Goal: Task Accomplishment & Management: Manage account settings

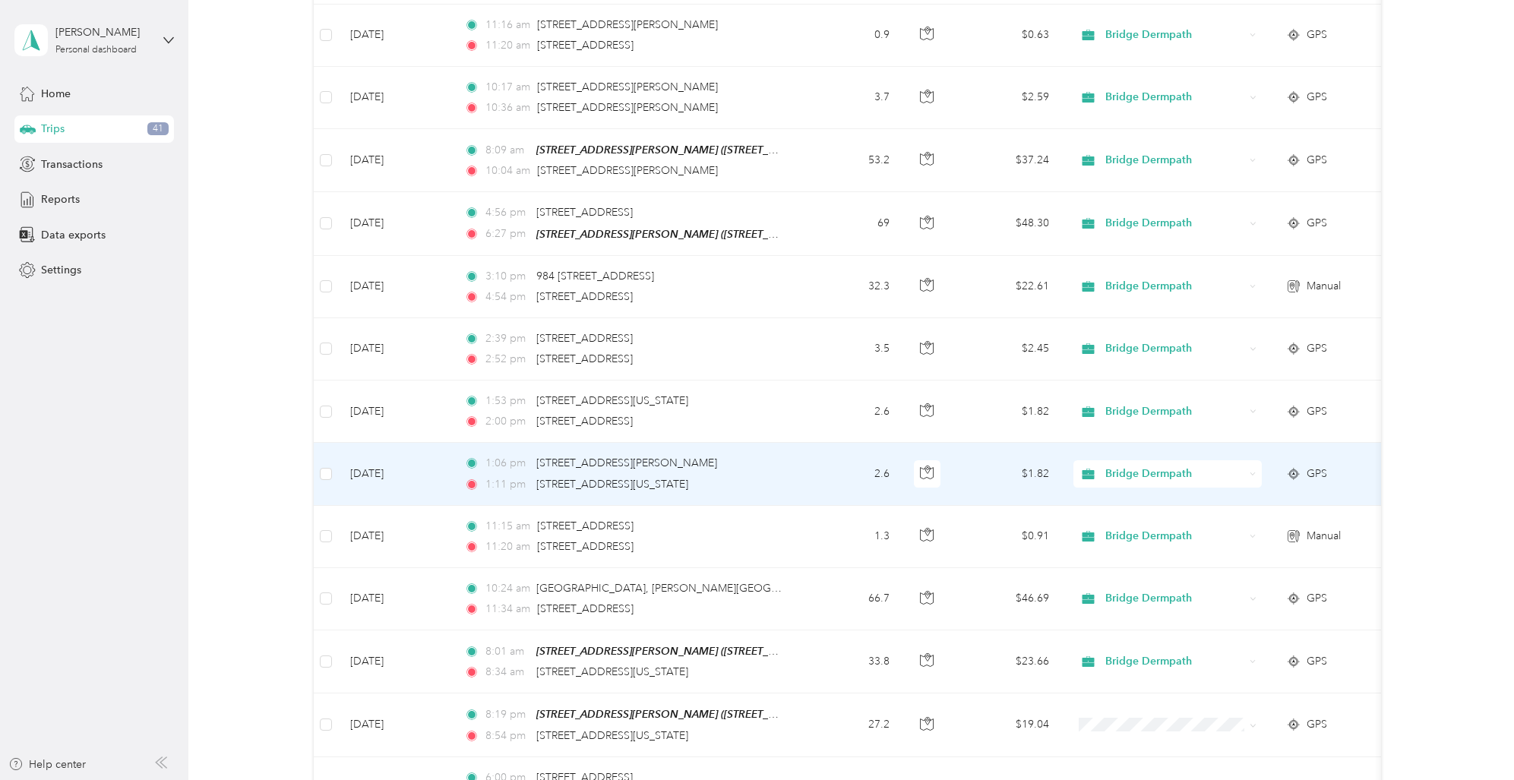
scroll to position [4096, 0]
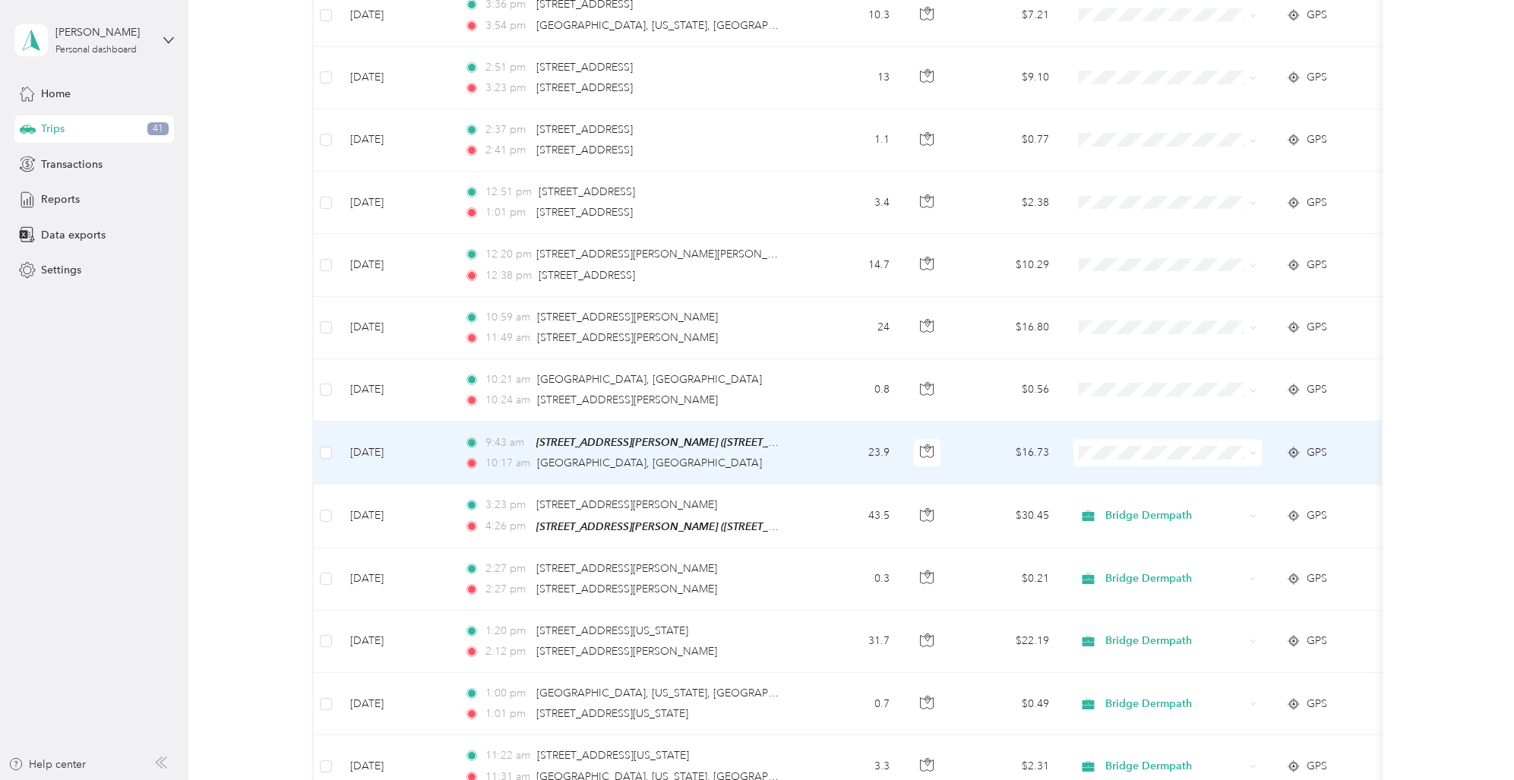
click at [1108, 465] on span "Bridge Dermpath" at bounding box center [1166, 462] width 167 height 16
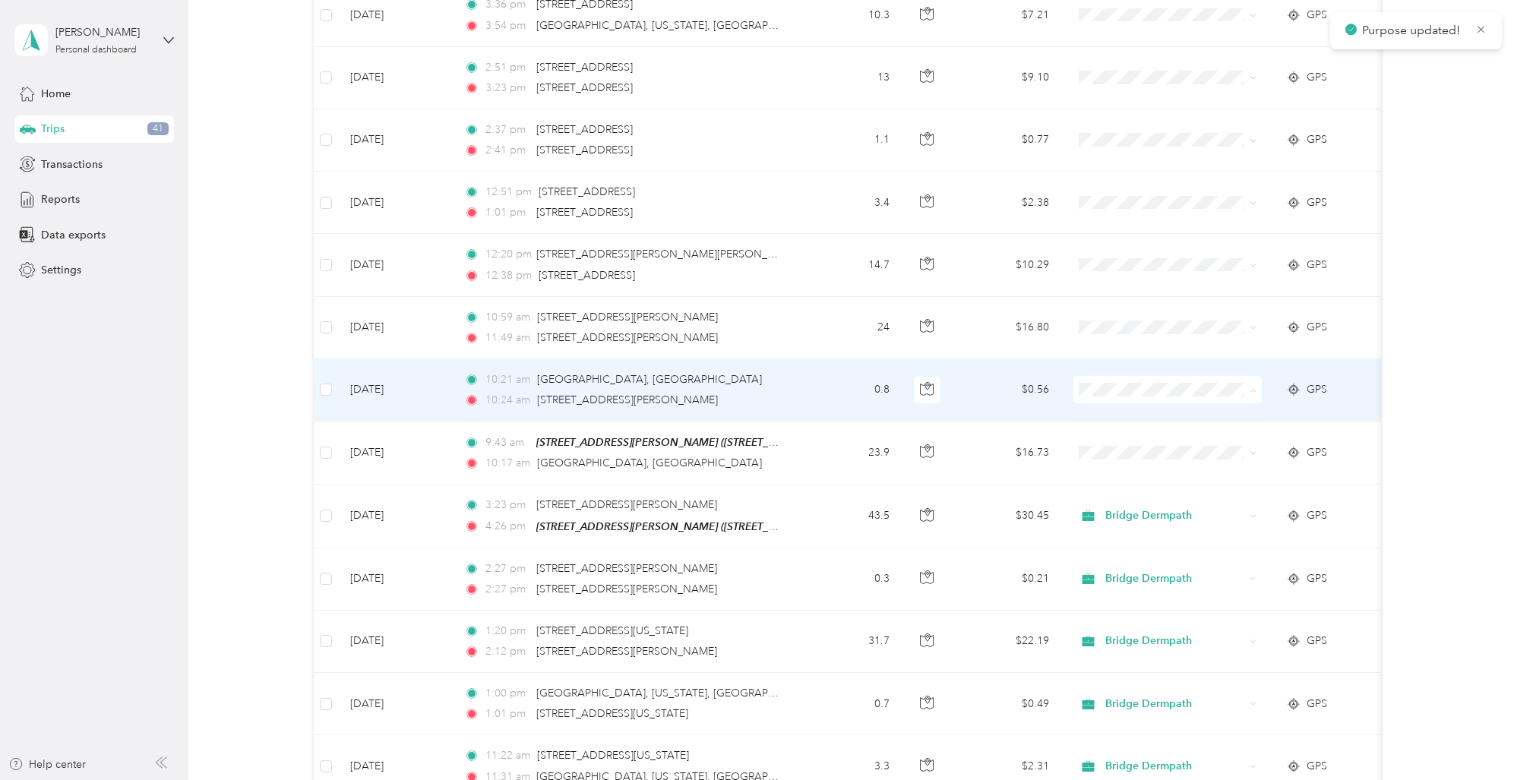
click at [1113, 401] on span "Bridge Dermpath" at bounding box center [1180, 404] width 141 height 16
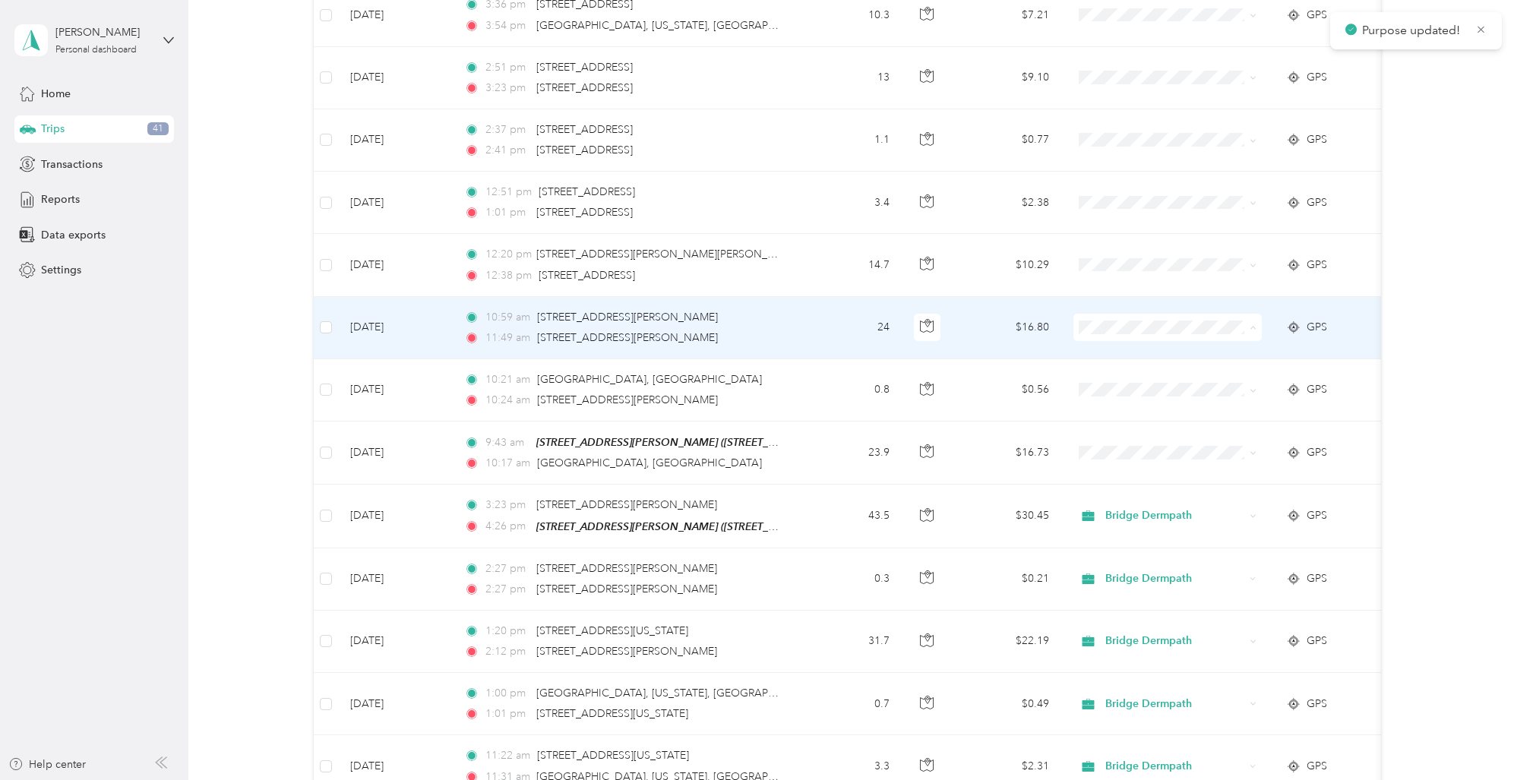
click at [1113, 337] on span "Bridge Dermpath" at bounding box center [1180, 342] width 141 height 16
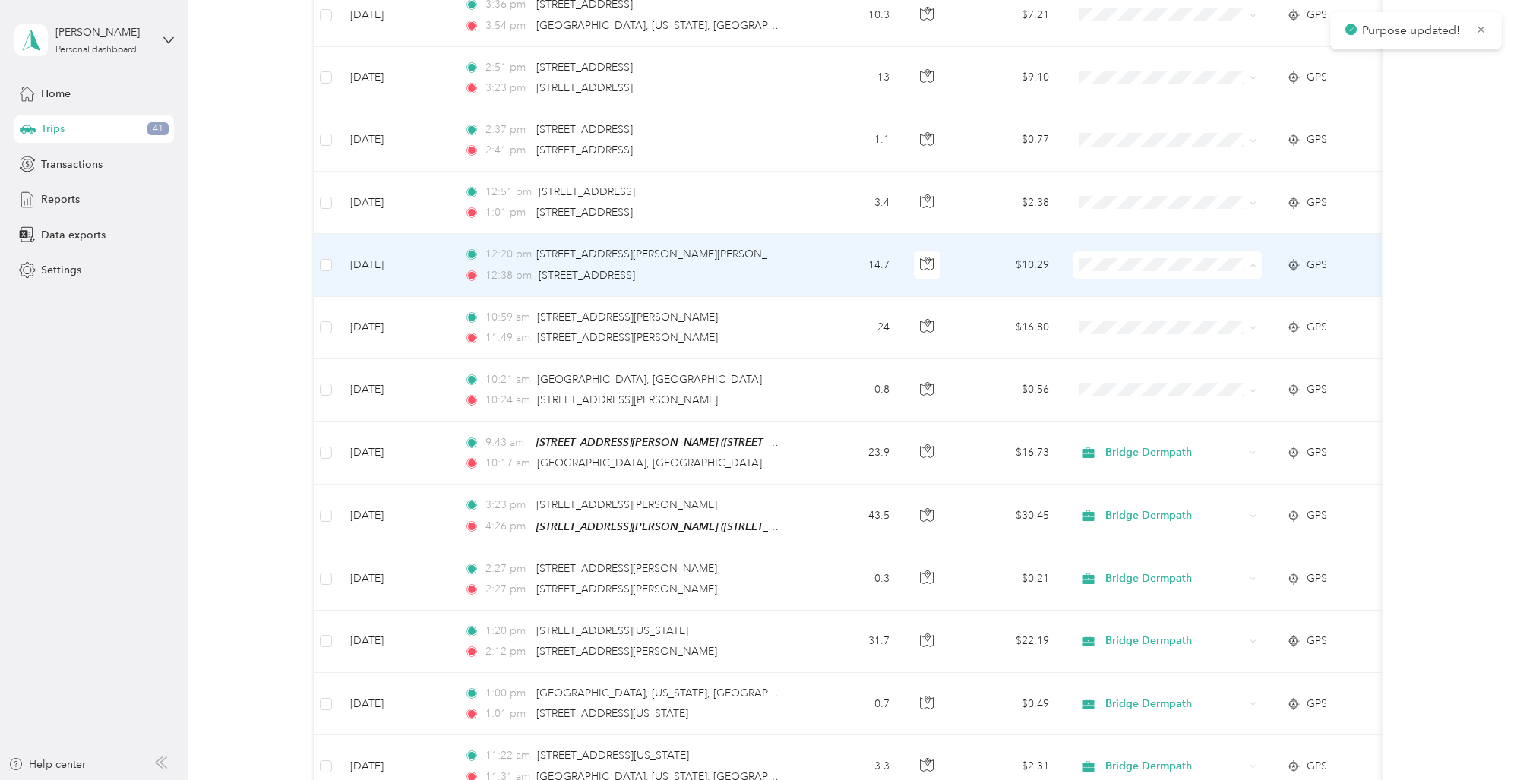
click at [1123, 280] on span "Bridge Dermpath" at bounding box center [1180, 280] width 141 height 16
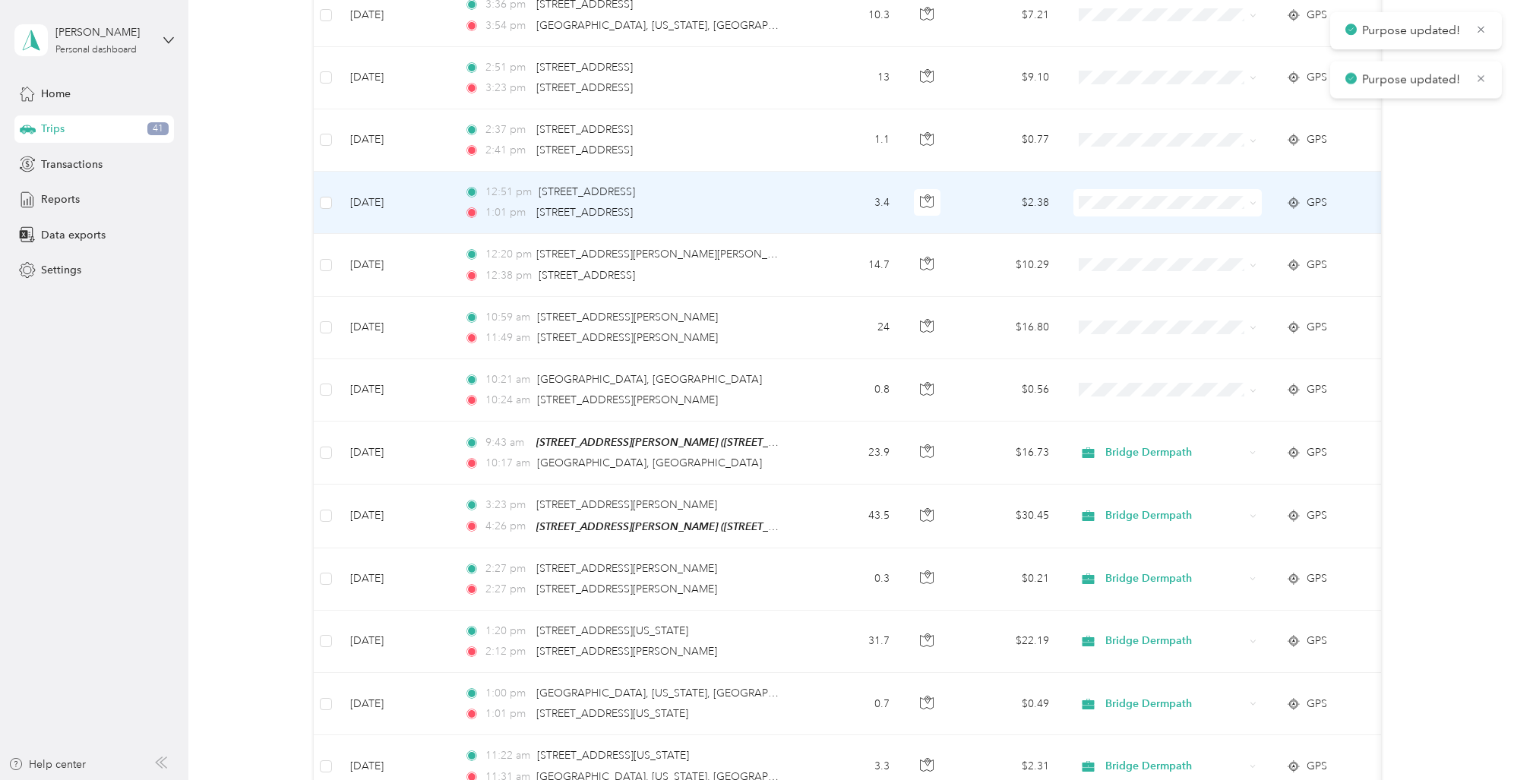
click at [1111, 216] on span "Bridge Dermpath" at bounding box center [1180, 218] width 141 height 16
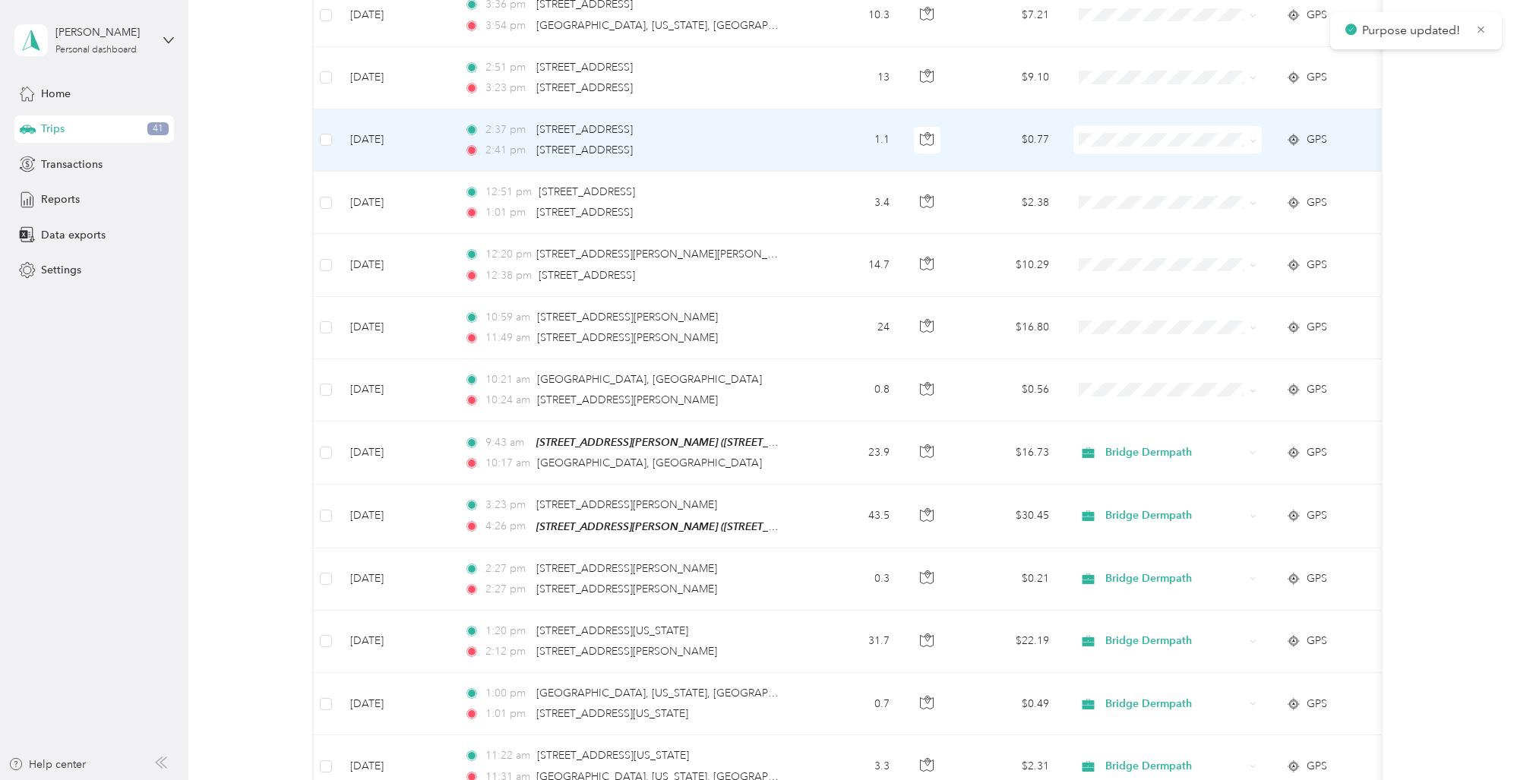
click at [1113, 153] on span "Bridge Dermpath" at bounding box center [1180, 155] width 141 height 16
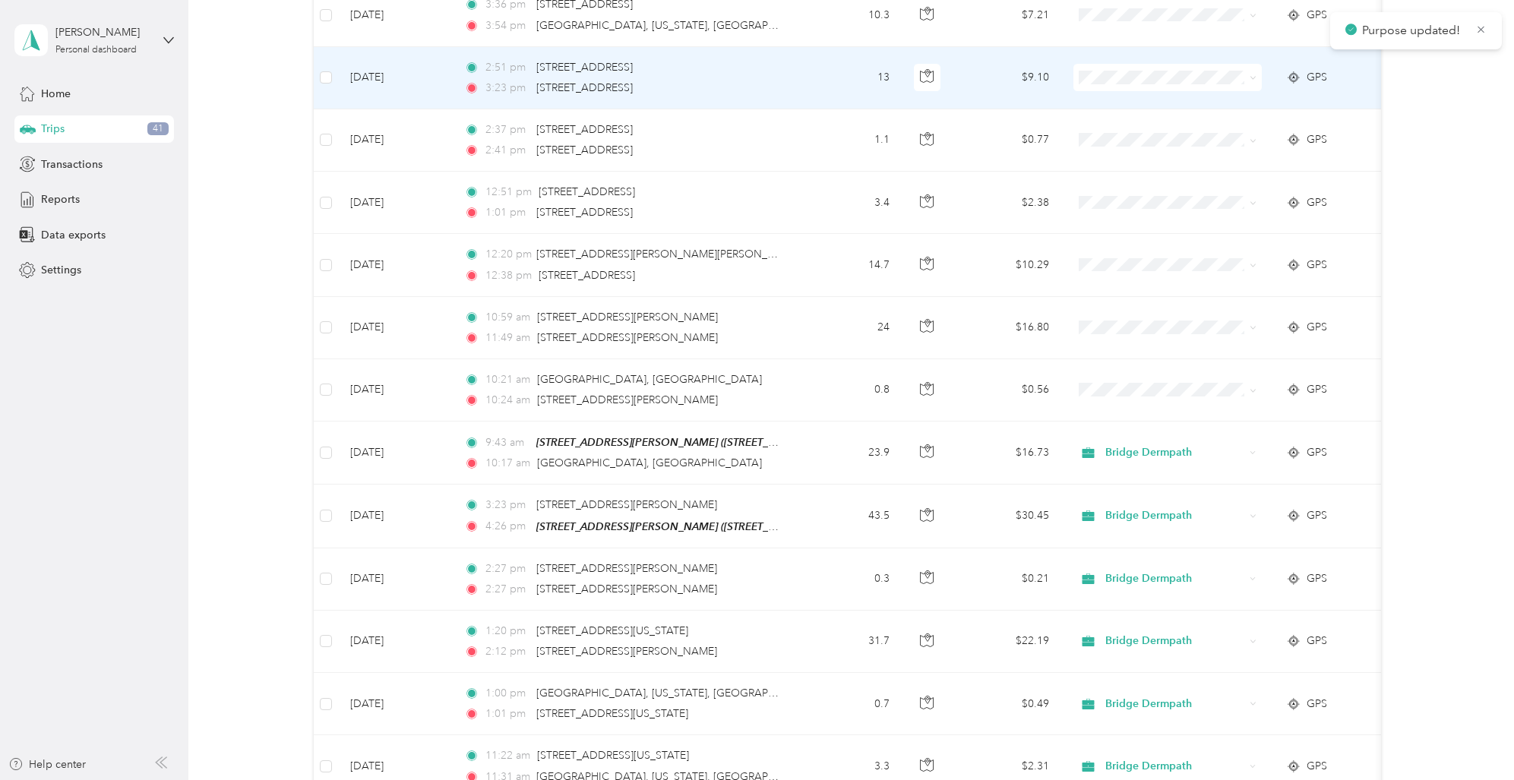
click at [1120, 90] on span "Bridge Dermpath" at bounding box center [1180, 91] width 141 height 16
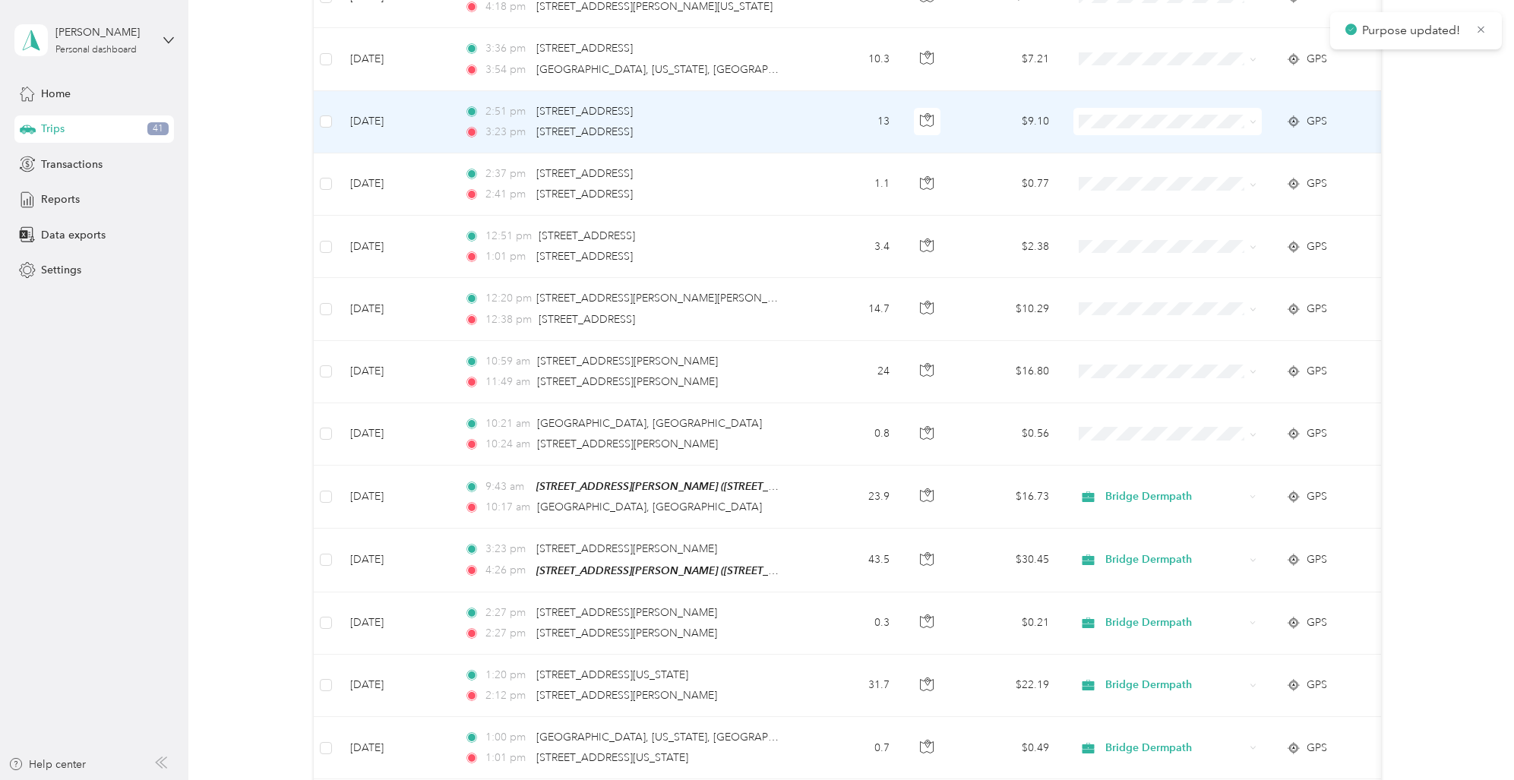
scroll to position [3977, 0]
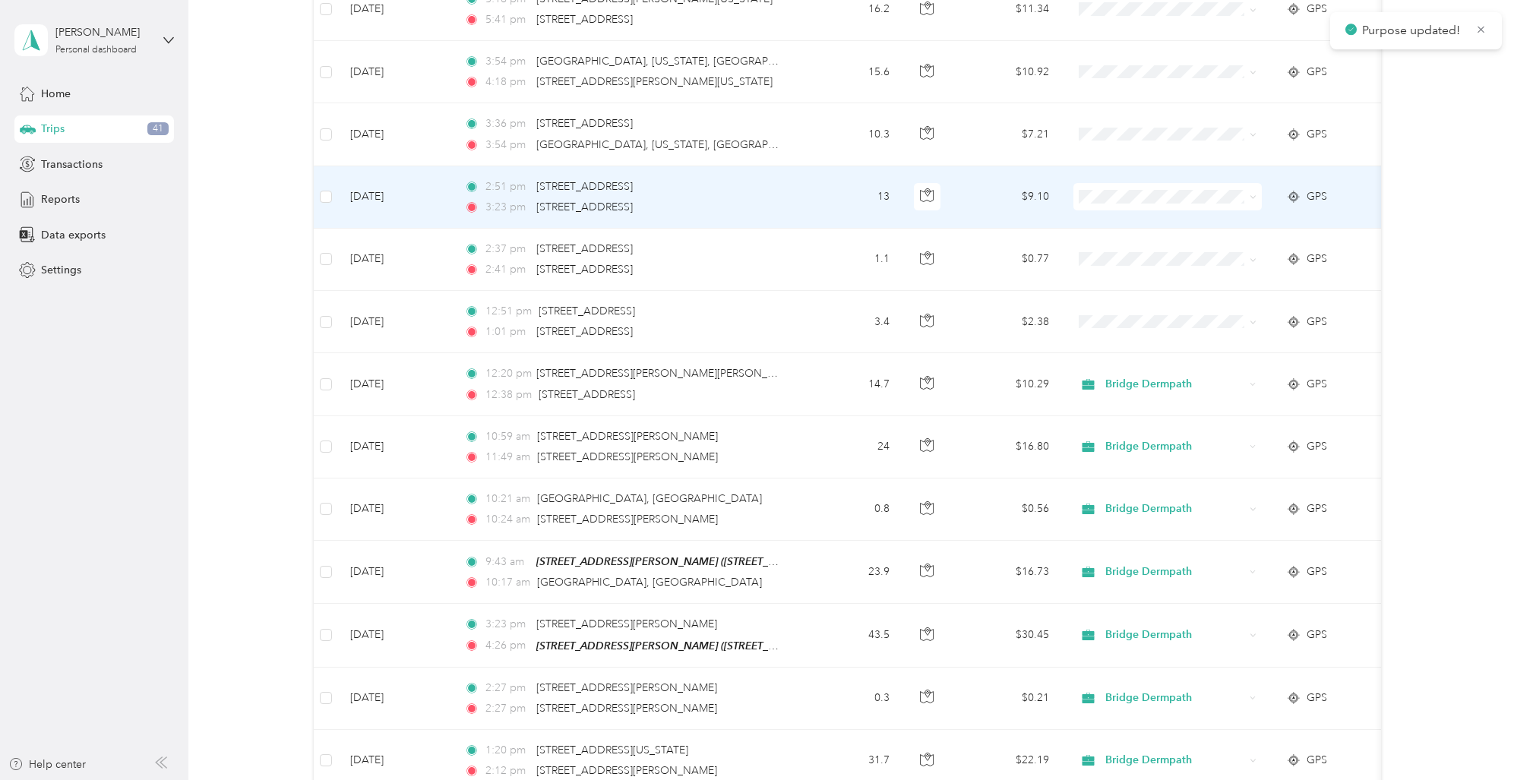
click at [1121, 214] on li "Bridge Dermpath" at bounding box center [1166, 206] width 188 height 27
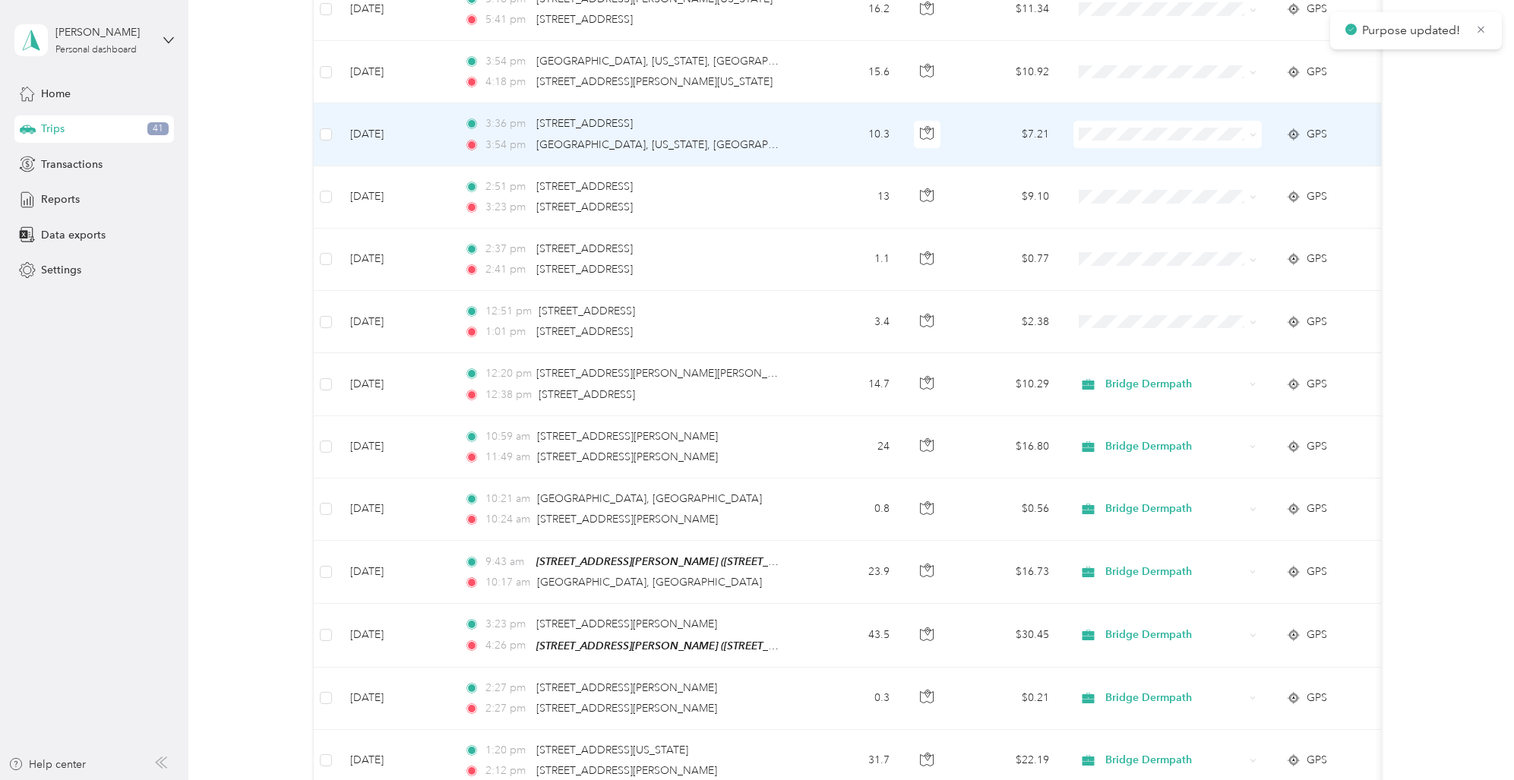
click at [1111, 145] on span "Bridge Dermpath" at bounding box center [1180, 149] width 141 height 16
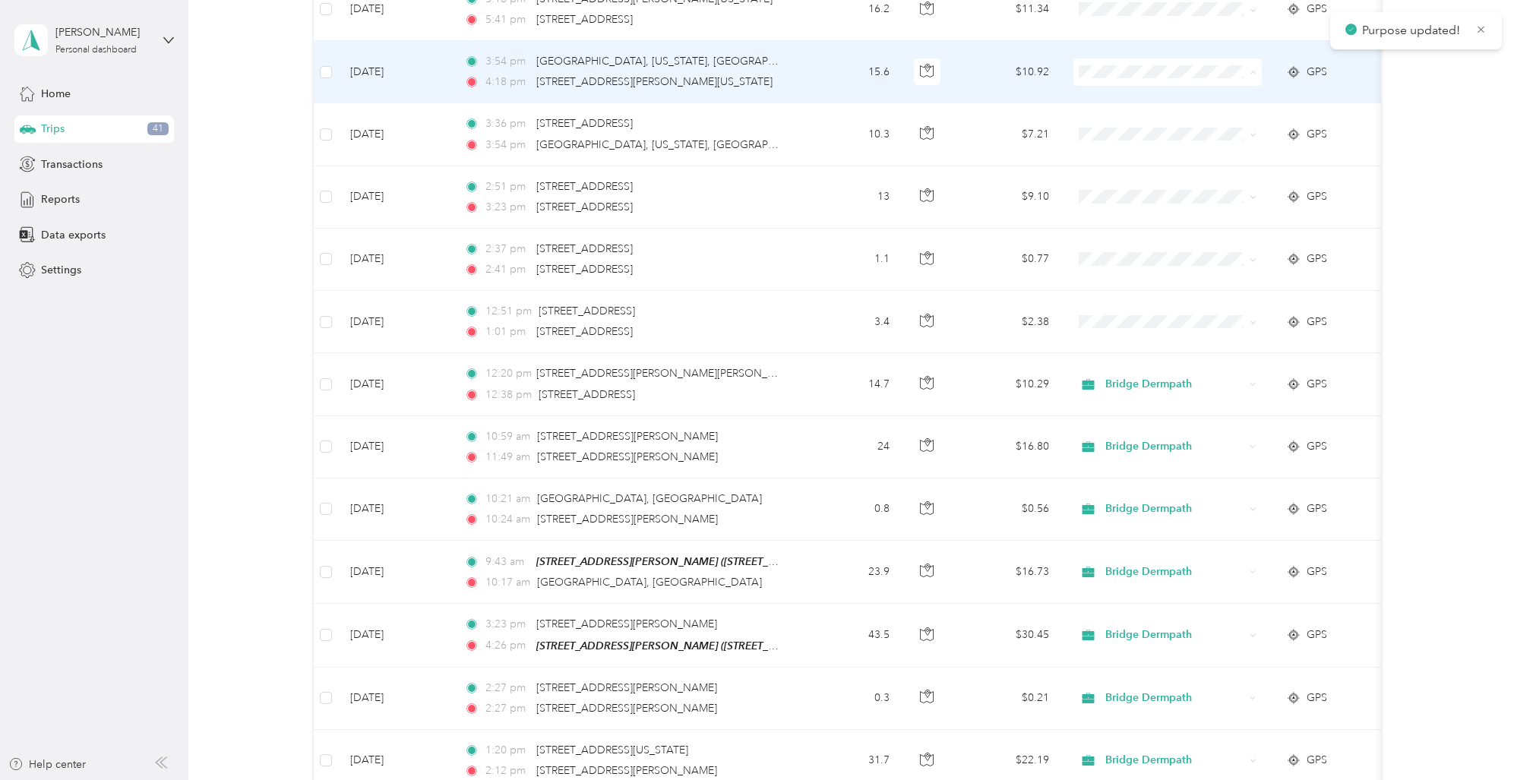
click at [1113, 85] on span "Bridge Dermpath" at bounding box center [1180, 87] width 141 height 16
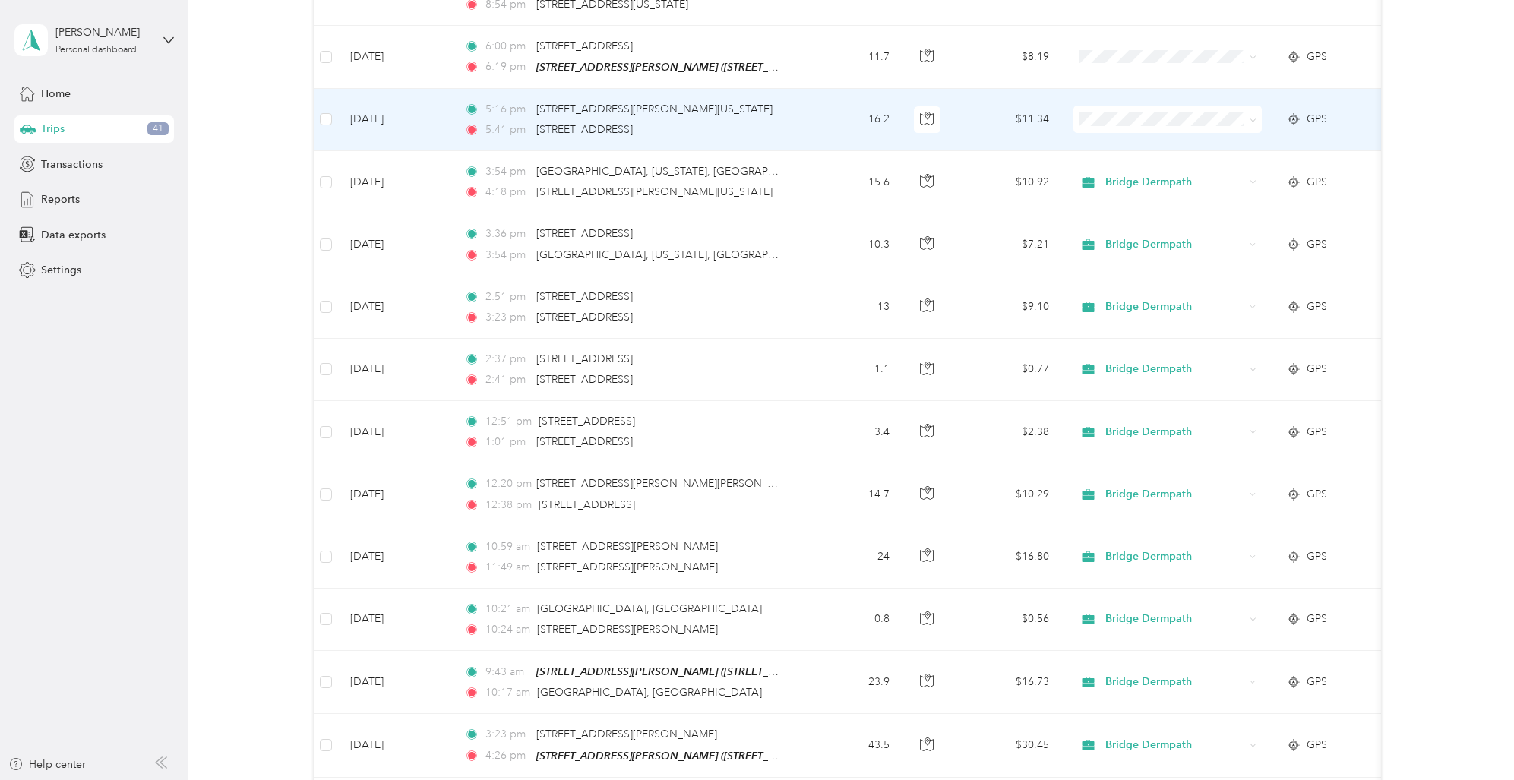
scroll to position [3813, 0]
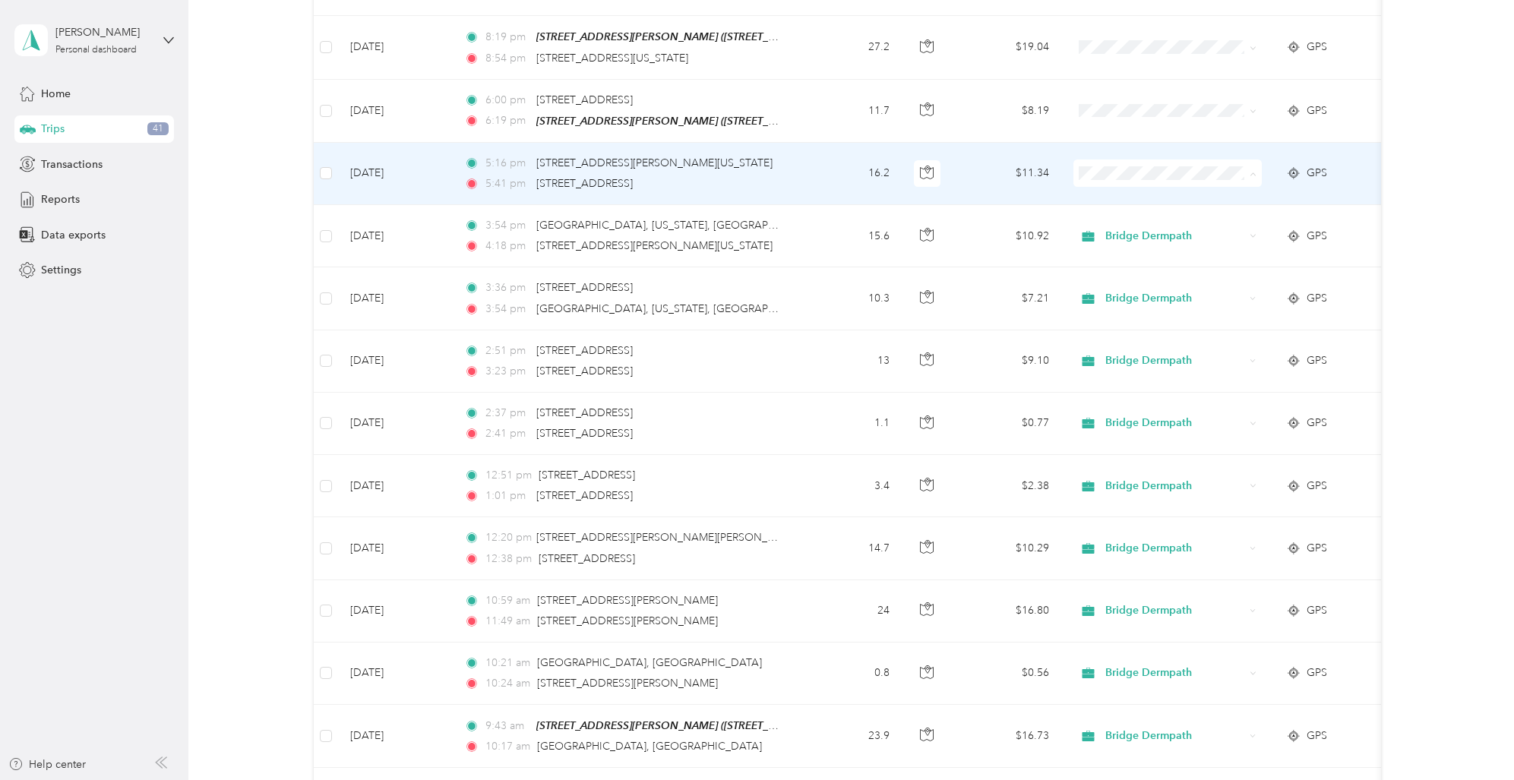
click at [1130, 183] on span "Bridge Dermpath" at bounding box center [1180, 188] width 141 height 16
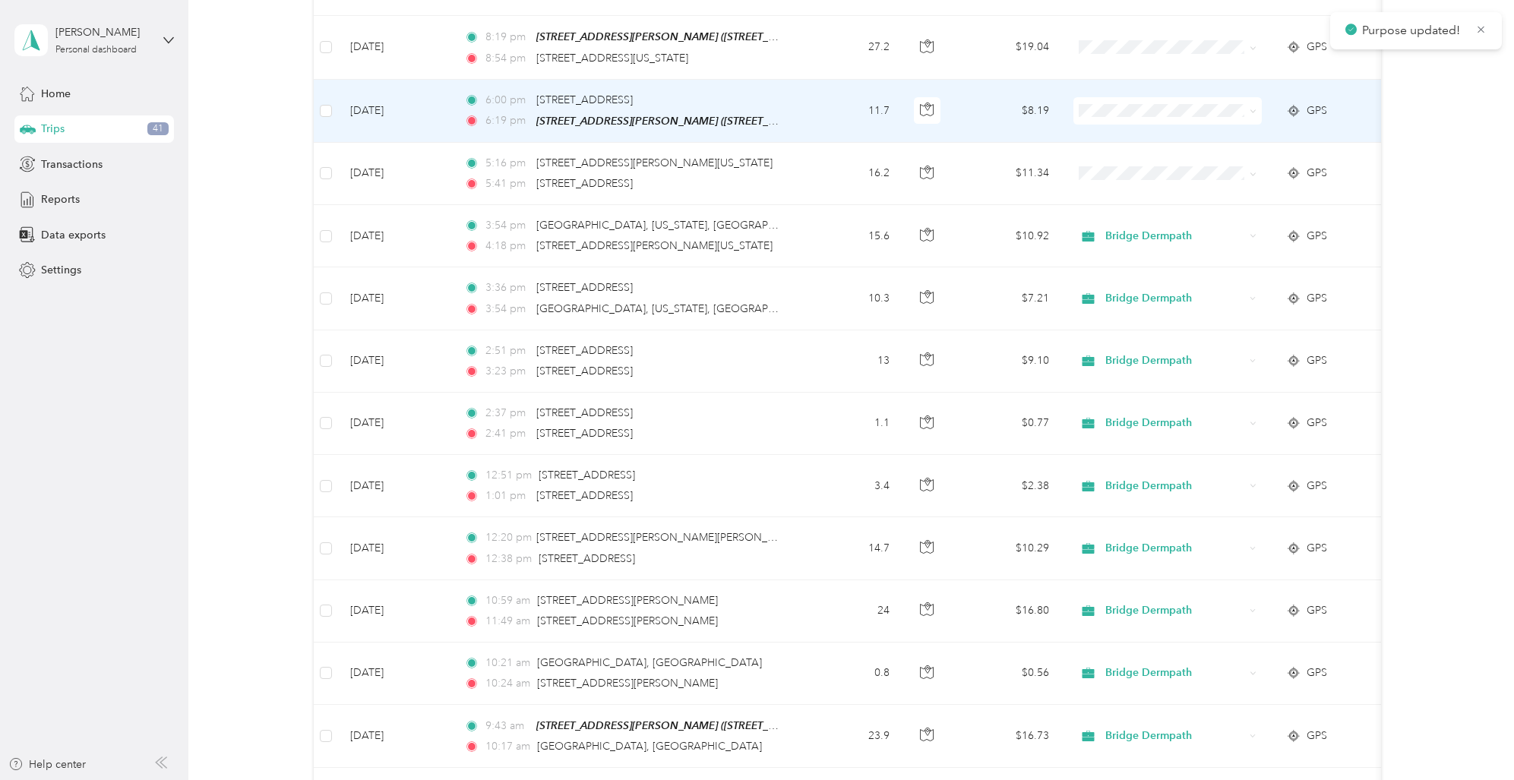
click at [1137, 125] on span "Bridge Dermpath" at bounding box center [1180, 126] width 141 height 16
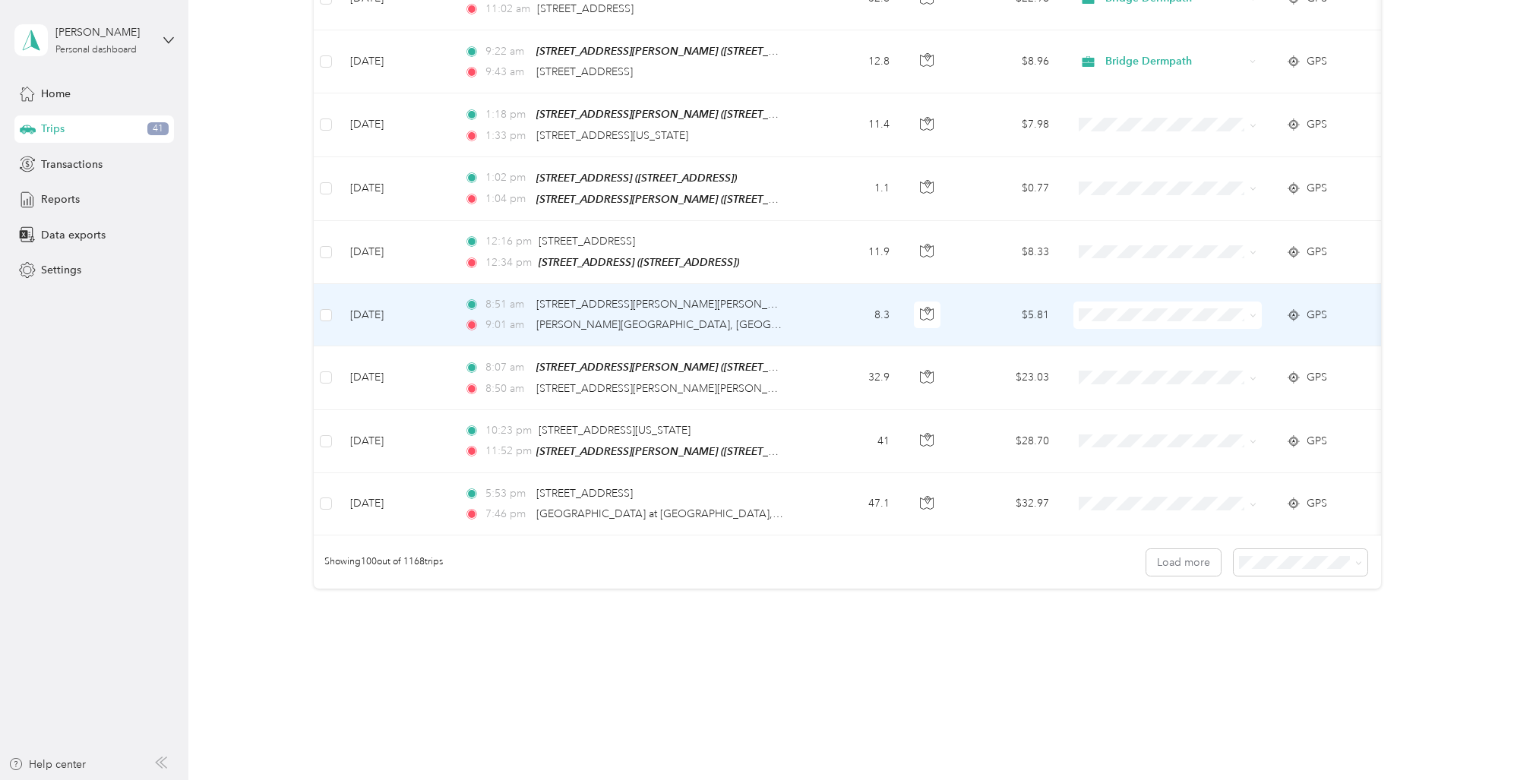
scroll to position [5990, 0]
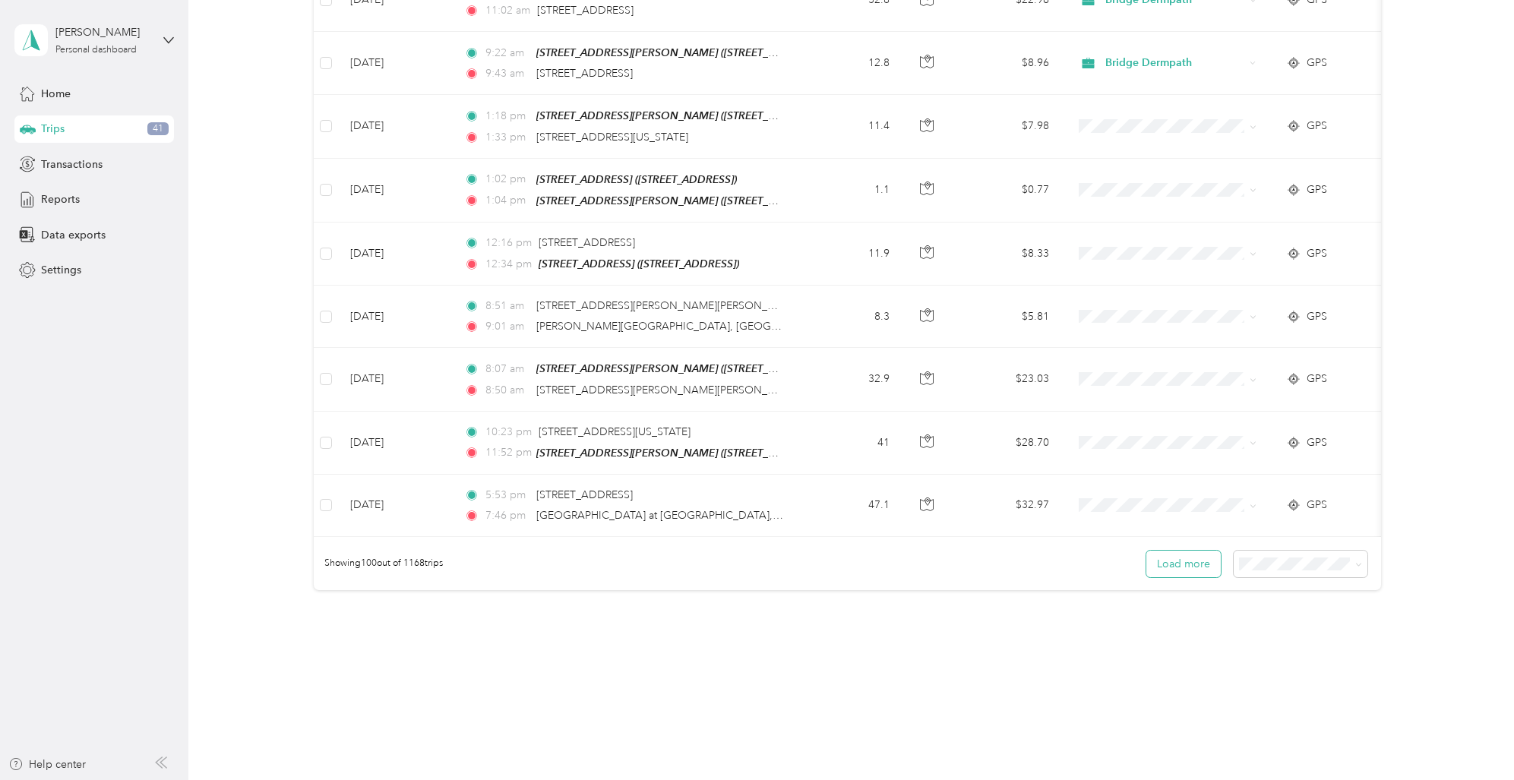
click at [1205, 551] on button "Load more" at bounding box center [1183, 564] width 74 height 27
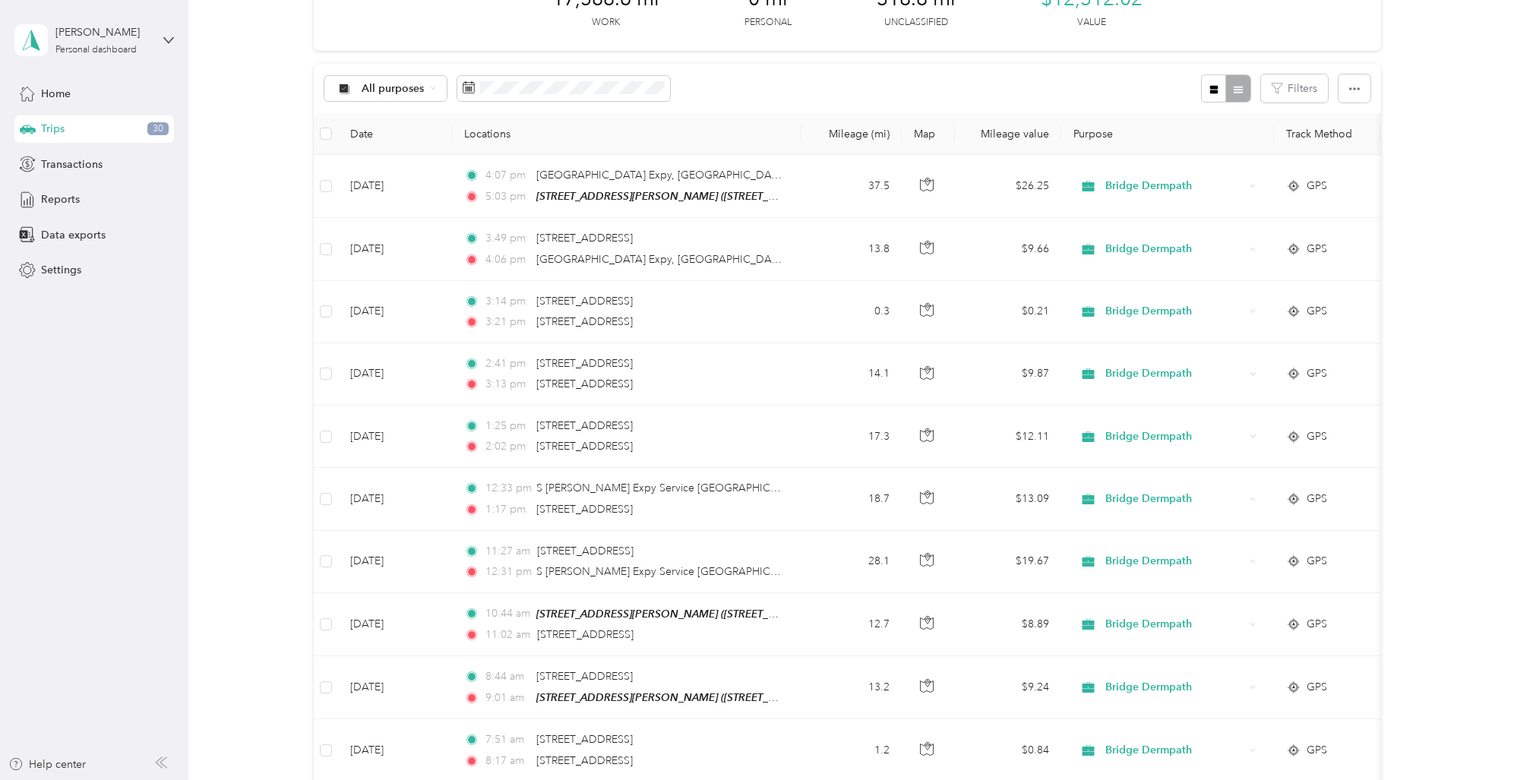
scroll to position [0, 0]
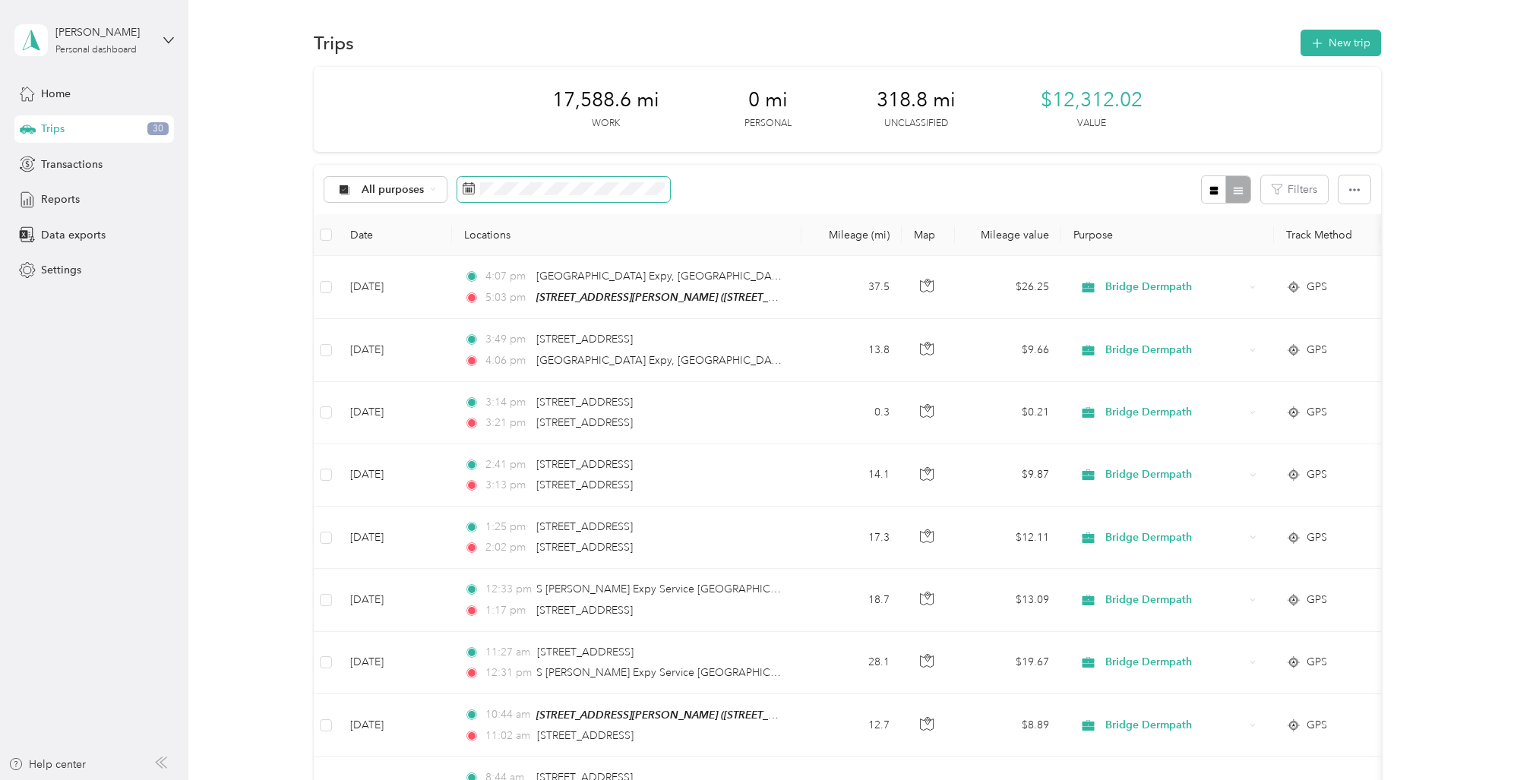
click at [466, 189] on icon at bounding box center [469, 188] width 12 height 12
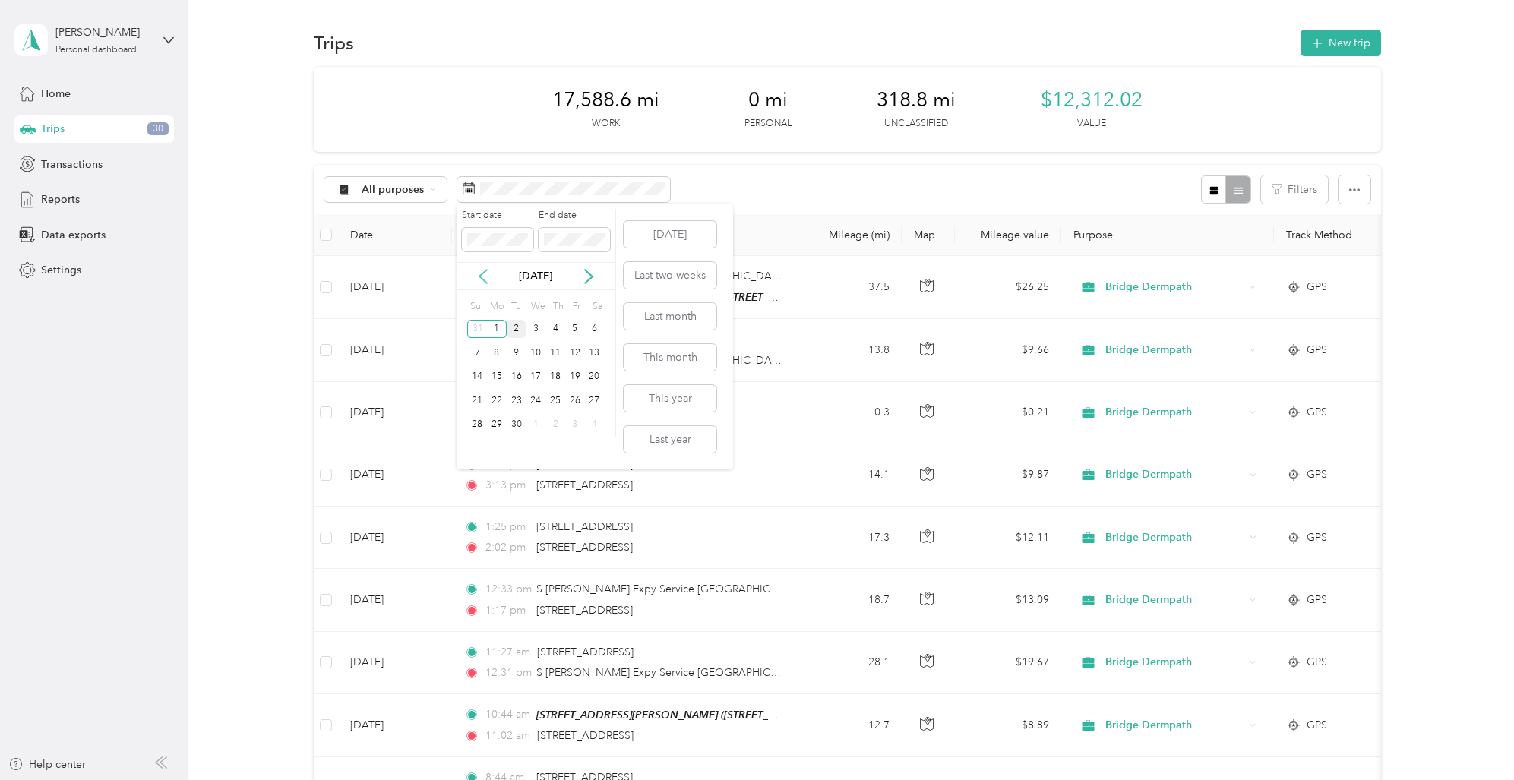
click at [481, 273] on icon at bounding box center [483, 277] width 8 height 14
click at [574, 328] on div "1" at bounding box center [575, 329] width 20 height 19
click at [516, 447] on div "2" at bounding box center [517, 448] width 20 height 19
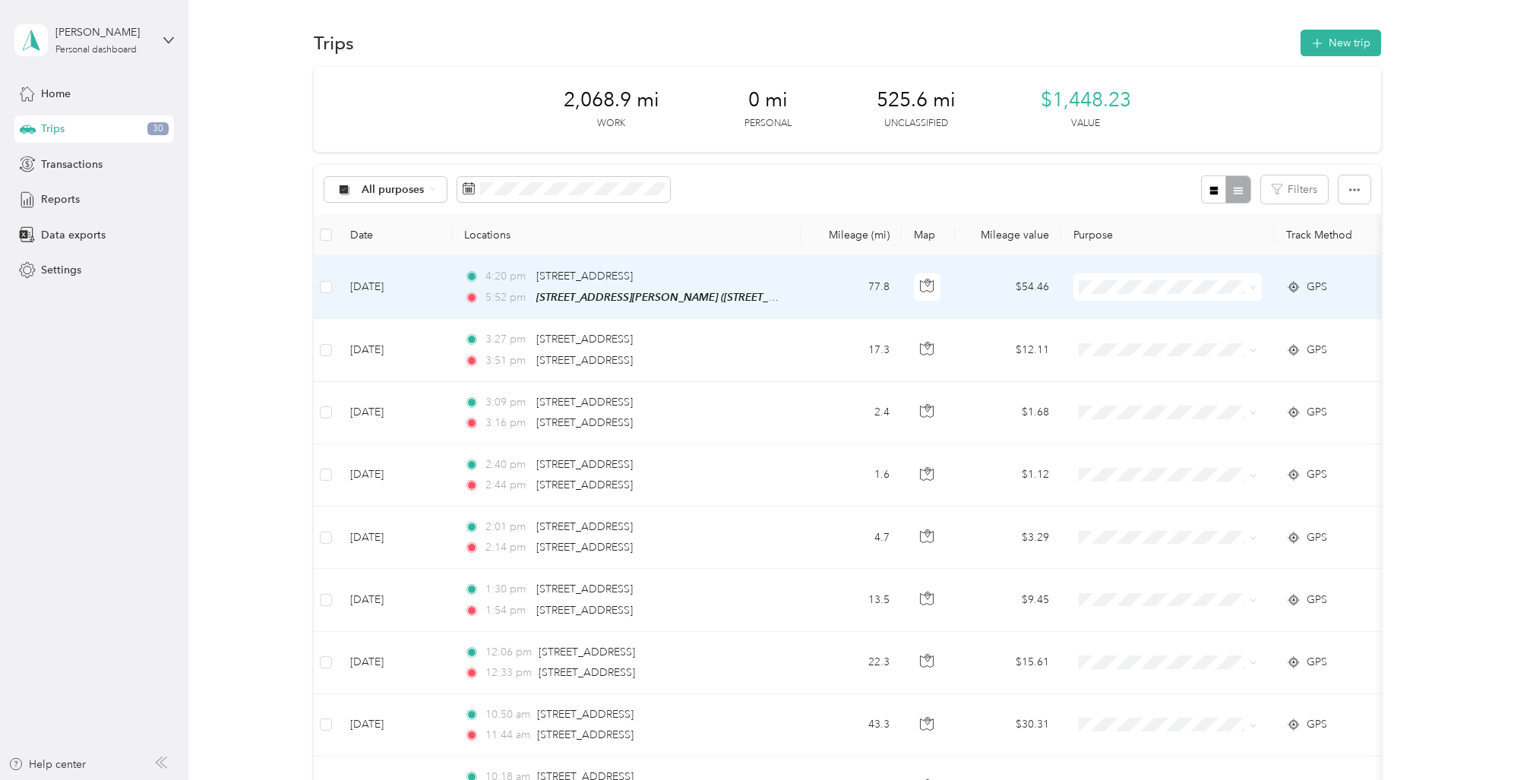
click at [1141, 311] on span "Bridge Dermpath" at bounding box center [1180, 316] width 141 height 16
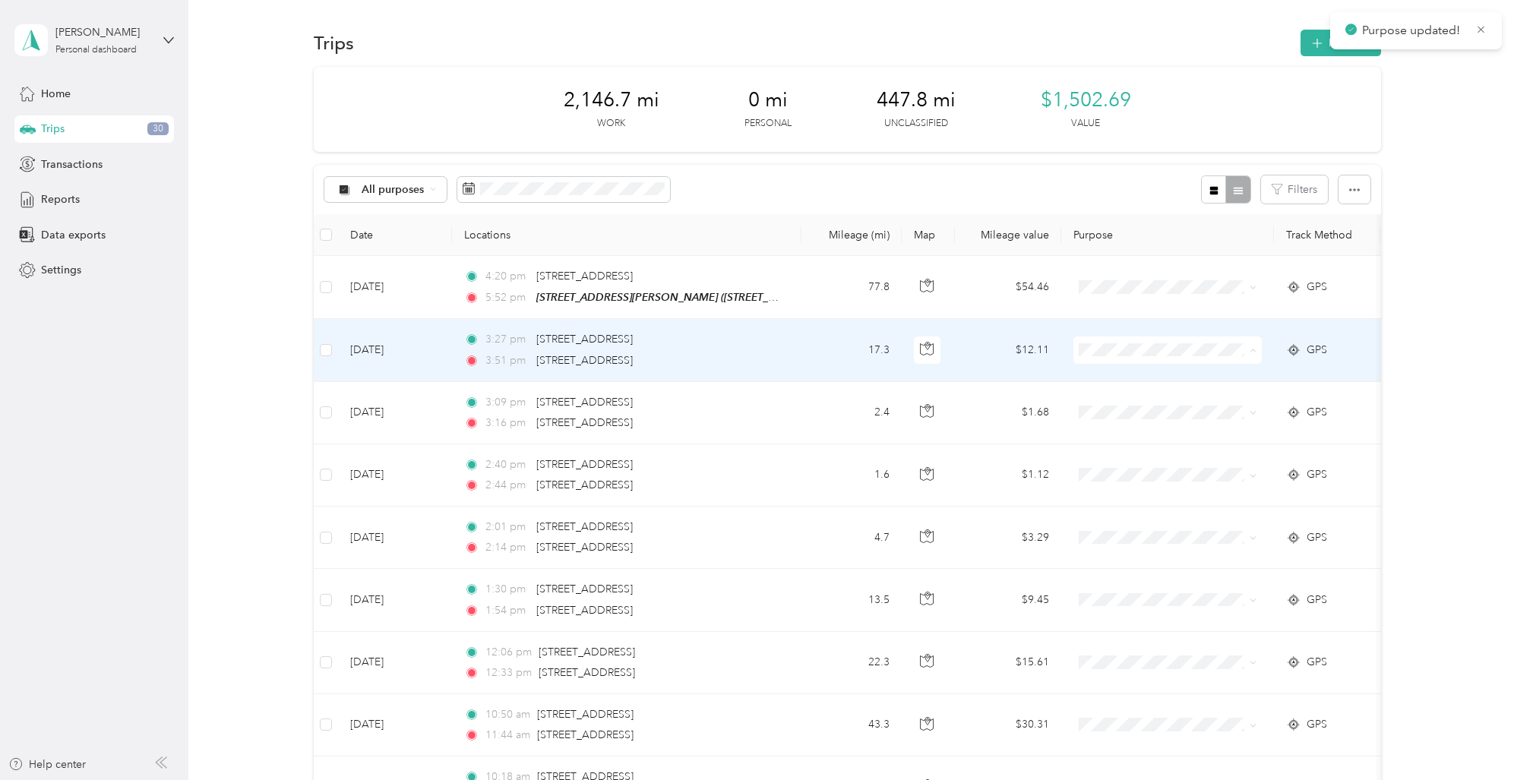
click at [1133, 375] on span "Bridge Dermpath" at bounding box center [1180, 378] width 141 height 16
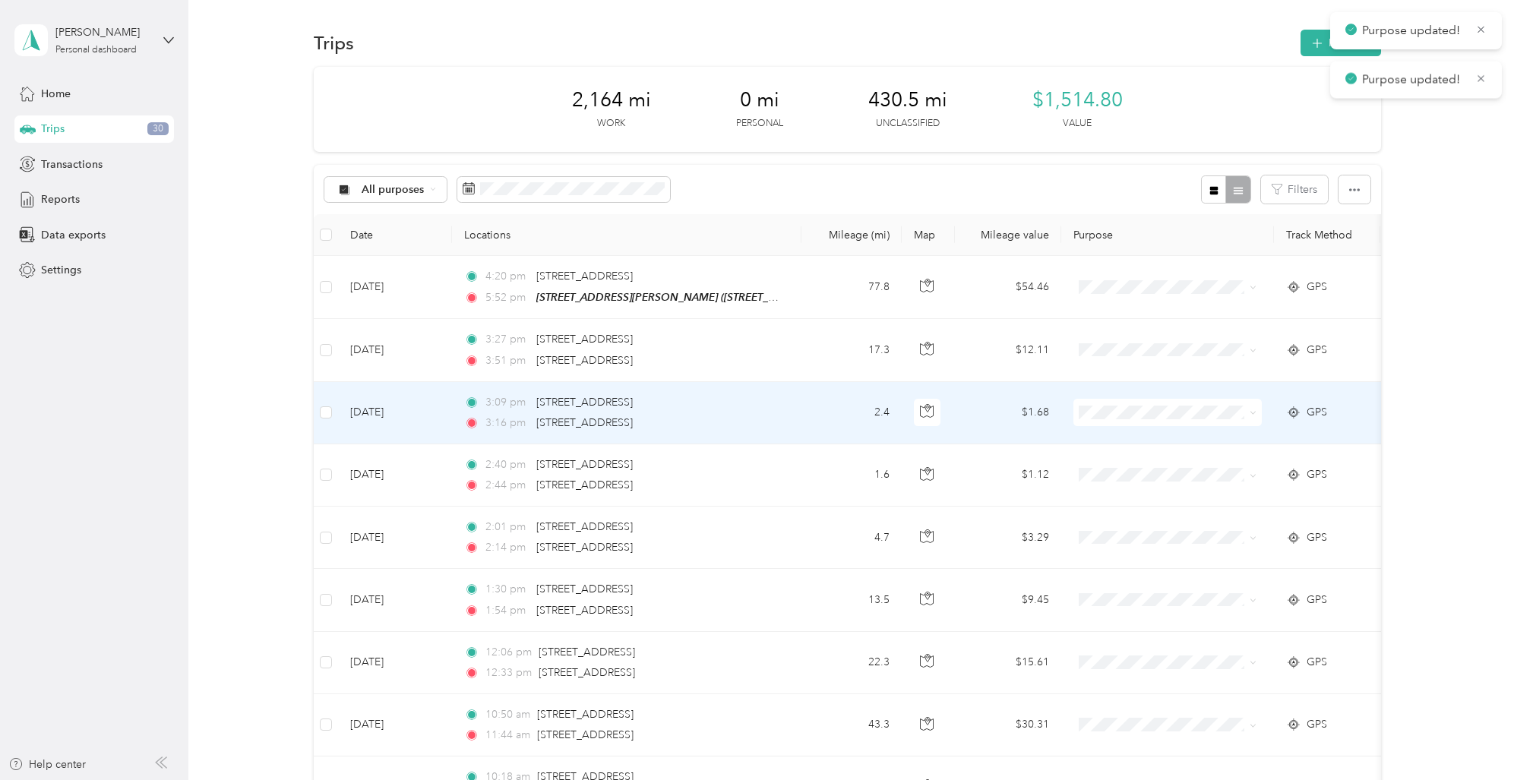
click at [1144, 443] on span "Bridge Dermpath" at bounding box center [1180, 436] width 141 height 16
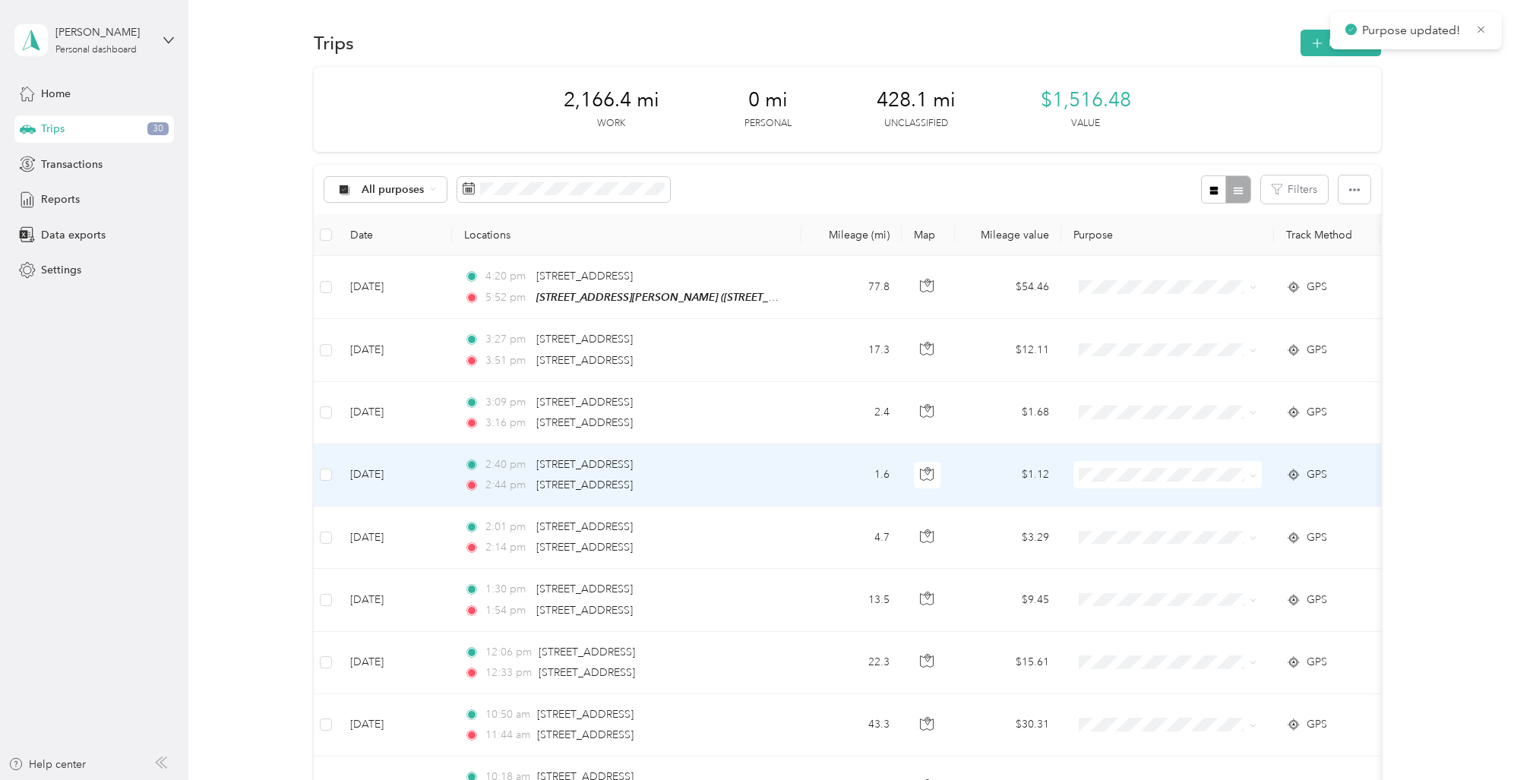
click at [1169, 503] on span "Bridge Dermpath" at bounding box center [1180, 502] width 141 height 16
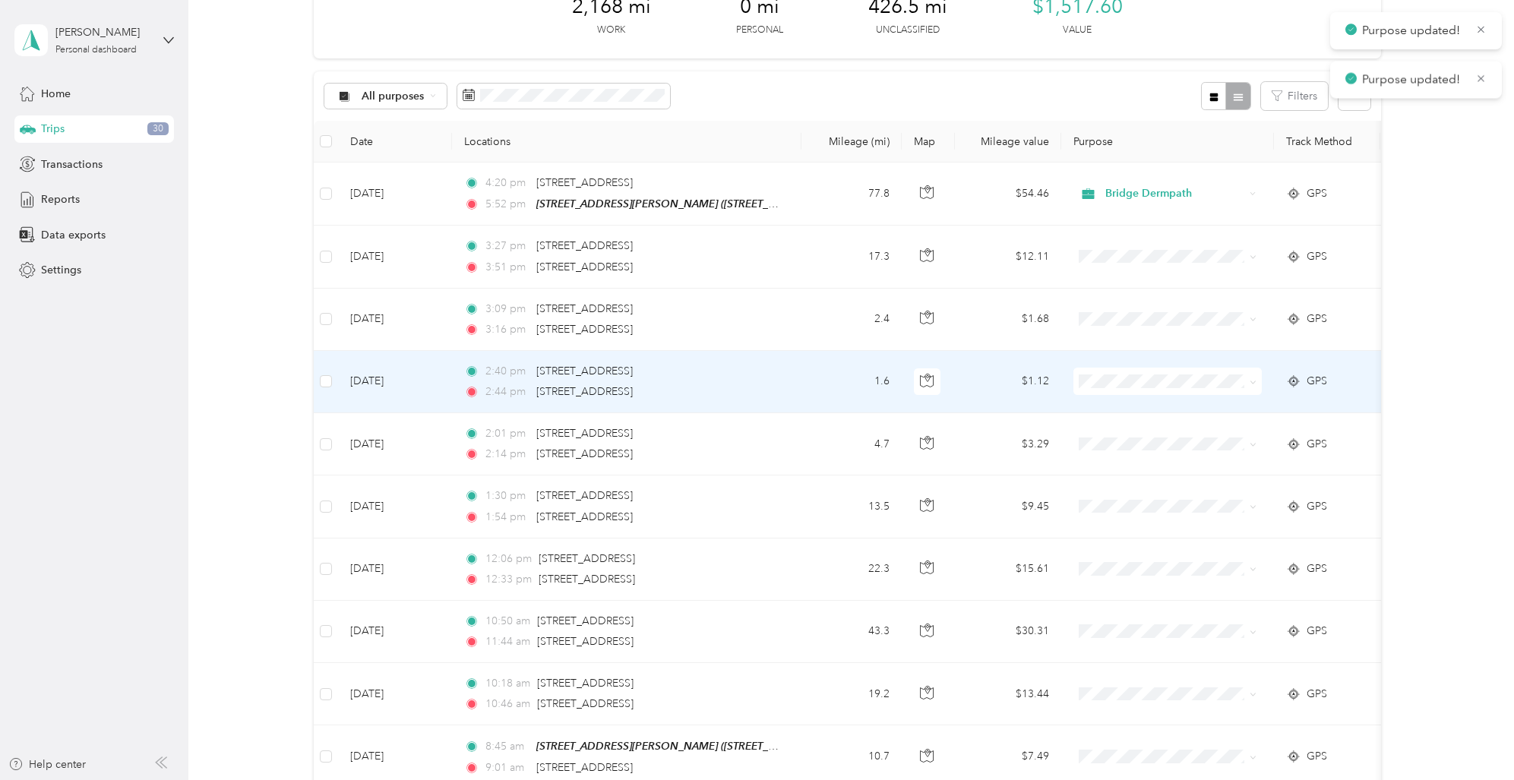
scroll to position [100, 0]
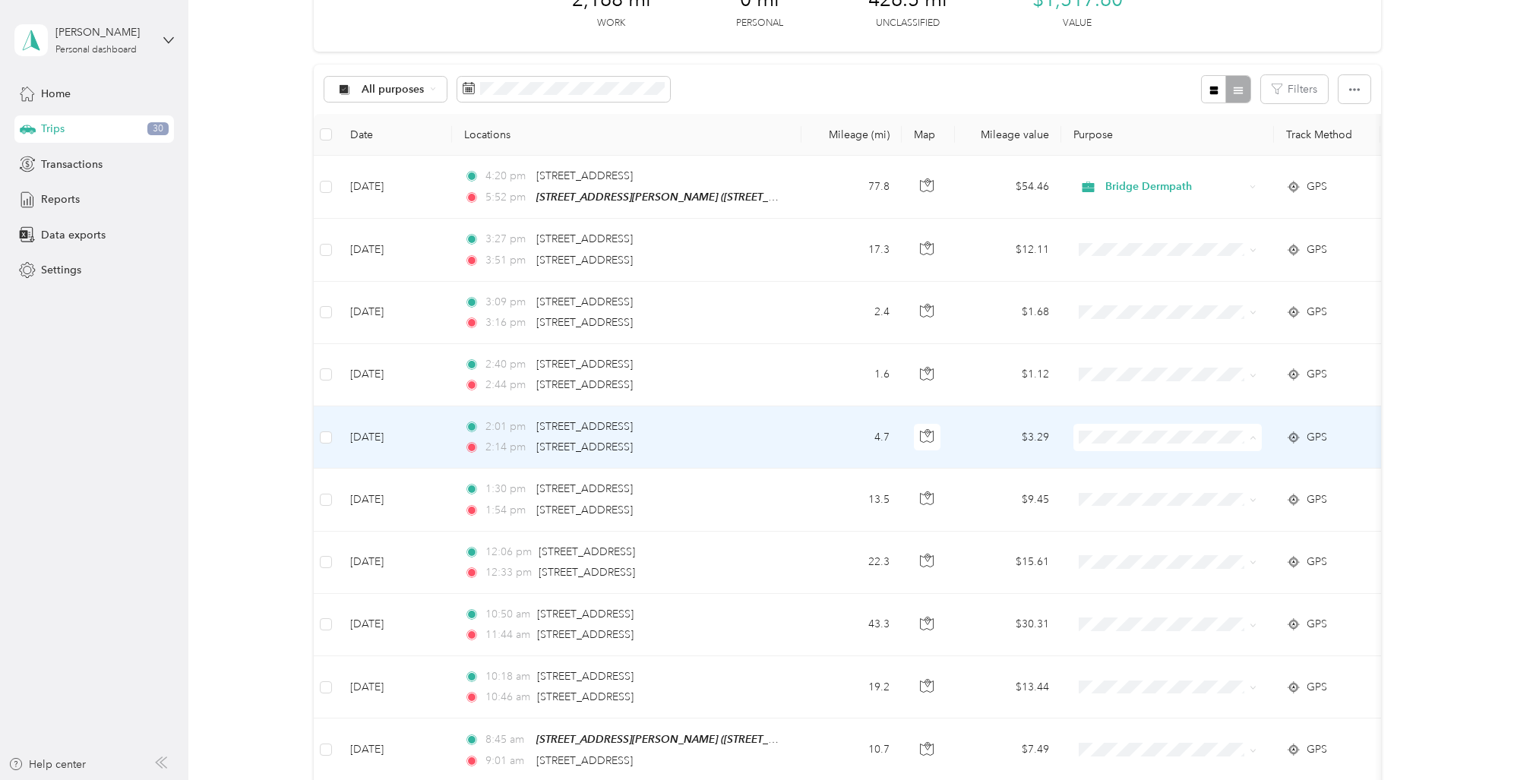
click at [1141, 463] on span "Bridge Dermpath" at bounding box center [1180, 465] width 141 height 16
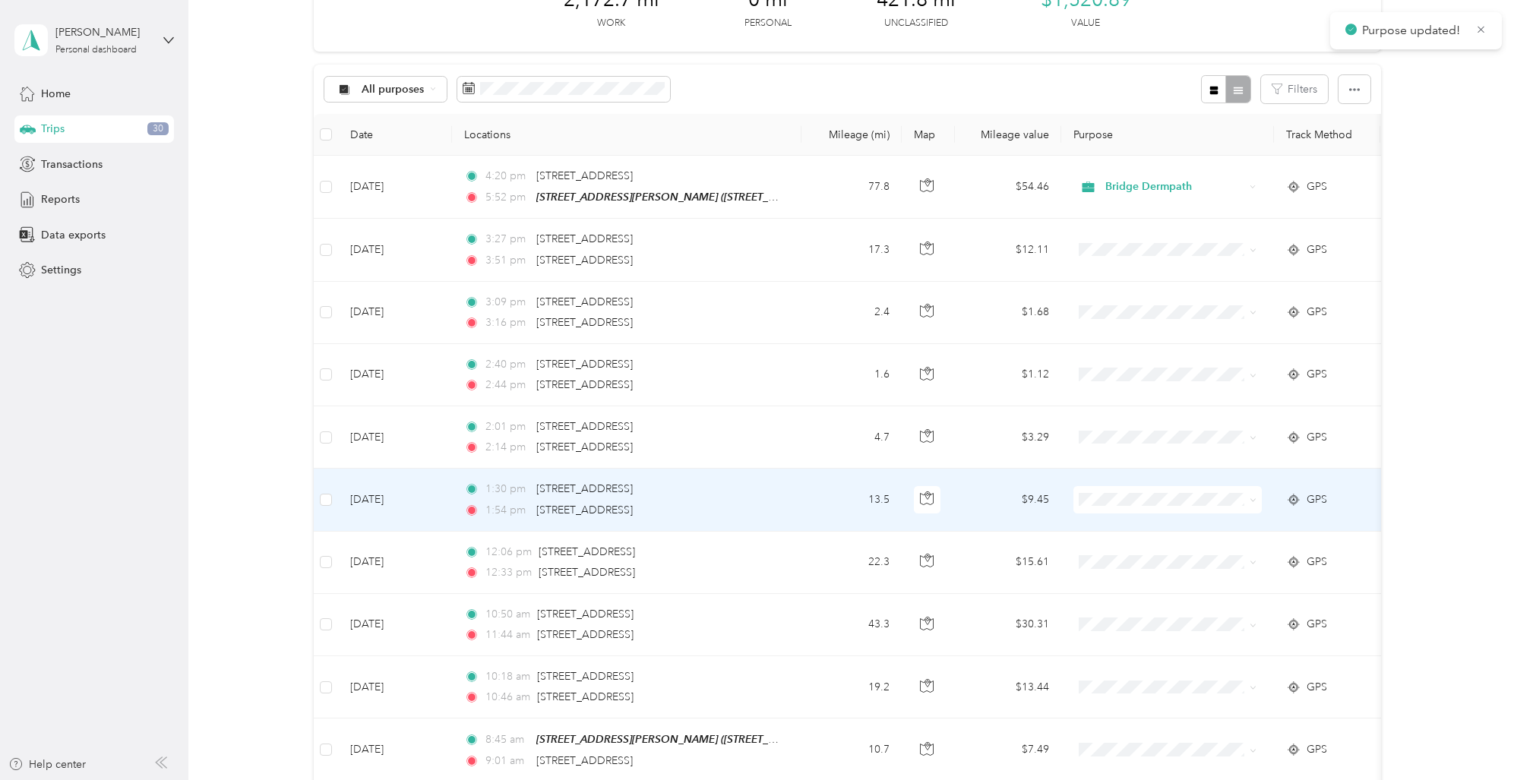
click at [1134, 523] on span "Bridge Dermpath" at bounding box center [1180, 525] width 141 height 16
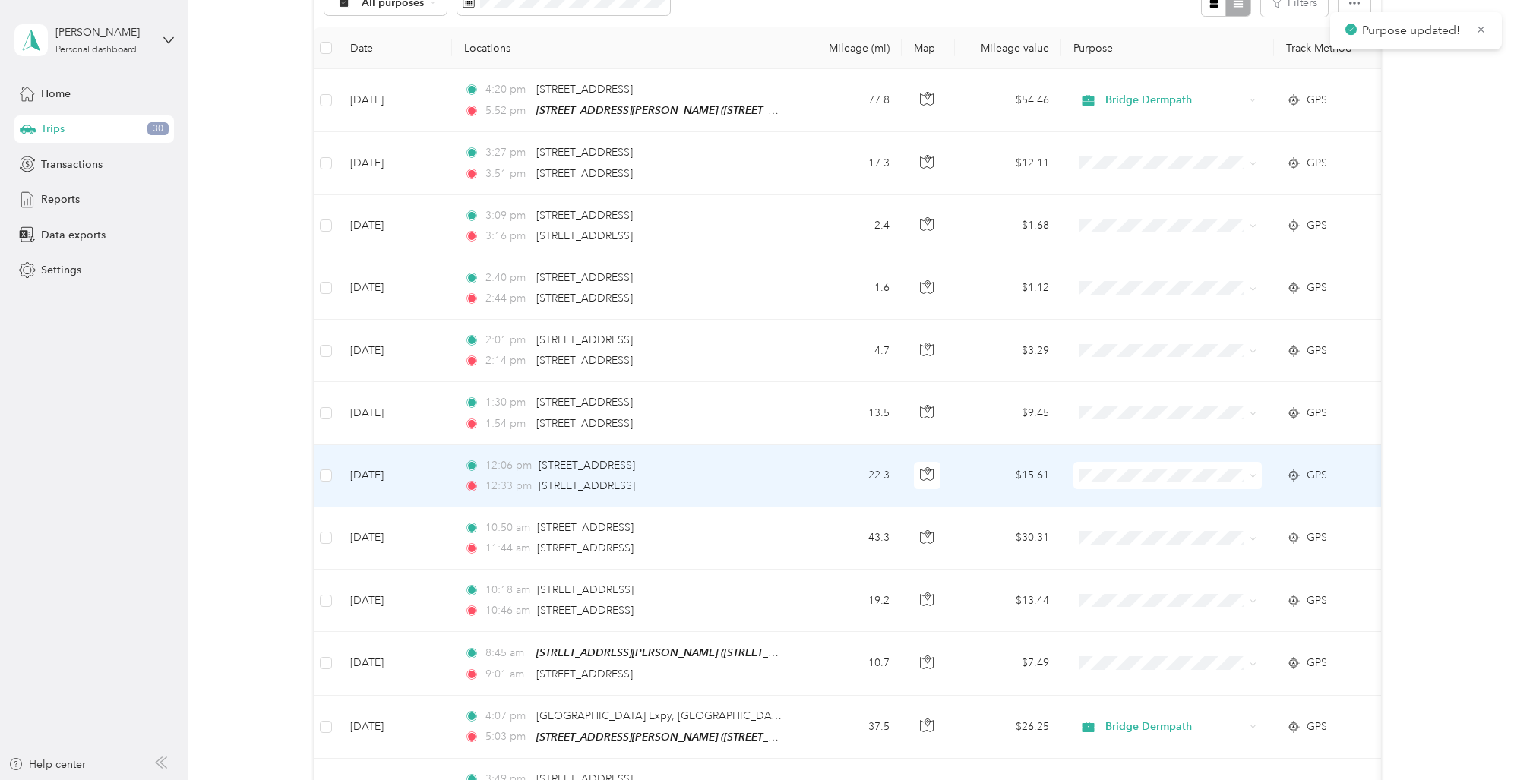
scroll to position [188, 0]
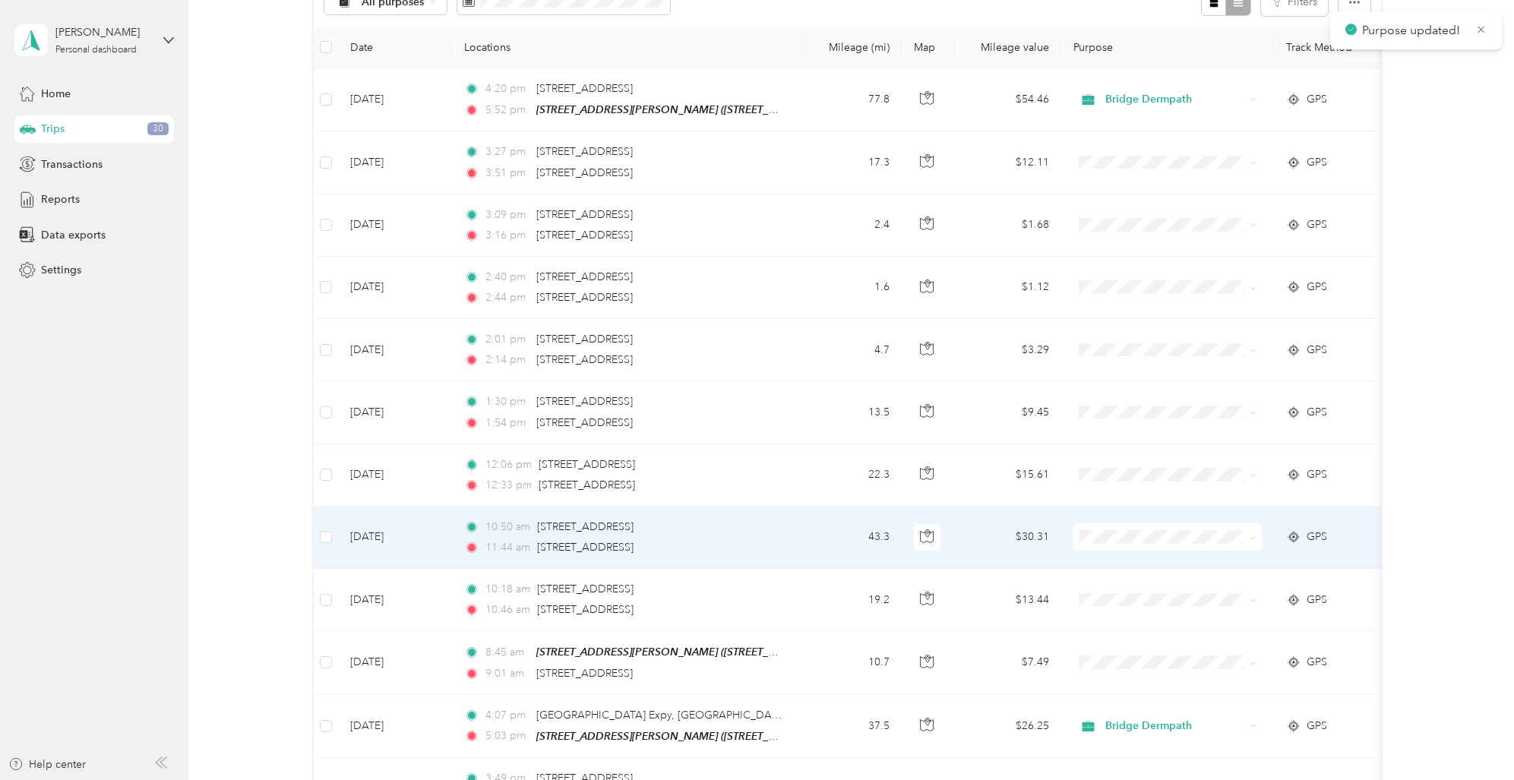
click at [1111, 527] on span at bounding box center [1167, 536] width 188 height 27
click at [1134, 556] on li "Bridge Dermpath" at bounding box center [1166, 562] width 188 height 27
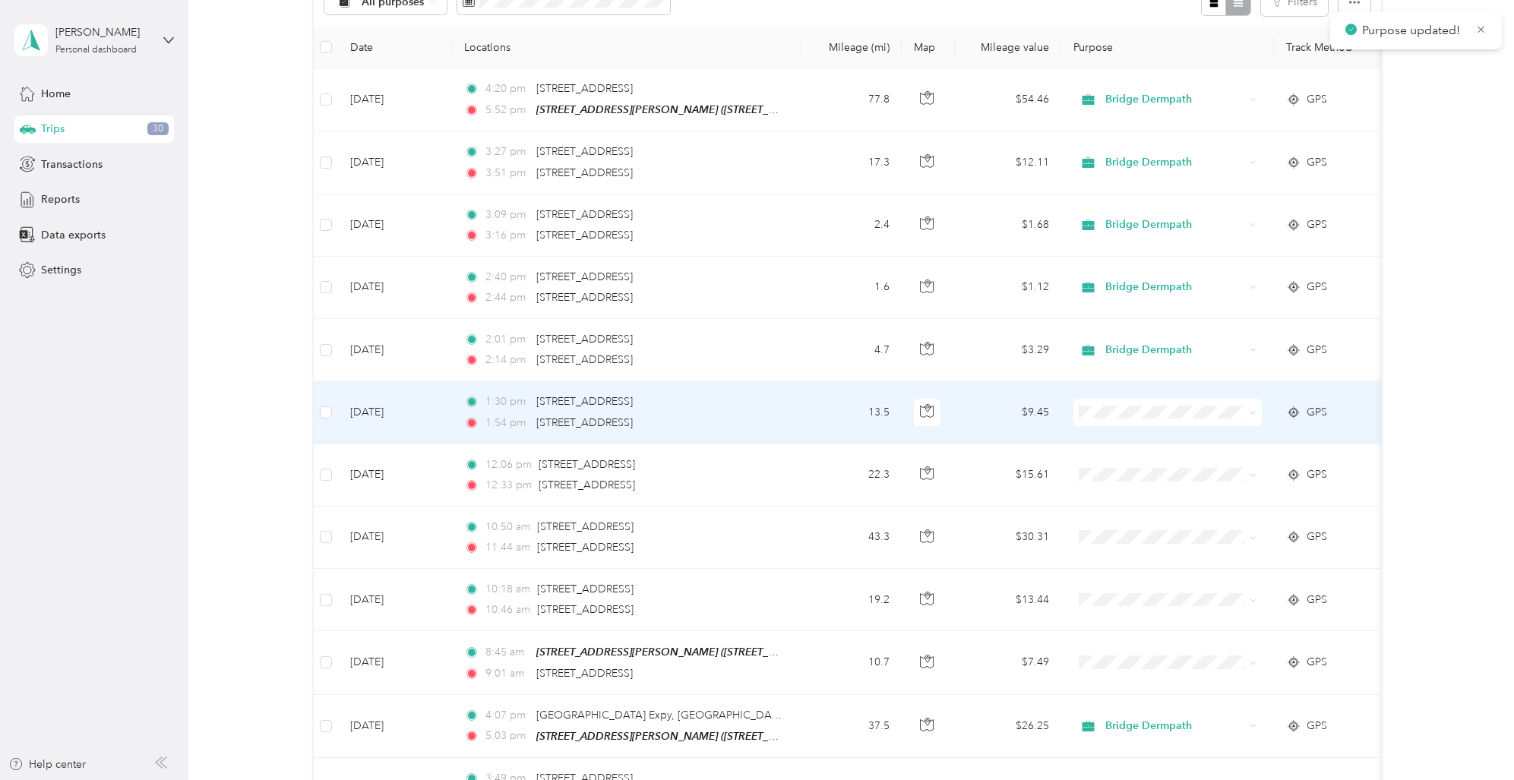
click at [1134, 435] on span "Bridge Dermpath" at bounding box center [1180, 440] width 141 height 16
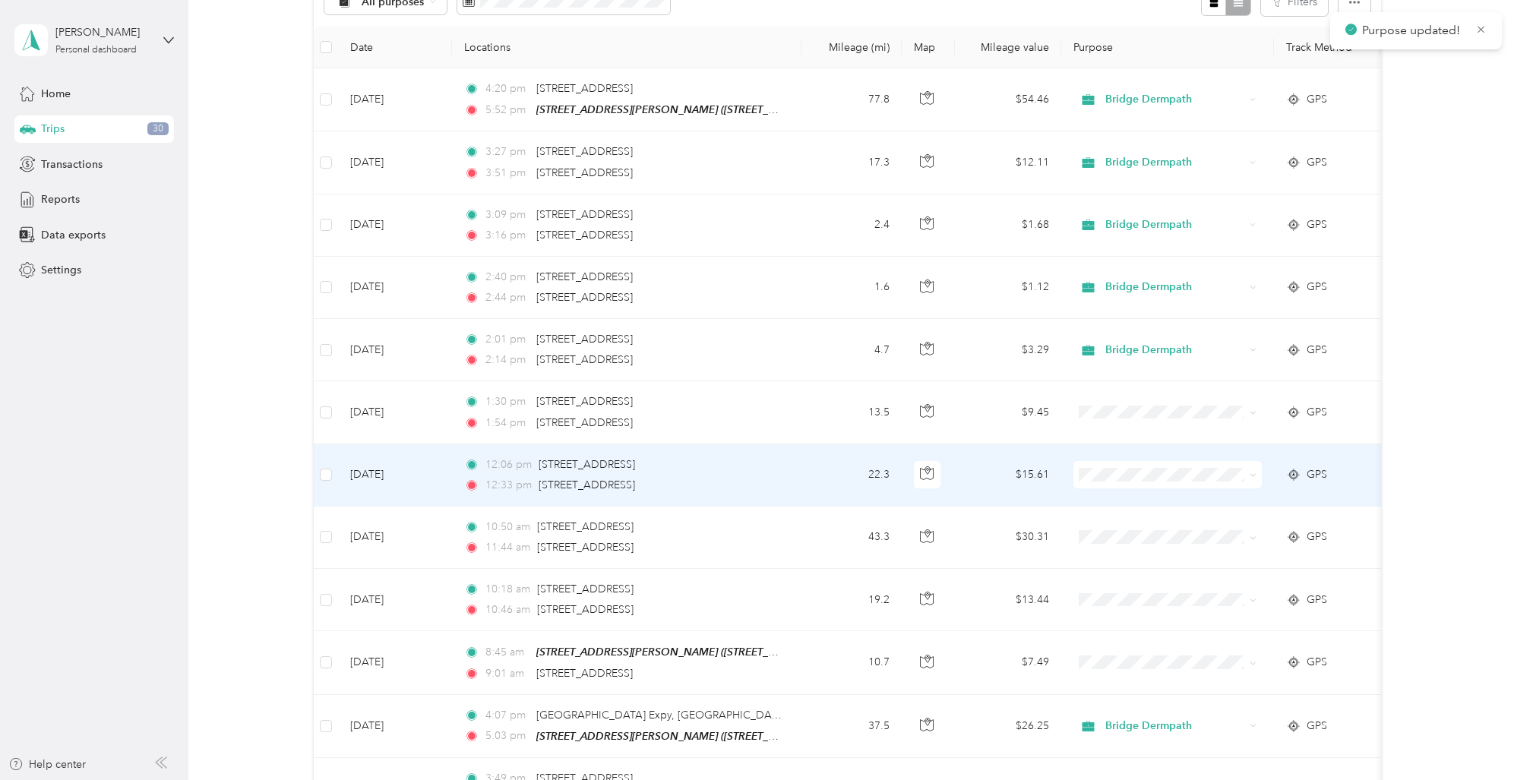
click at [1144, 494] on li "Bridge Dermpath" at bounding box center [1166, 501] width 188 height 27
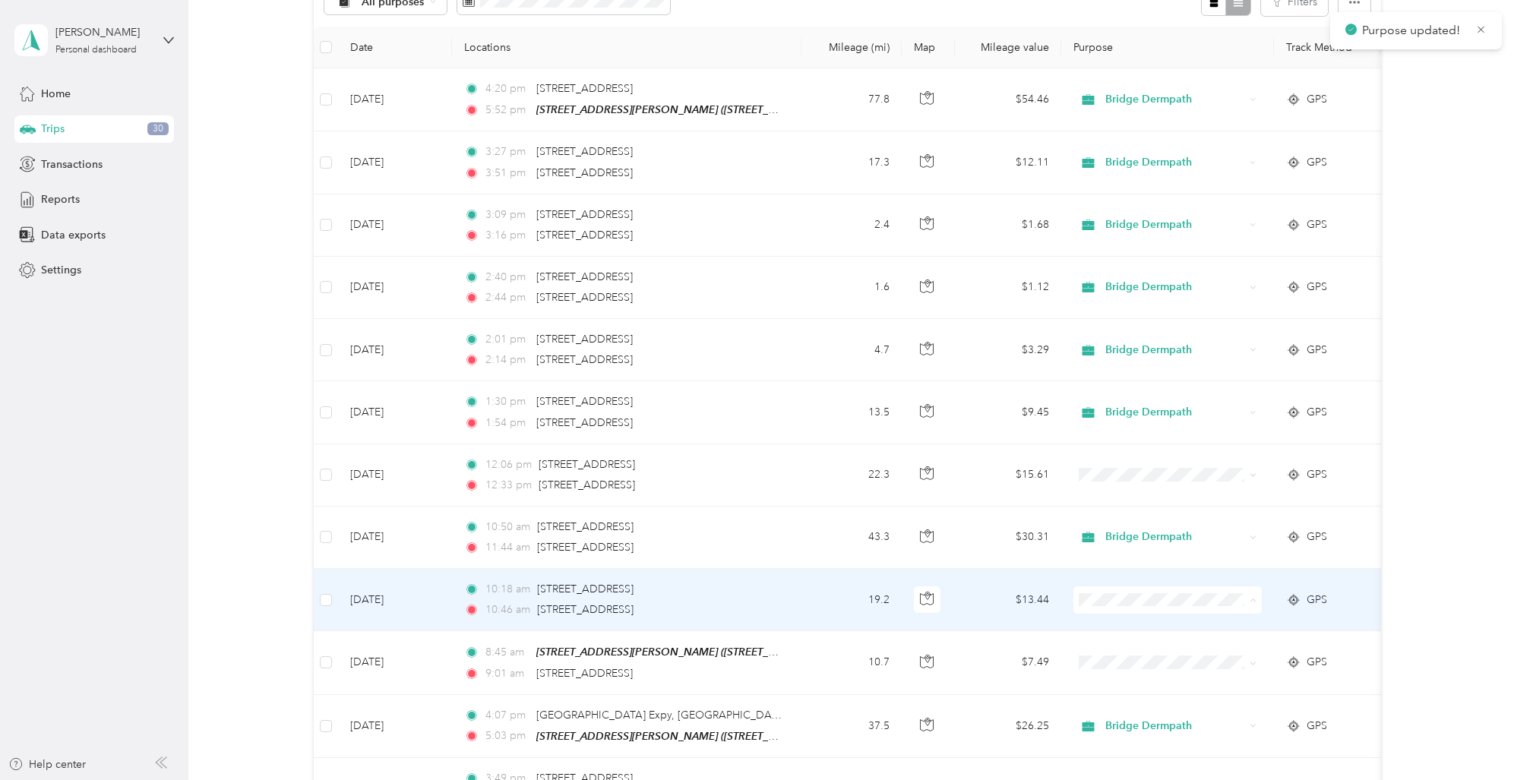
click at [1145, 627] on span "Bridge Dermpath" at bounding box center [1180, 628] width 141 height 16
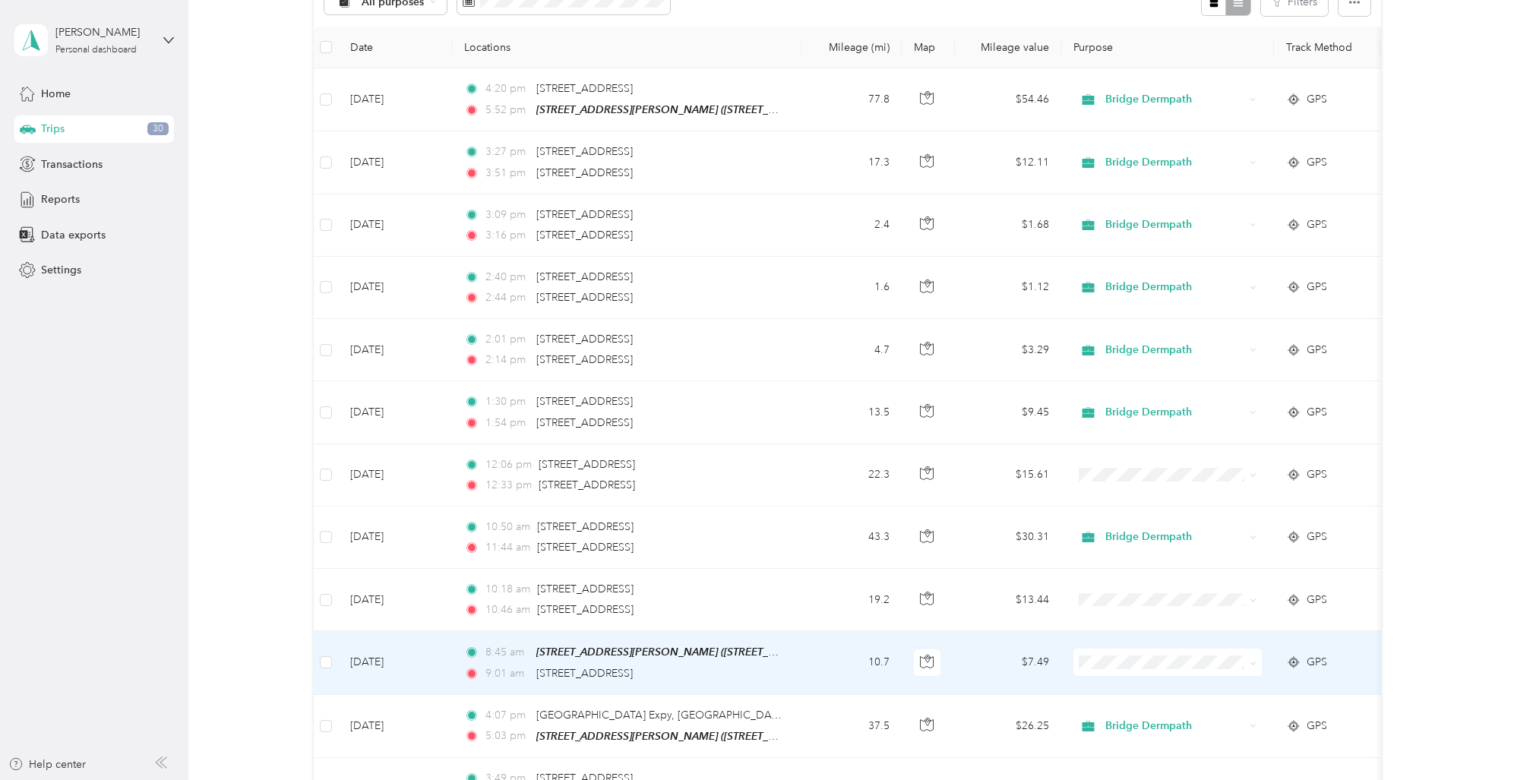
click at [1163, 690] on span "Bridge Dermpath" at bounding box center [1180, 689] width 141 height 16
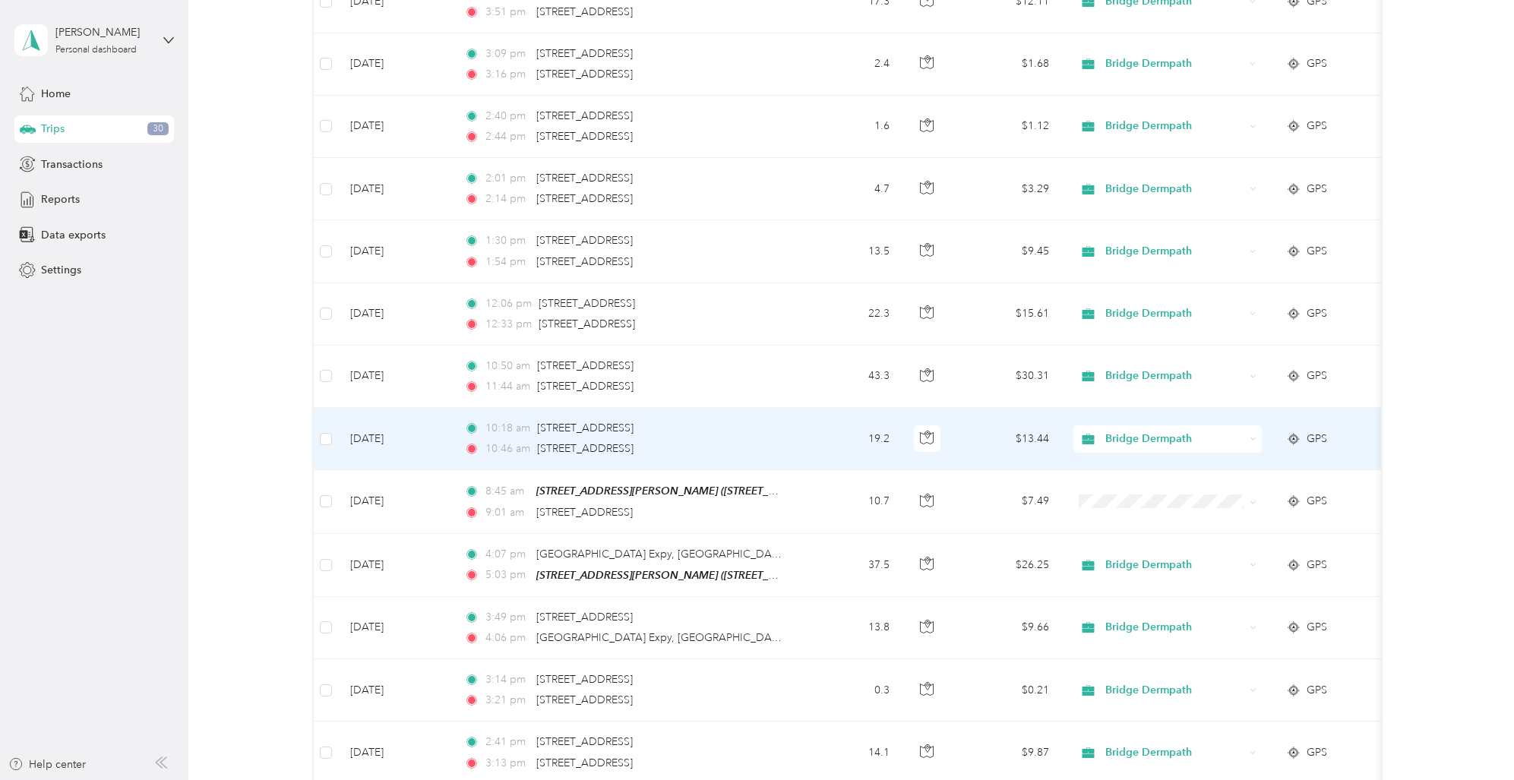
scroll to position [427, 0]
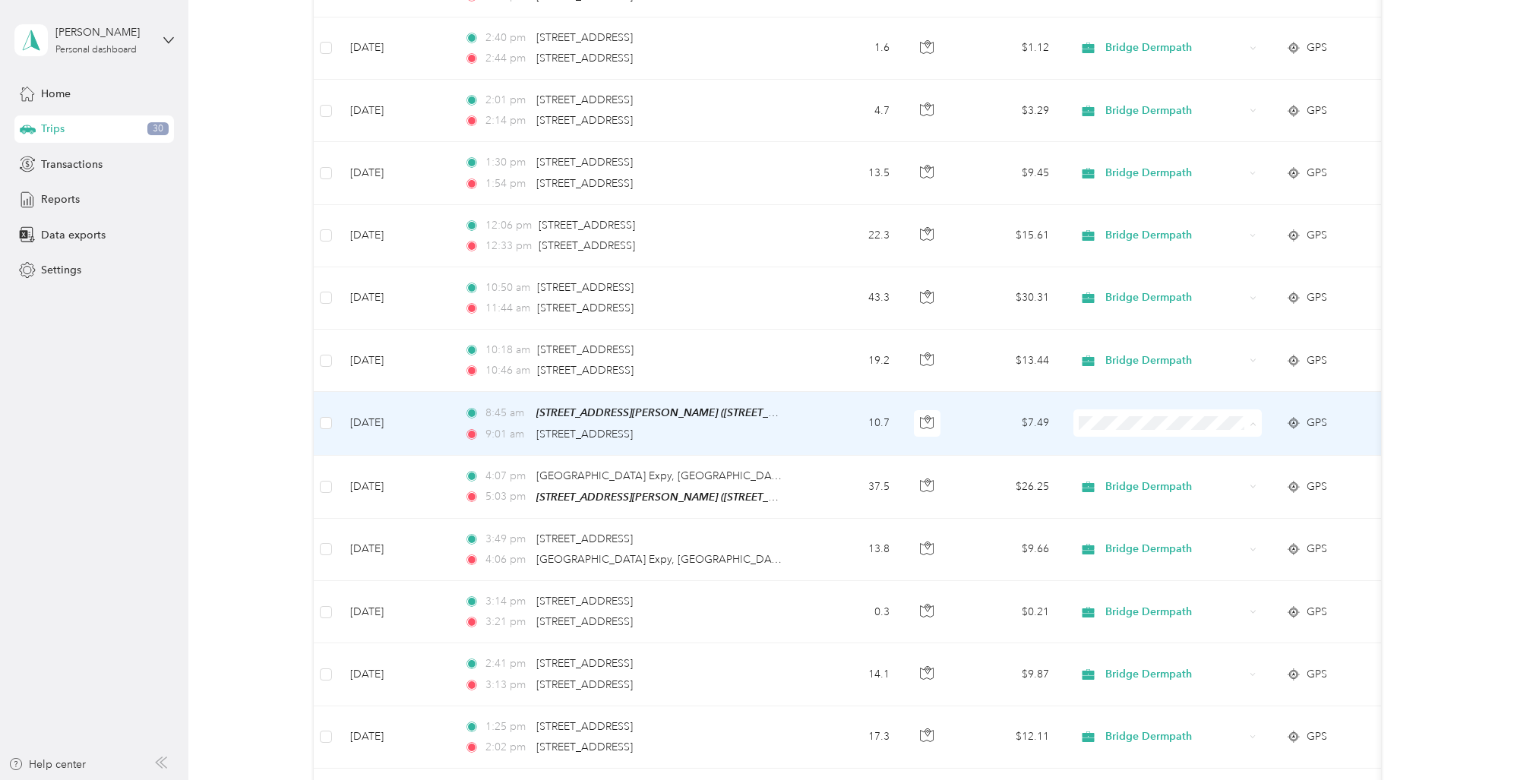
click at [1155, 447] on span "Bridge Dermpath" at bounding box center [1180, 451] width 141 height 16
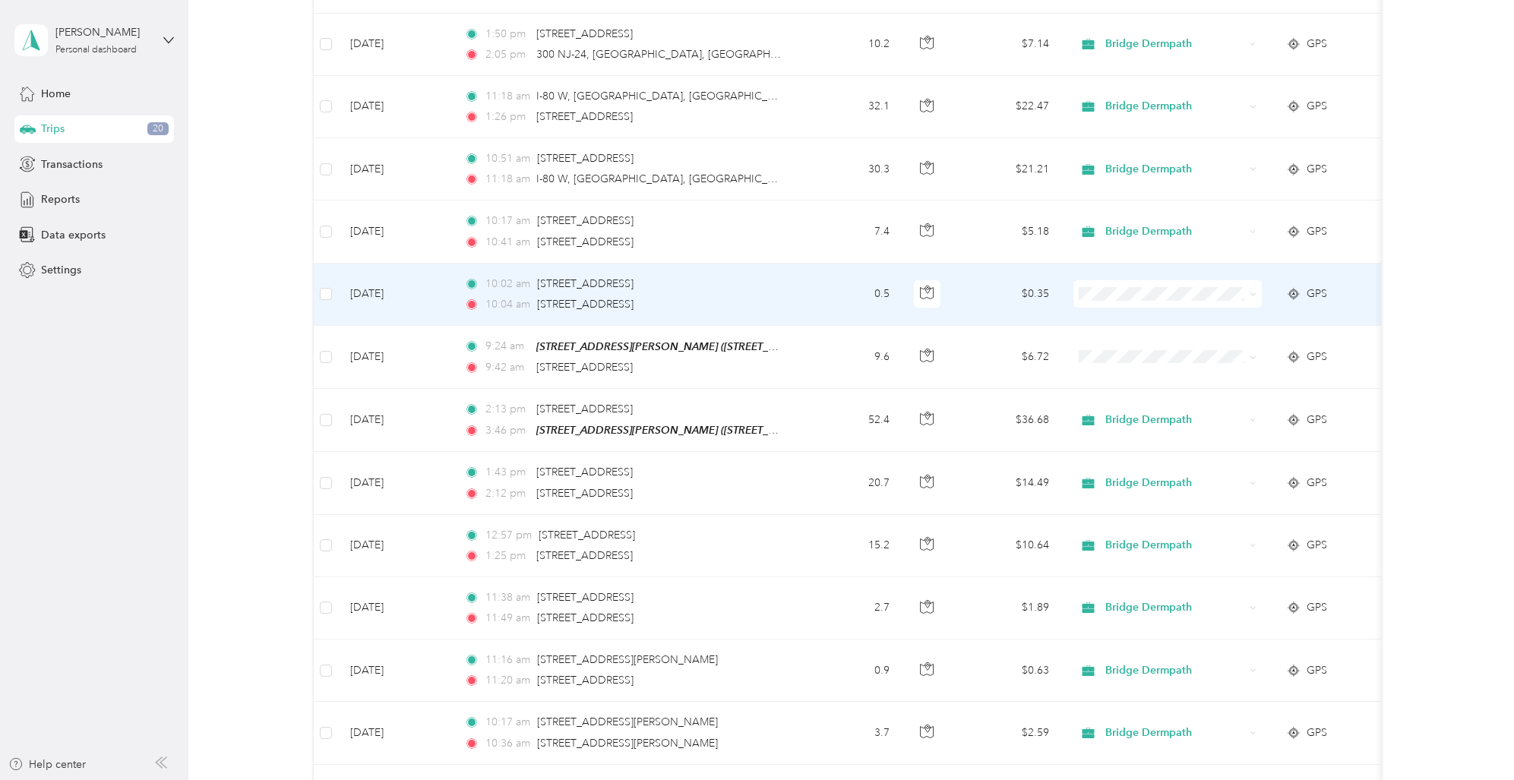
scroll to position [3123, 0]
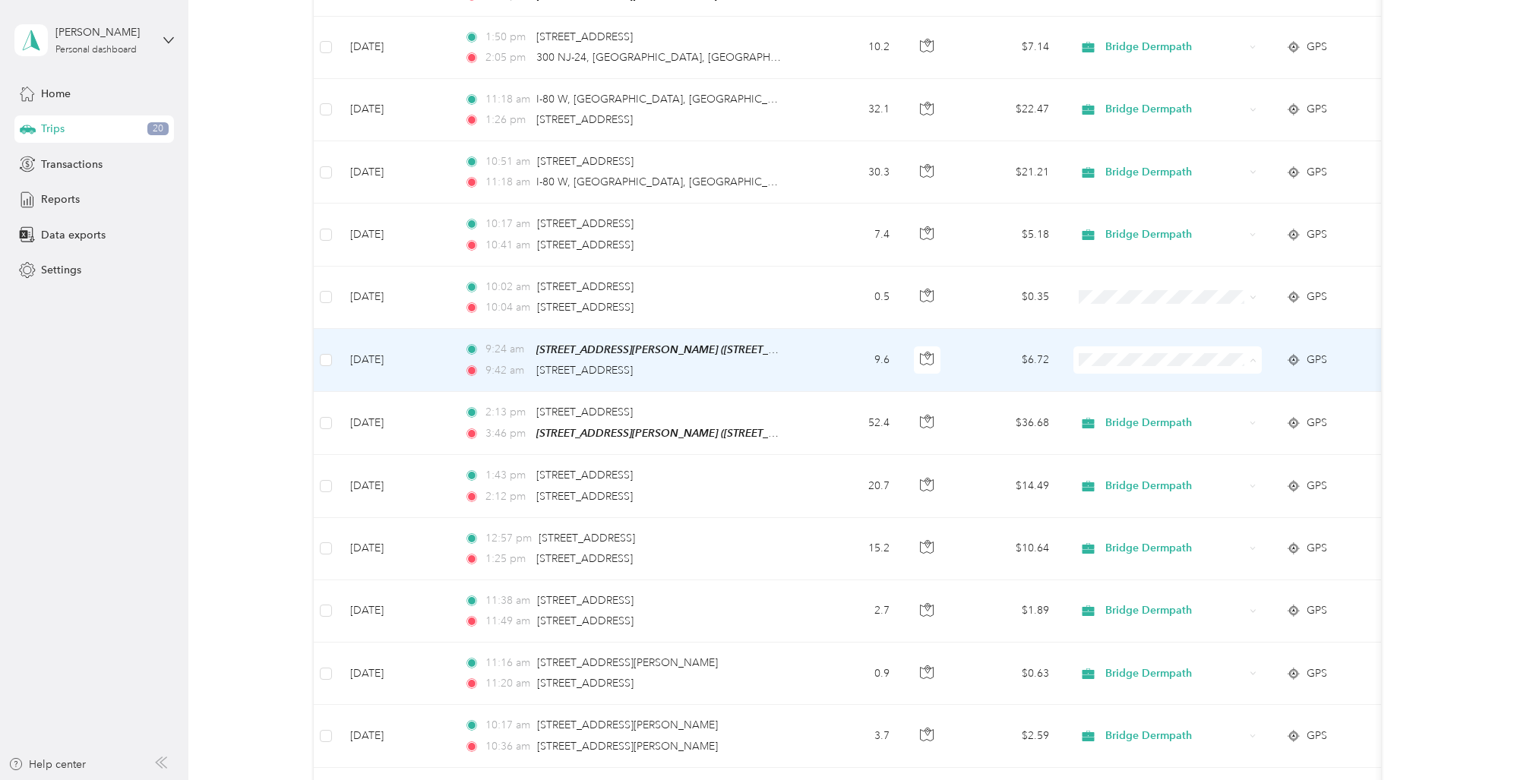
click at [1162, 377] on span "Bridge Dermpath" at bounding box center [1180, 378] width 141 height 16
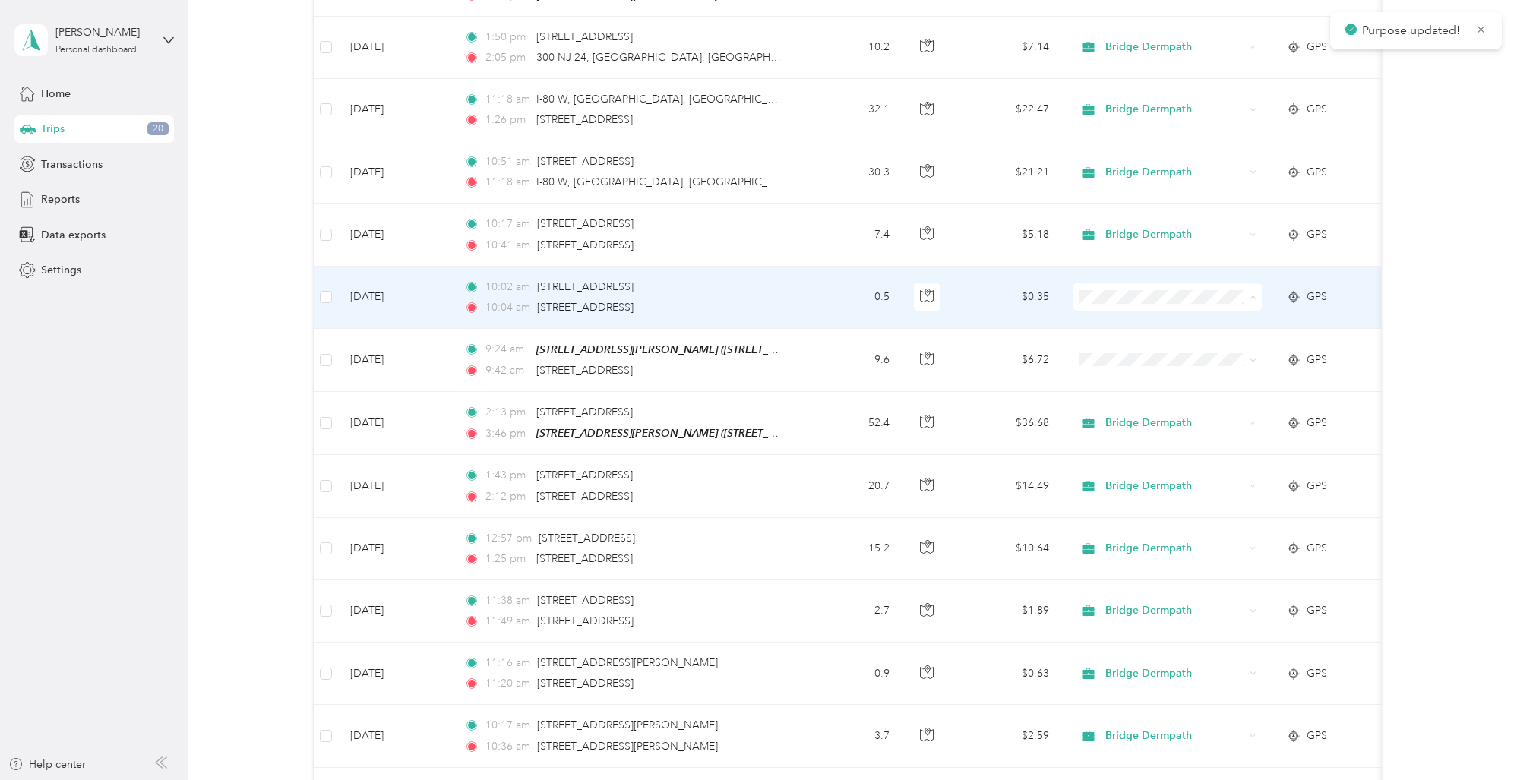
click at [1139, 316] on li "Bridge Dermpath" at bounding box center [1166, 315] width 188 height 27
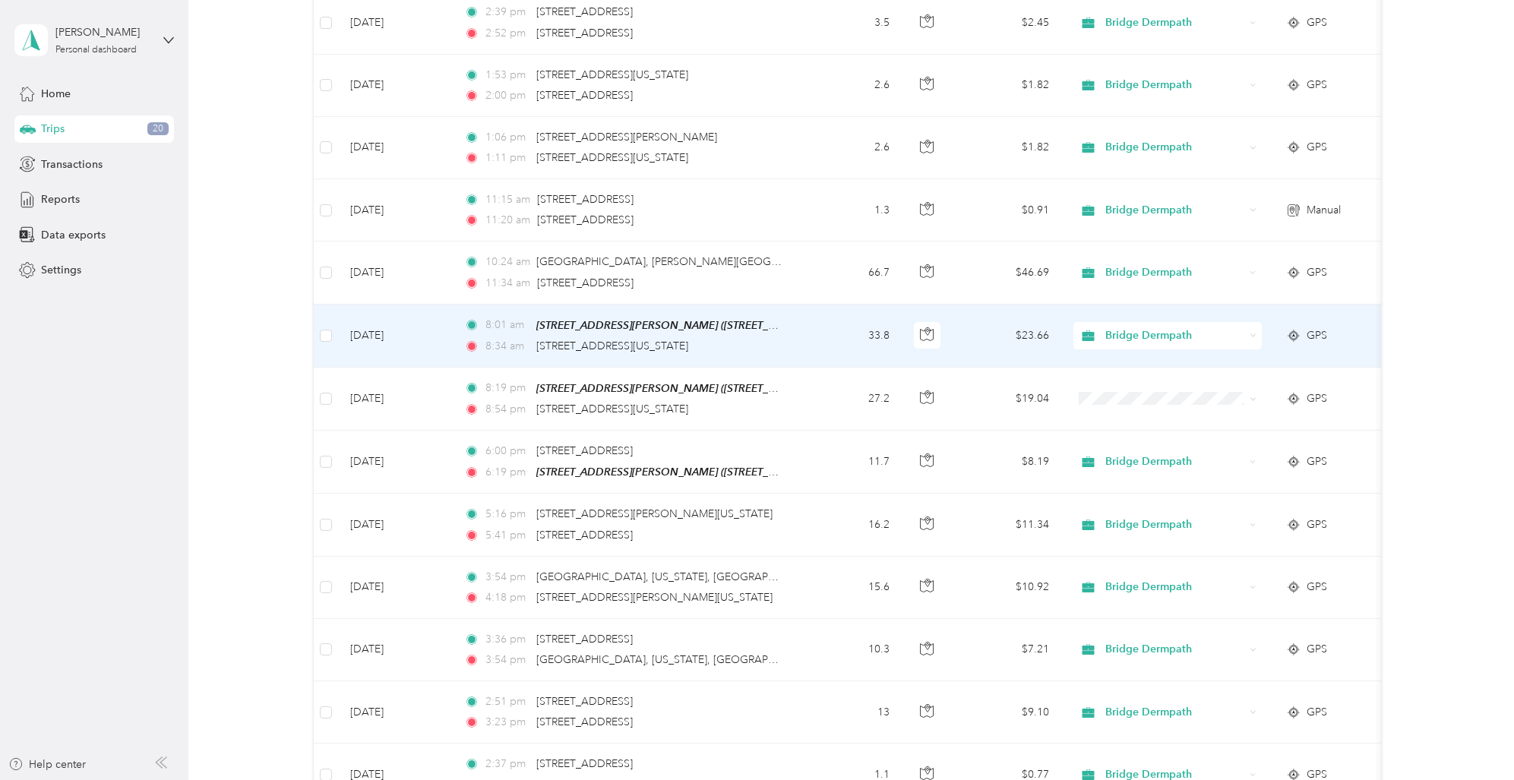
scroll to position [4091, 0]
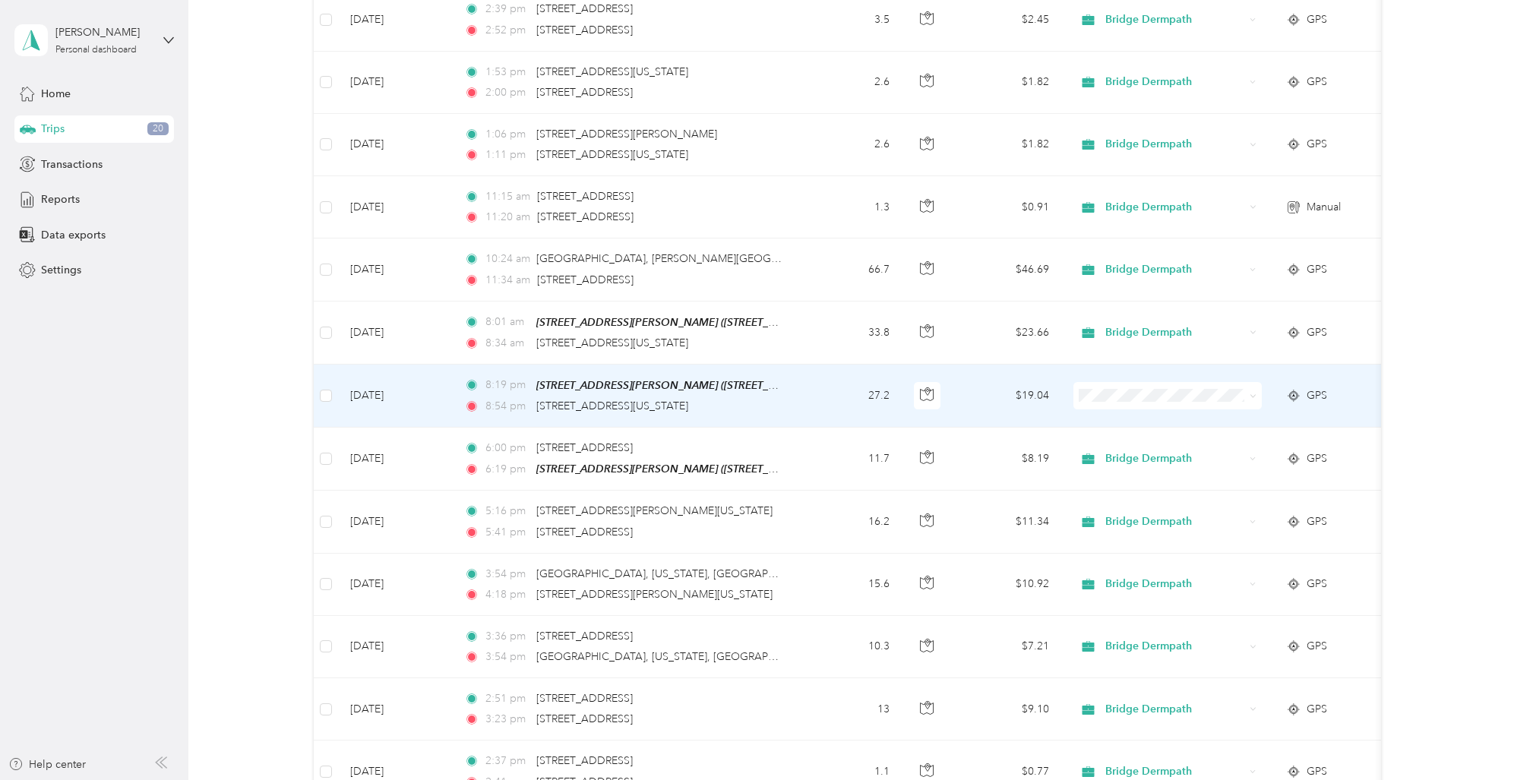
click at [1157, 391] on span at bounding box center [1167, 395] width 188 height 27
click at [1154, 406] on span "Bridge Dermpath" at bounding box center [1180, 410] width 141 height 16
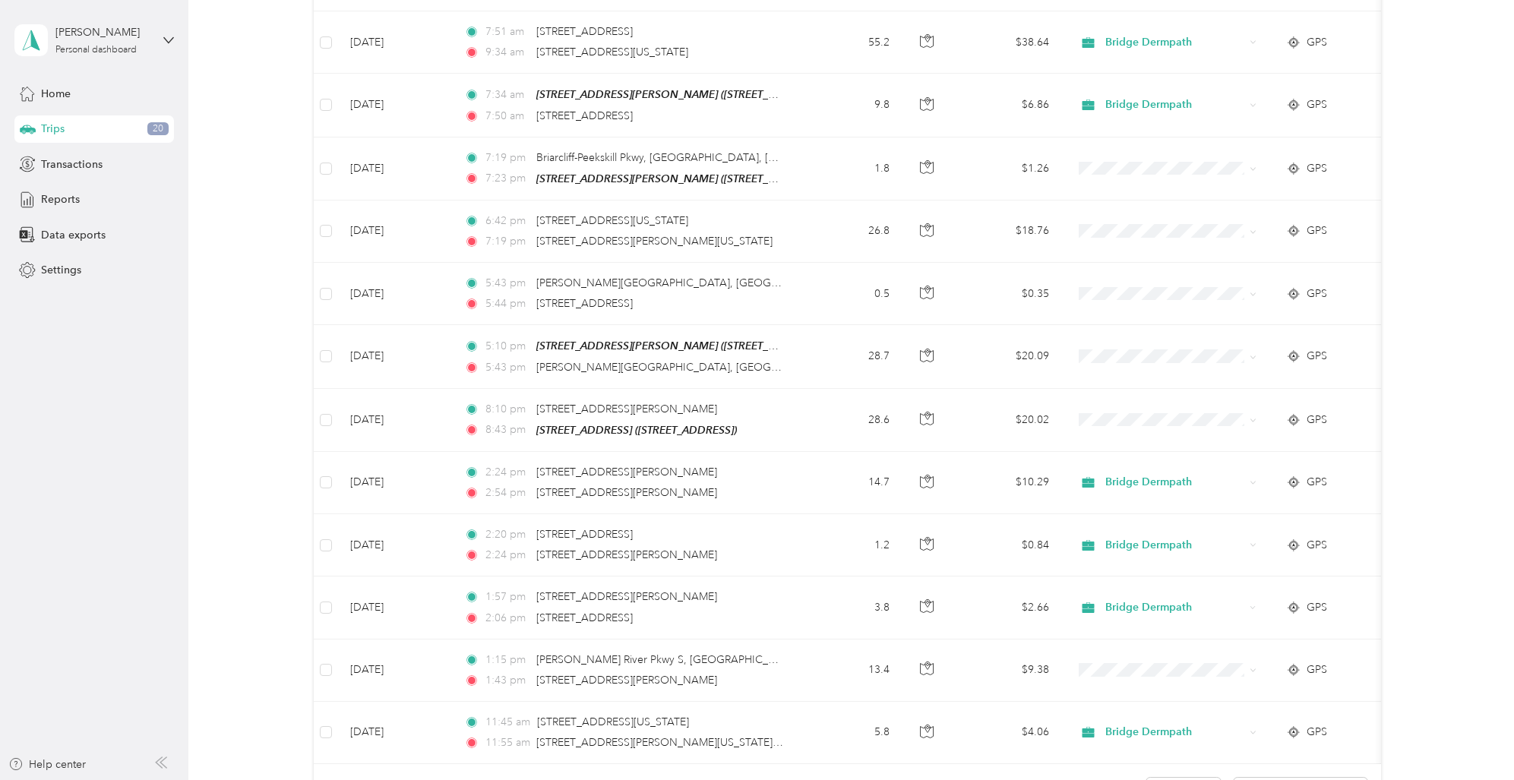
scroll to position [5797, 0]
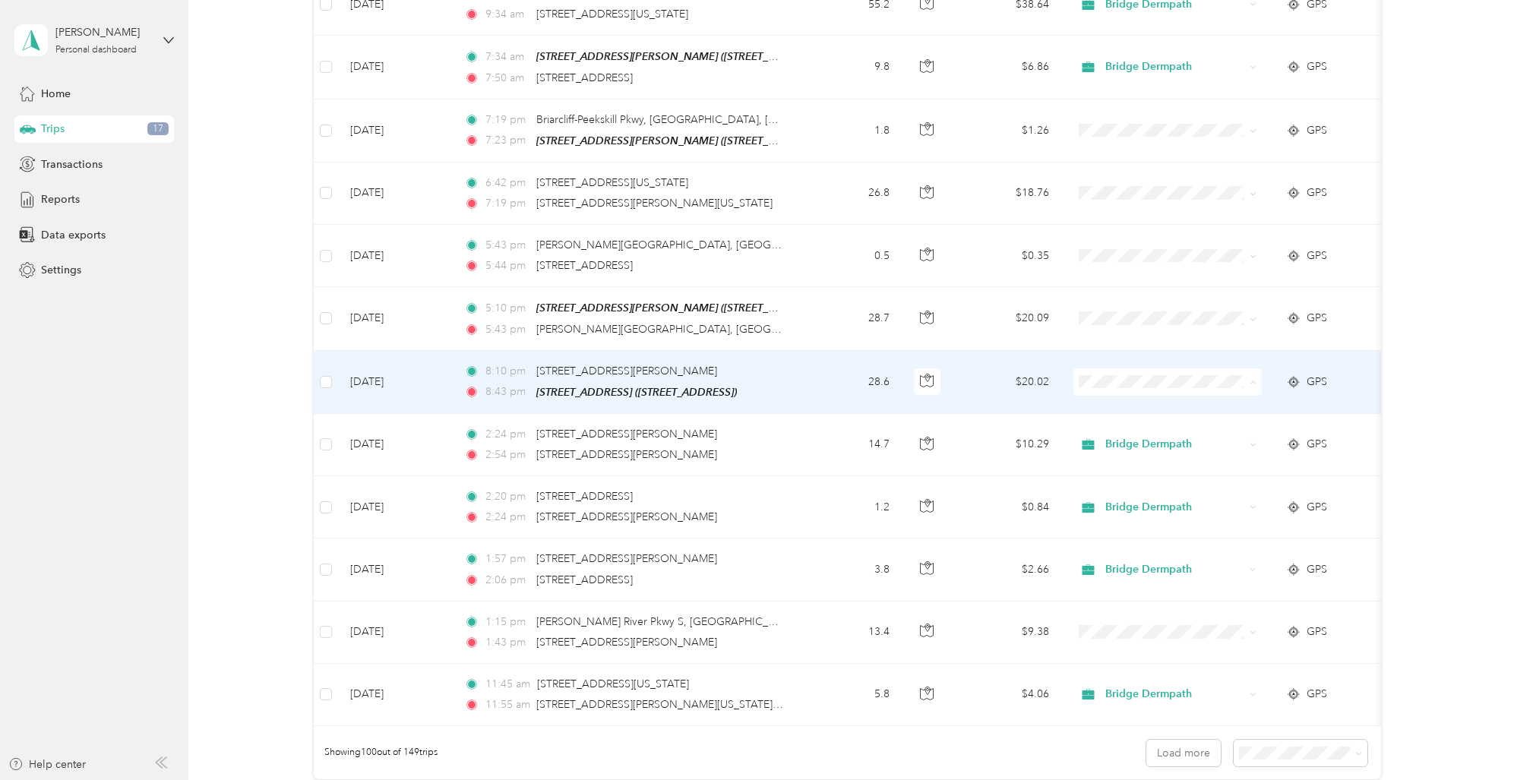
click at [1136, 384] on span "Bridge Dermpath" at bounding box center [1180, 391] width 141 height 16
click at [1139, 386] on span "Bridge Dermpath" at bounding box center [1180, 385] width 141 height 16
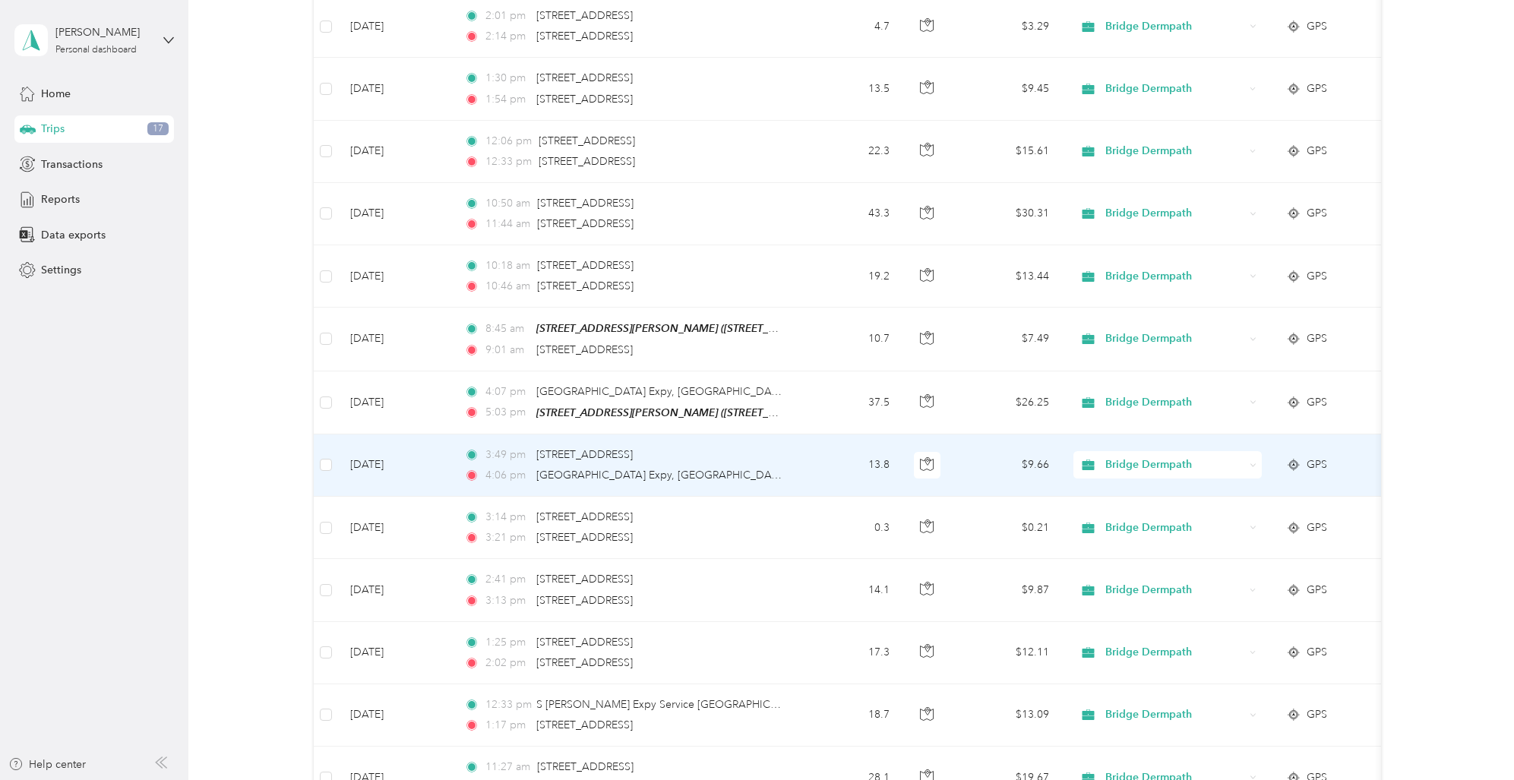
scroll to position [0, 0]
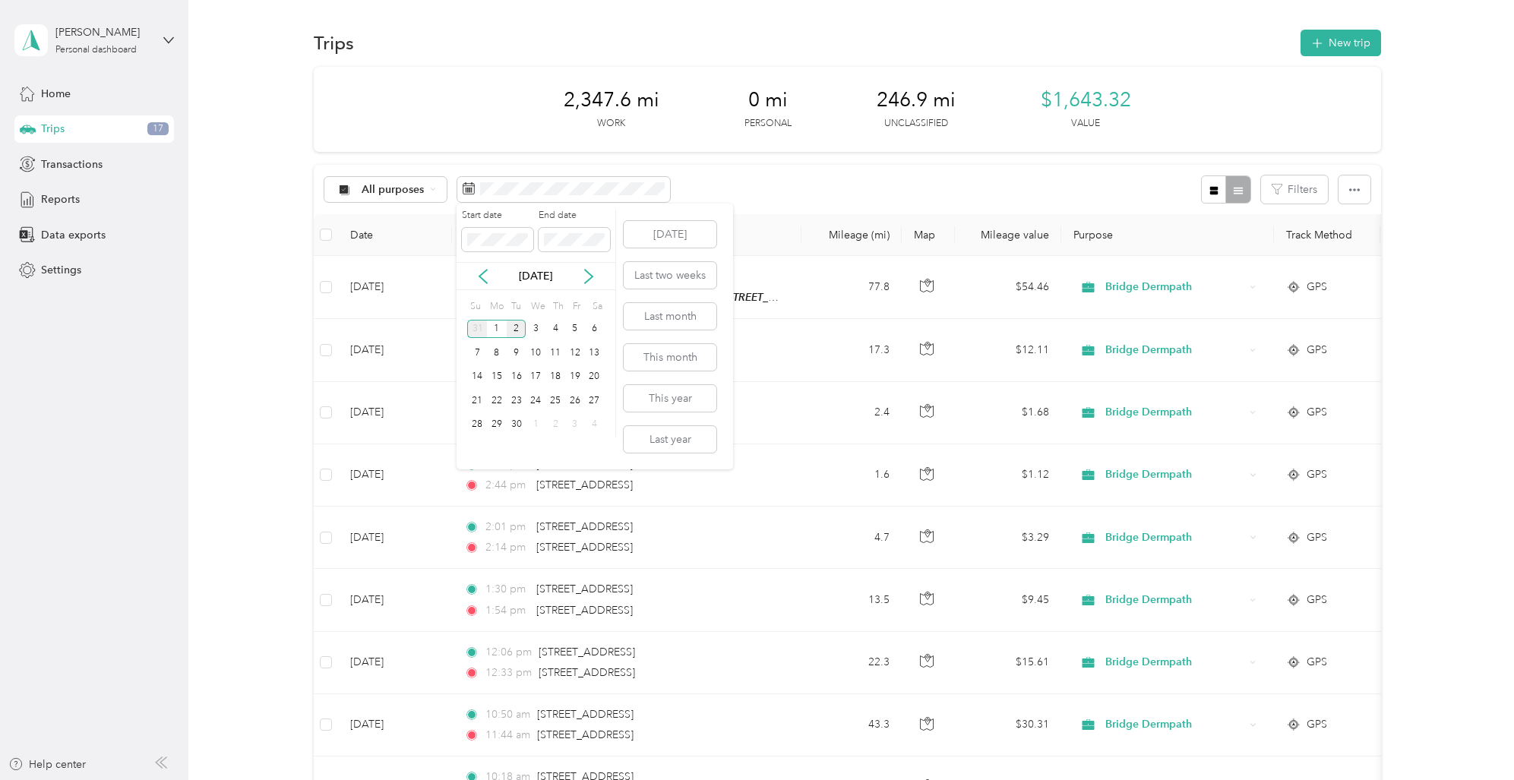
click at [475, 325] on div "31" at bounding box center [477, 329] width 20 height 19
click at [573, 322] on div "1" at bounding box center [575, 329] width 20 height 19
click at [574, 324] on div "1" at bounding box center [575, 329] width 20 height 19
click at [510, 362] on div "5" at bounding box center [517, 352] width 20 height 19
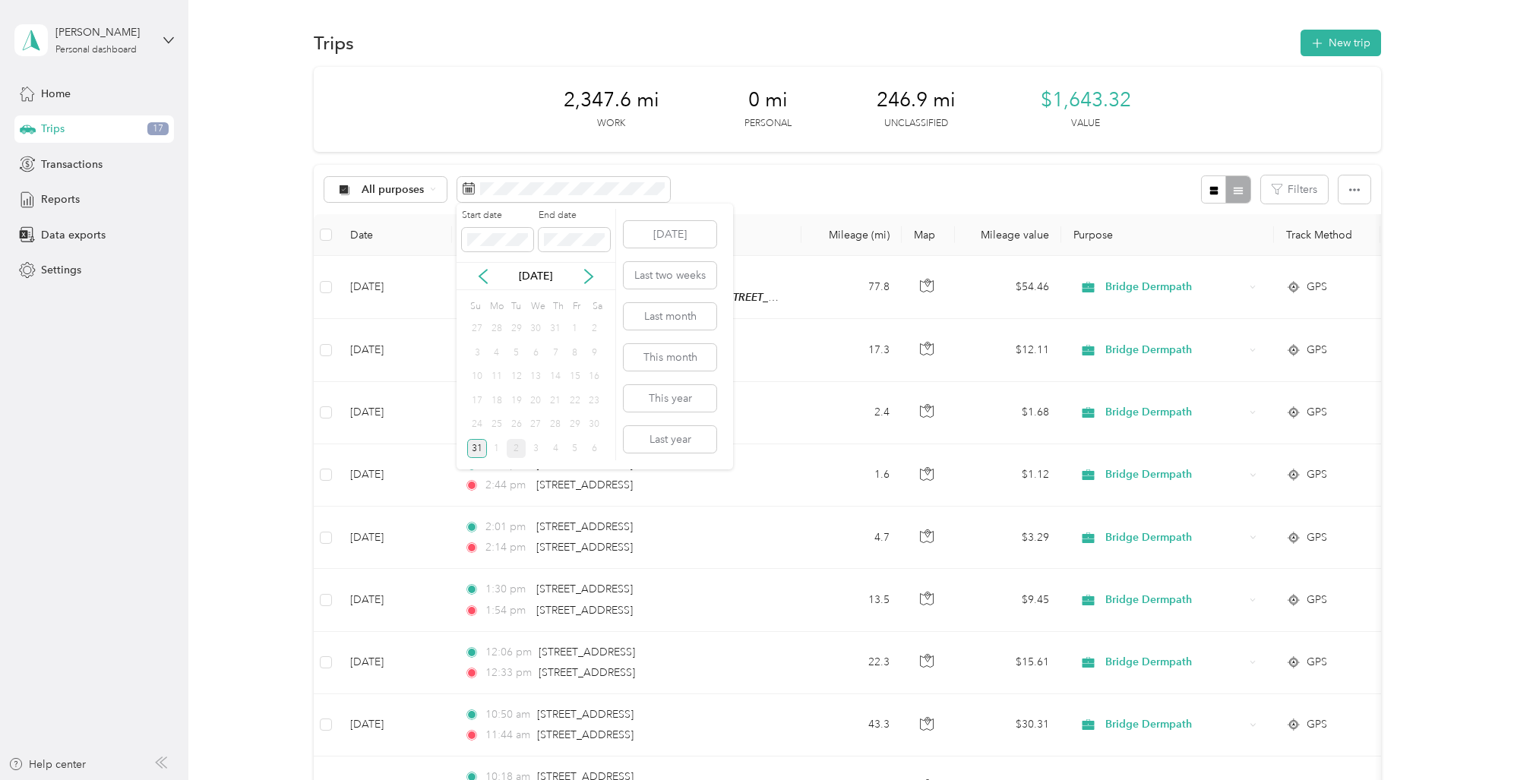
click at [480, 444] on div "31" at bounding box center [477, 448] width 20 height 19
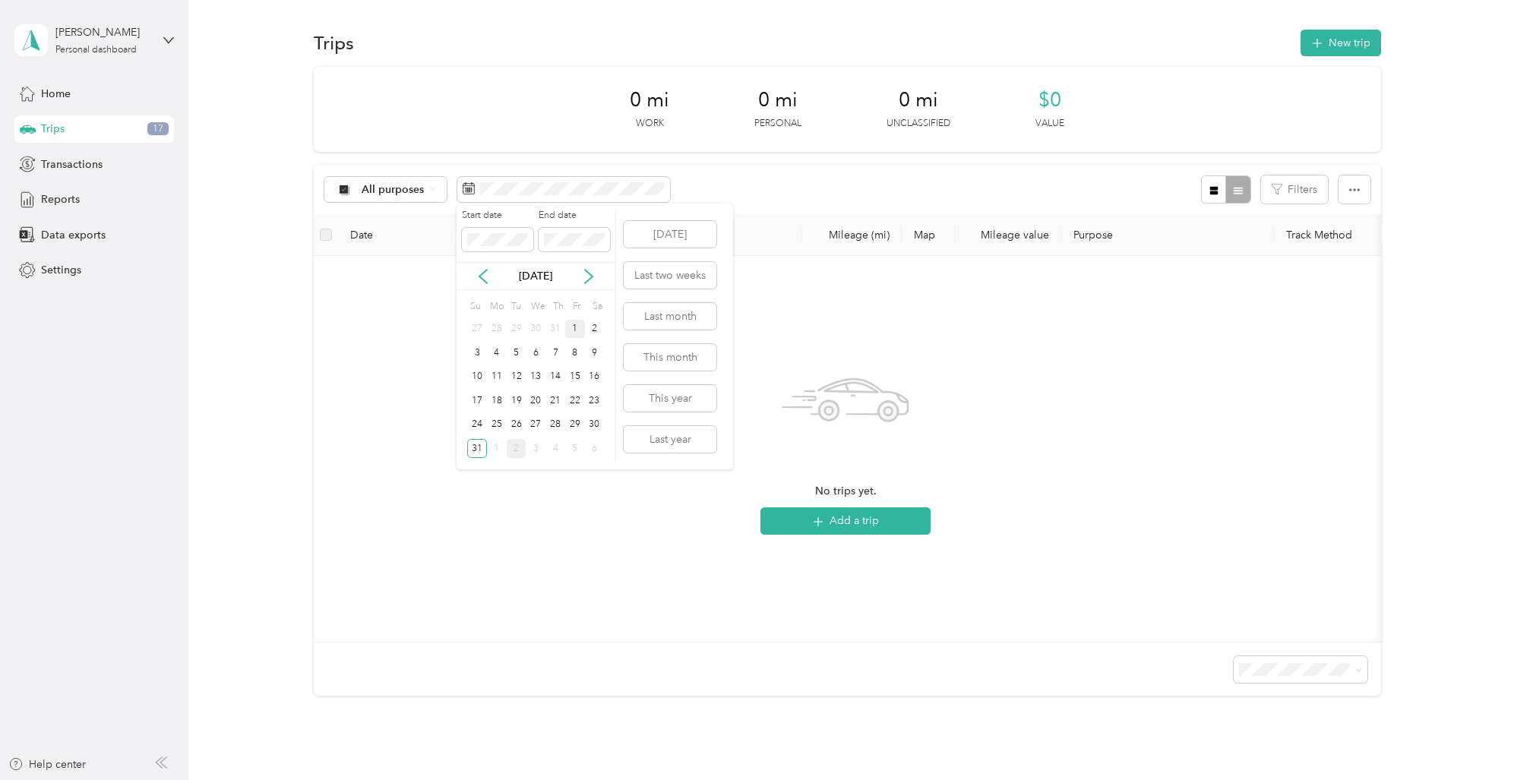
click at [574, 325] on div "1" at bounding box center [575, 329] width 20 height 19
click at [477, 449] on div "31" at bounding box center [477, 448] width 20 height 19
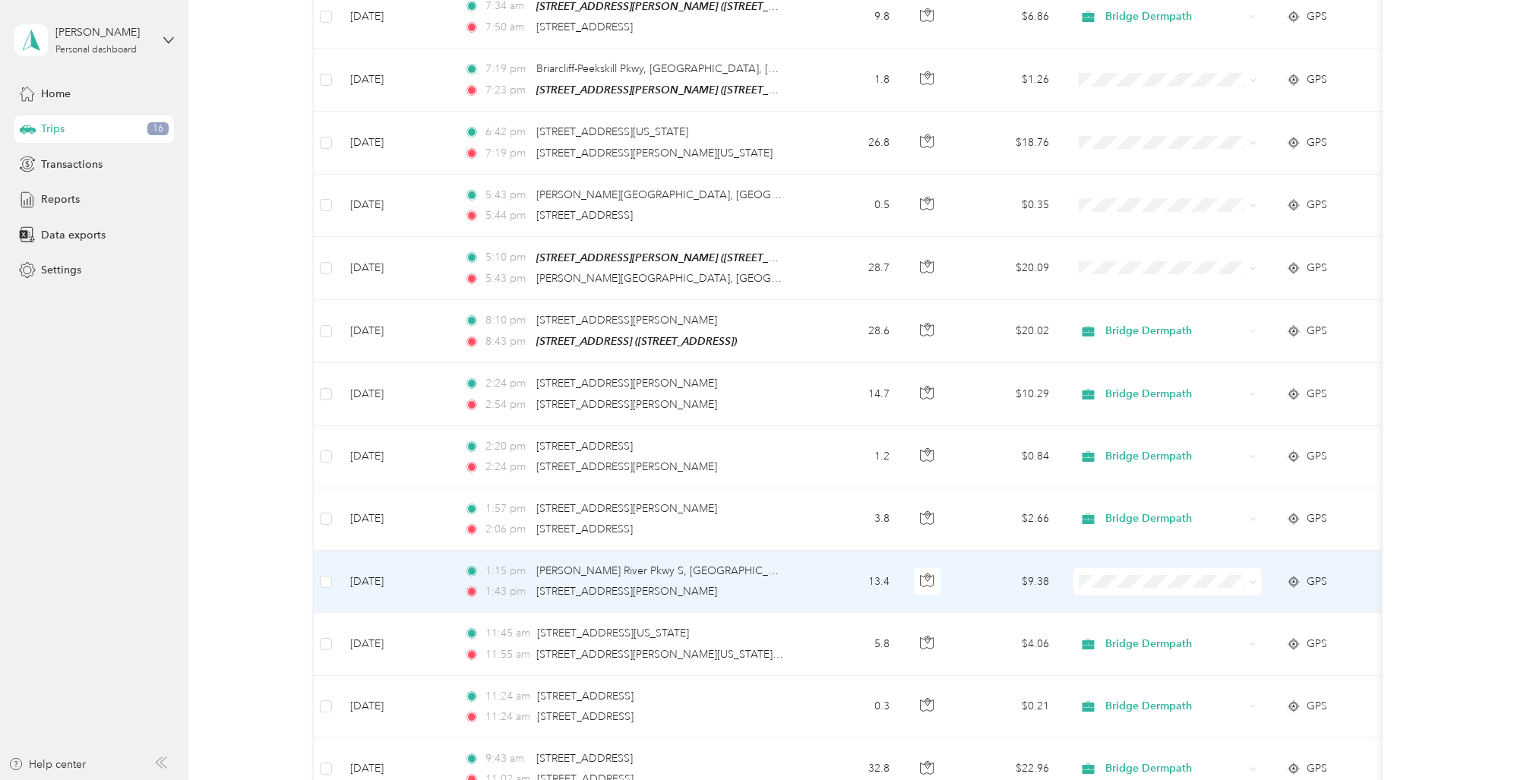
scroll to position [5186, 0]
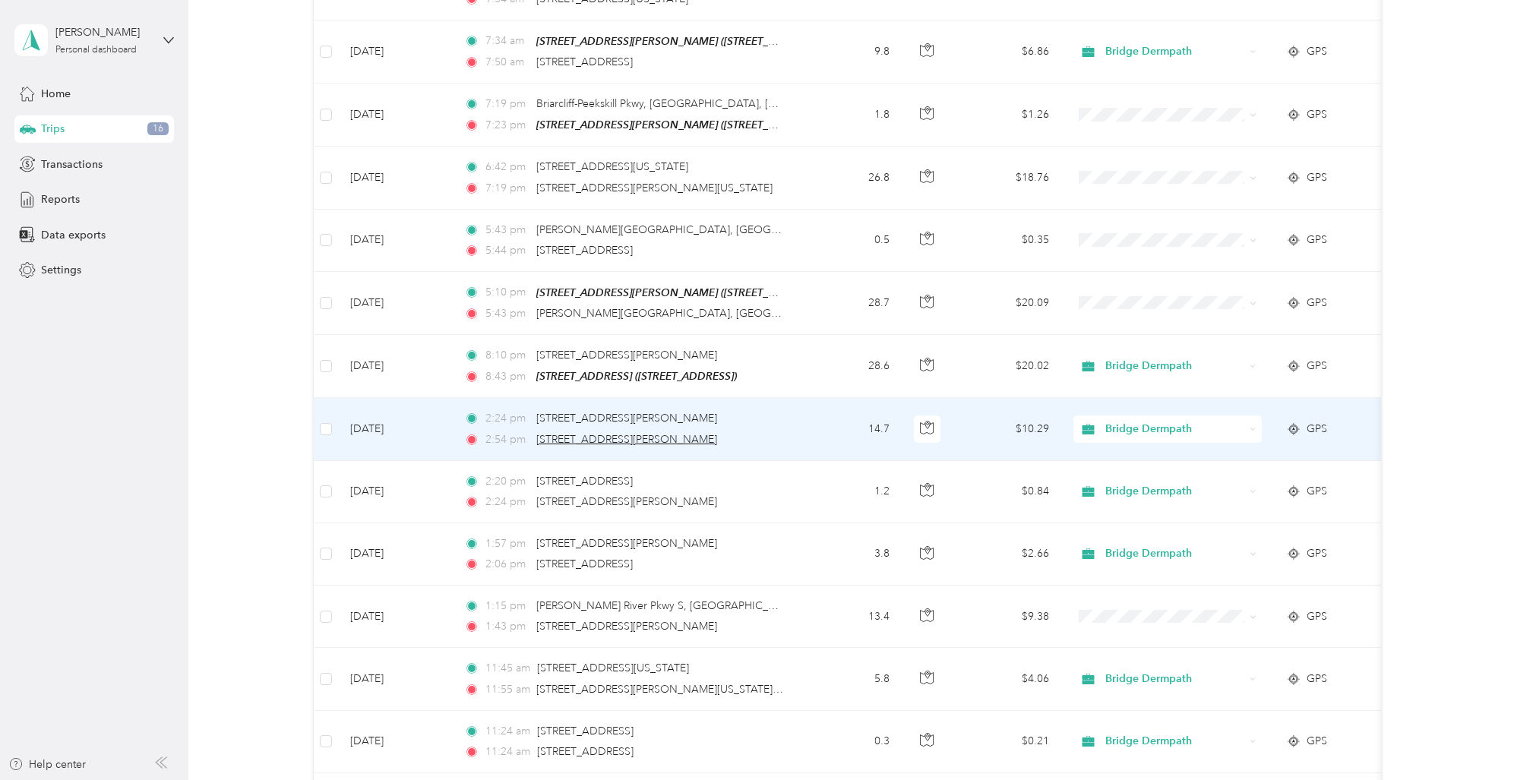
click at [717, 433] on span "[STREET_ADDRESS][PERSON_NAME]" at bounding box center [626, 439] width 181 height 13
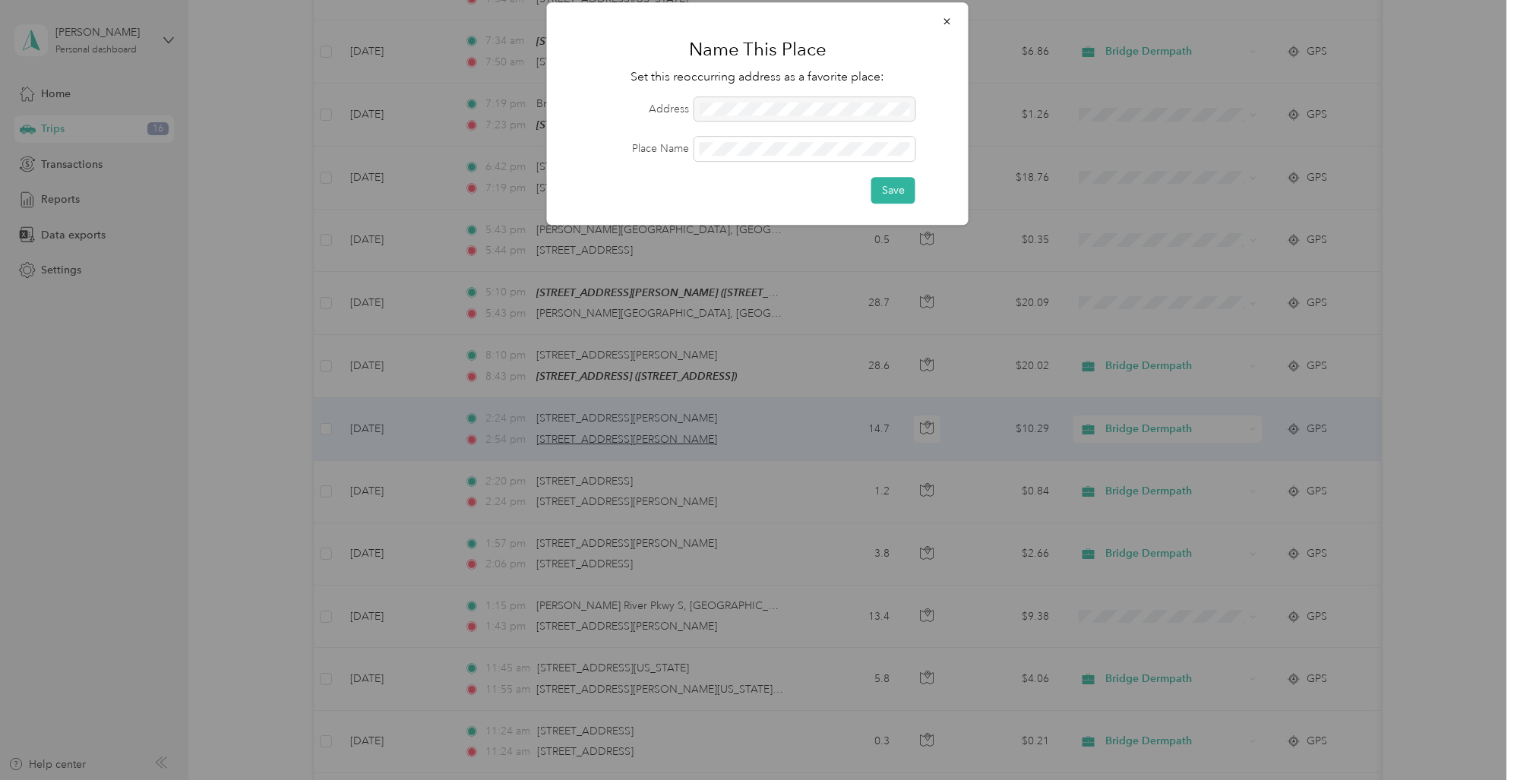
click at [741, 418] on div at bounding box center [757, 390] width 1514 height 780
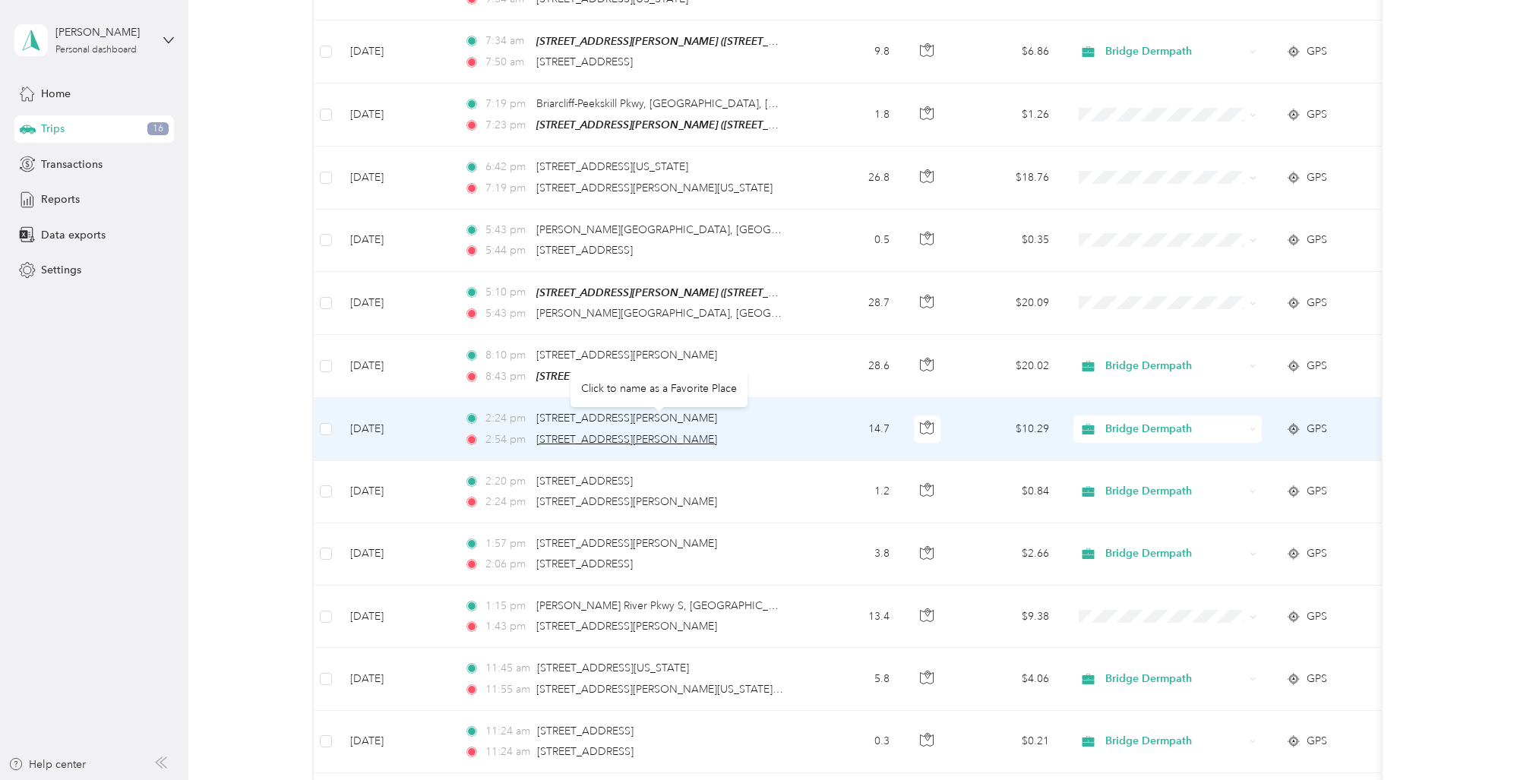
click at [715, 433] on span "[STREET_ADDRESS][PERSON_NAME]" at bounding box center [626, 439] width 181 height 13
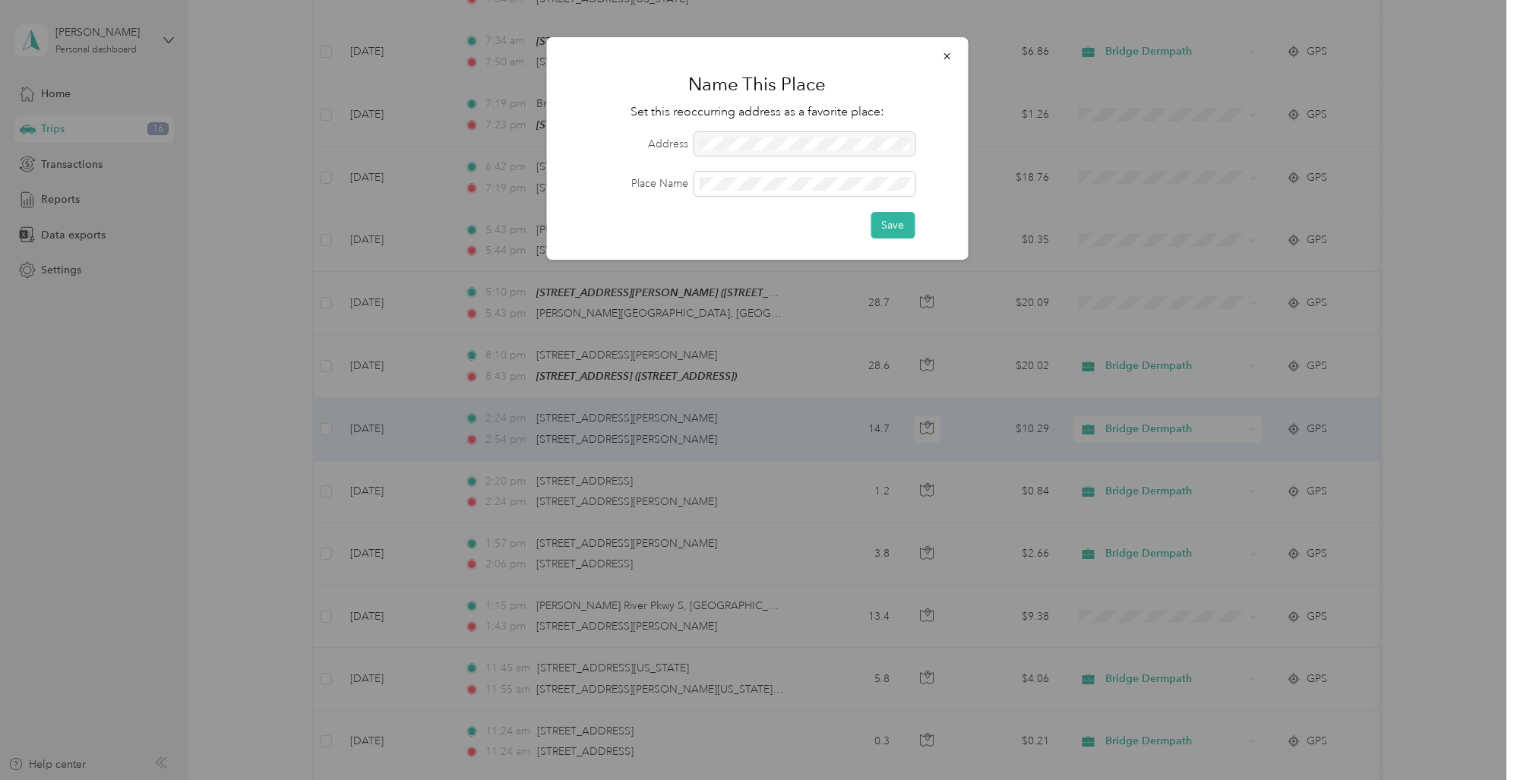
click at [703, 141] on div at bounding box center [803, 144] width 221 height 24
click at [946, 54] on icon "button" at bounding box center [946, 56] width 11 height 11
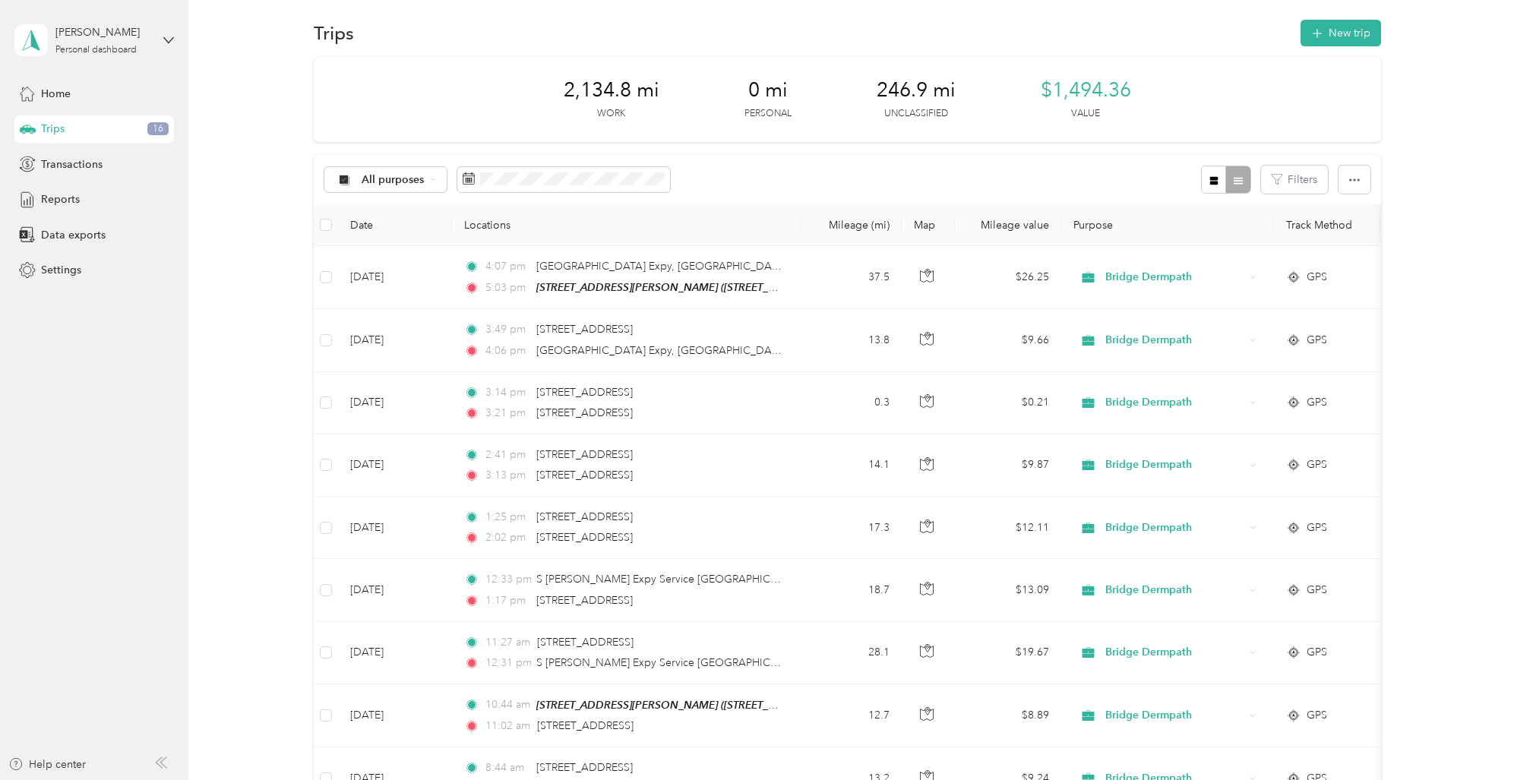
scroll to position [0, 0]
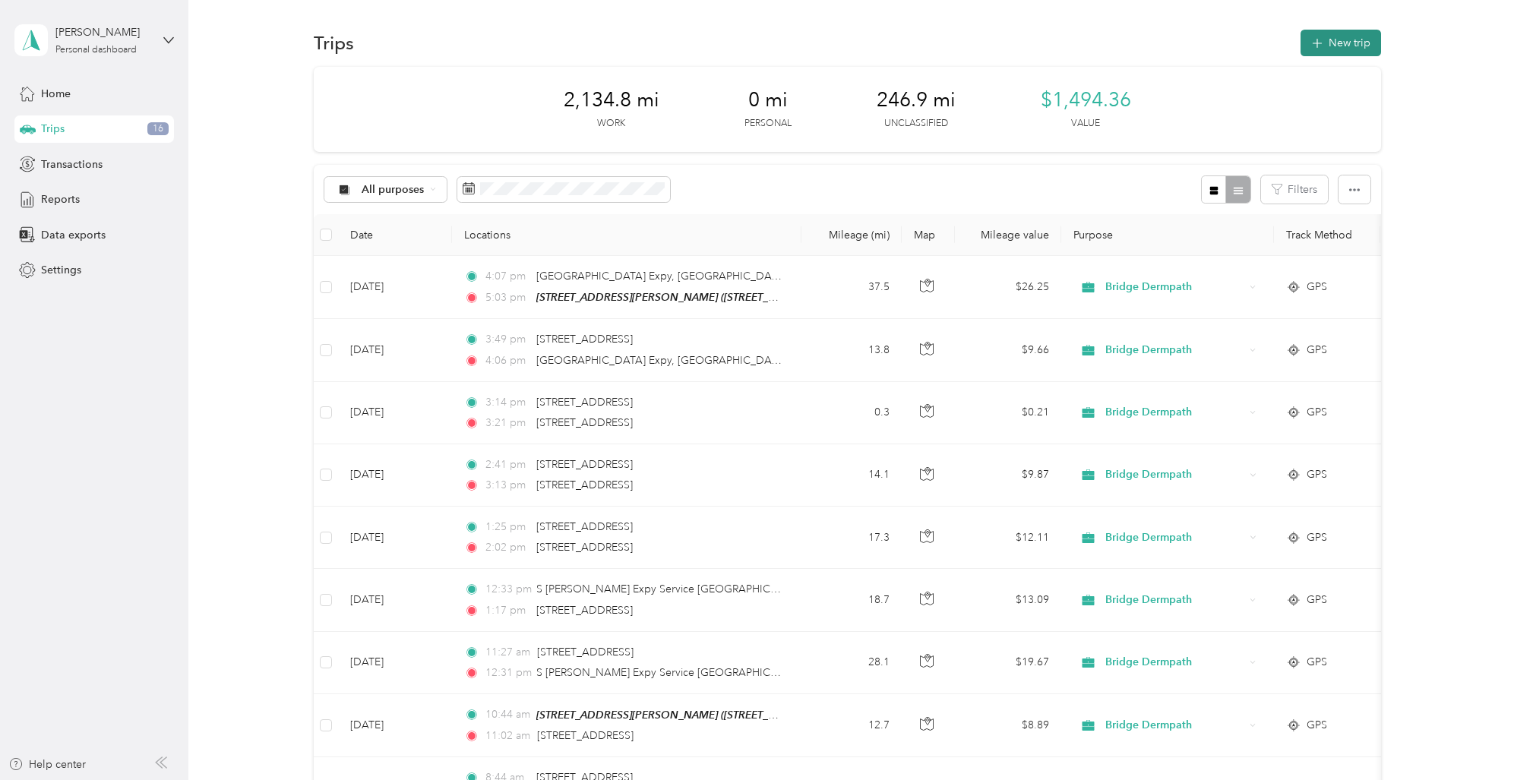
click at [1352, 43] on button "New trip" at bounding box center [1340, 43] width 81 height 27
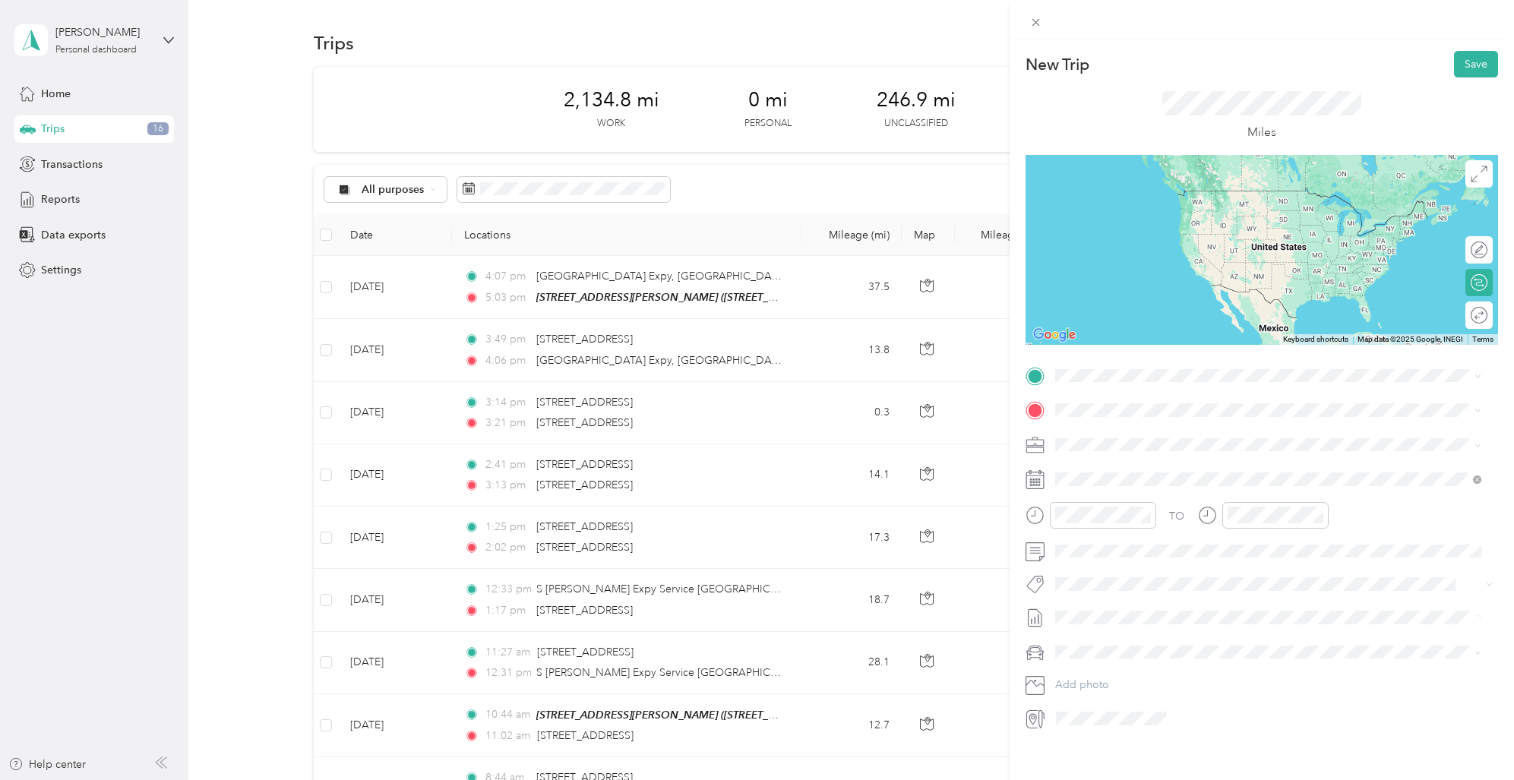
click at [1117, 431] on span "[STREET_ADDRESS][PERSON_NAME][US_STATE]" at bounding box center [1201, 426] width 236 height 14
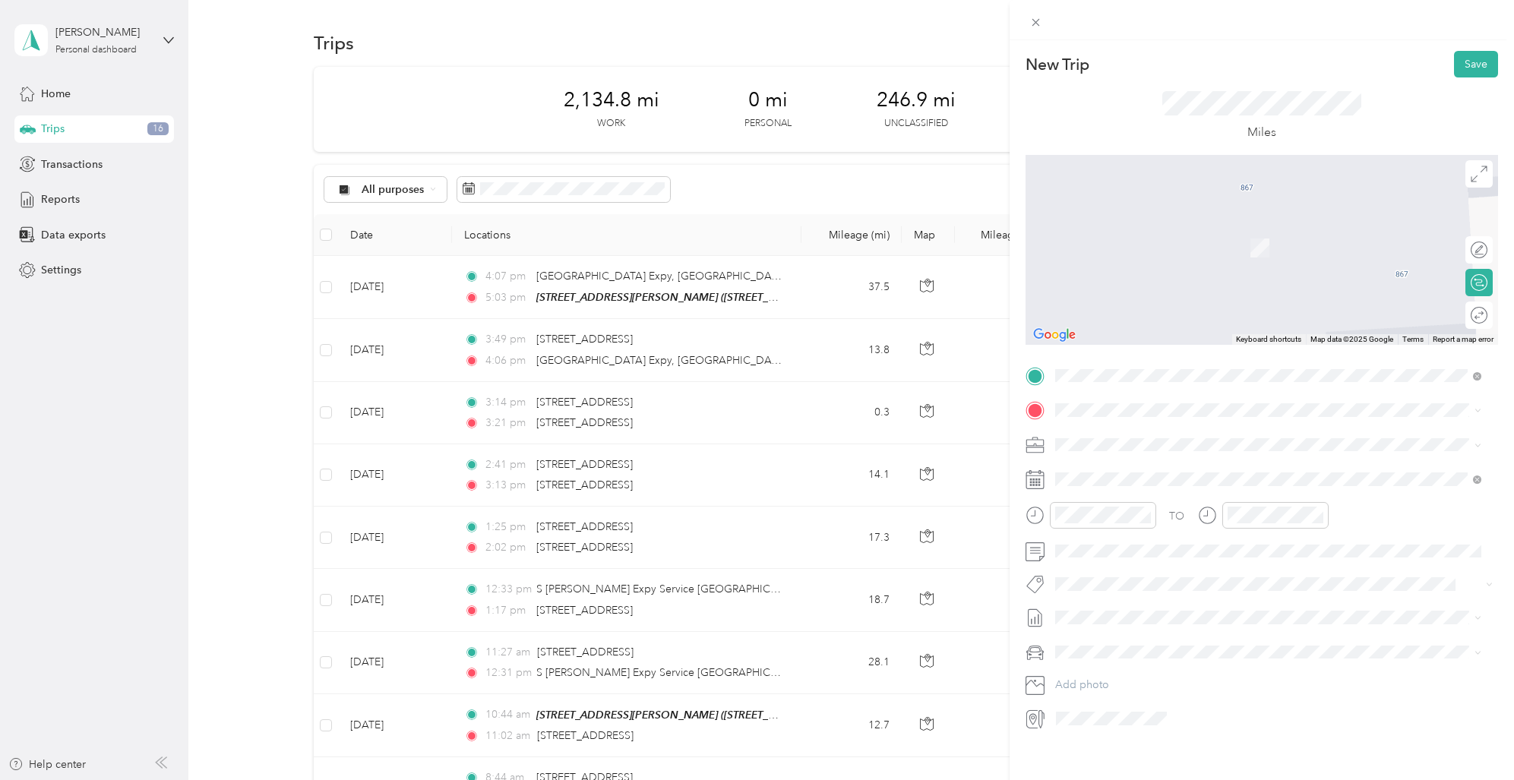
click at [1112, 502] on span "[STREET_ADDRESS][US_STATE]" at bounding box center [1159, 495] width 152 height 14
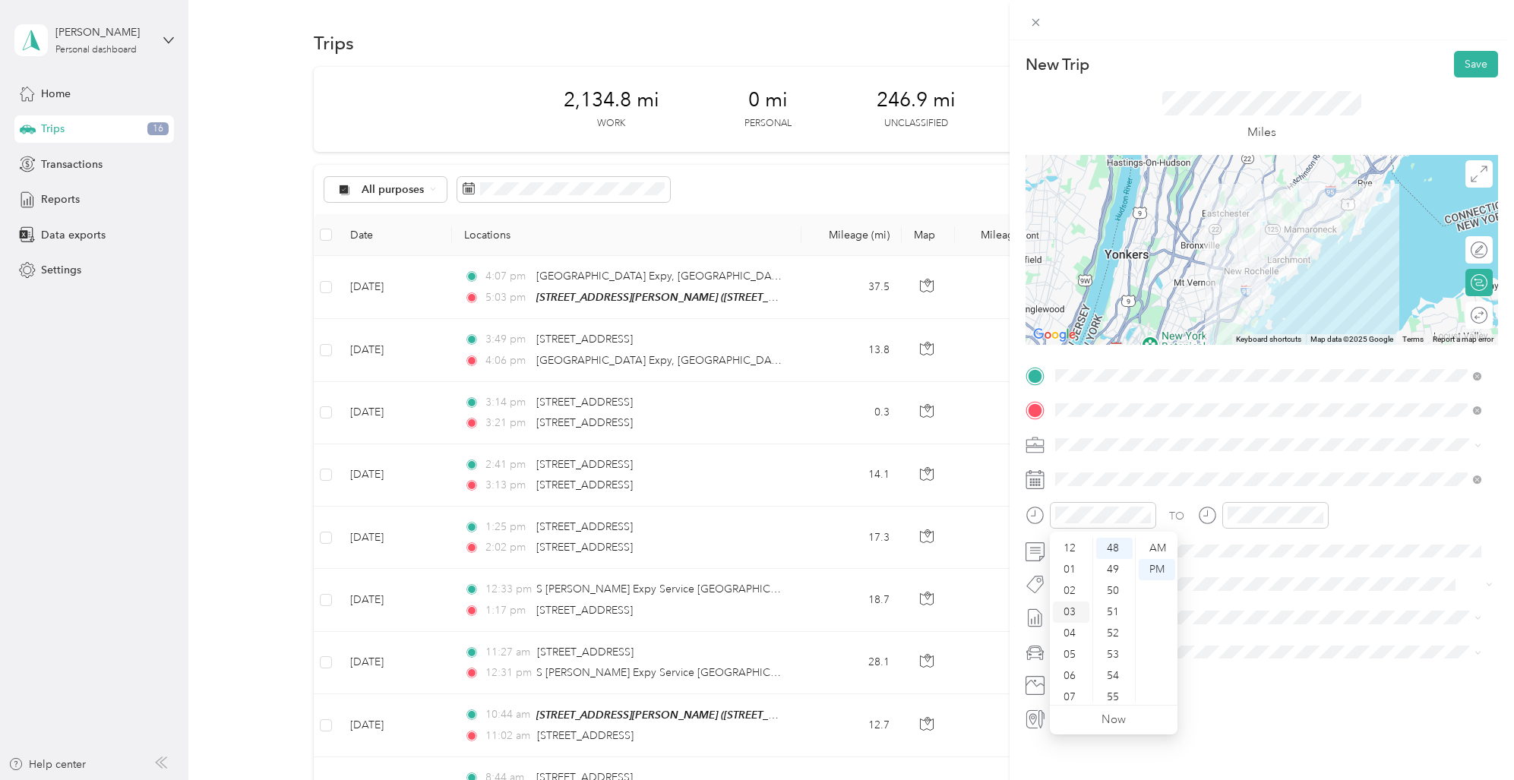
click at [1071, 611] on div "03" at bounding box center [1071, 612] width 36 height 21
click at [1116, 650] on div "05" at bounding box center [1114, 654] width 36 height 21
click at [1245, 606] on div "03" at bounding box center [1242, 609] width 36 height 21
click at [1287, 663] on div "17" at bounding box center [1286, 667] width 36 height 21
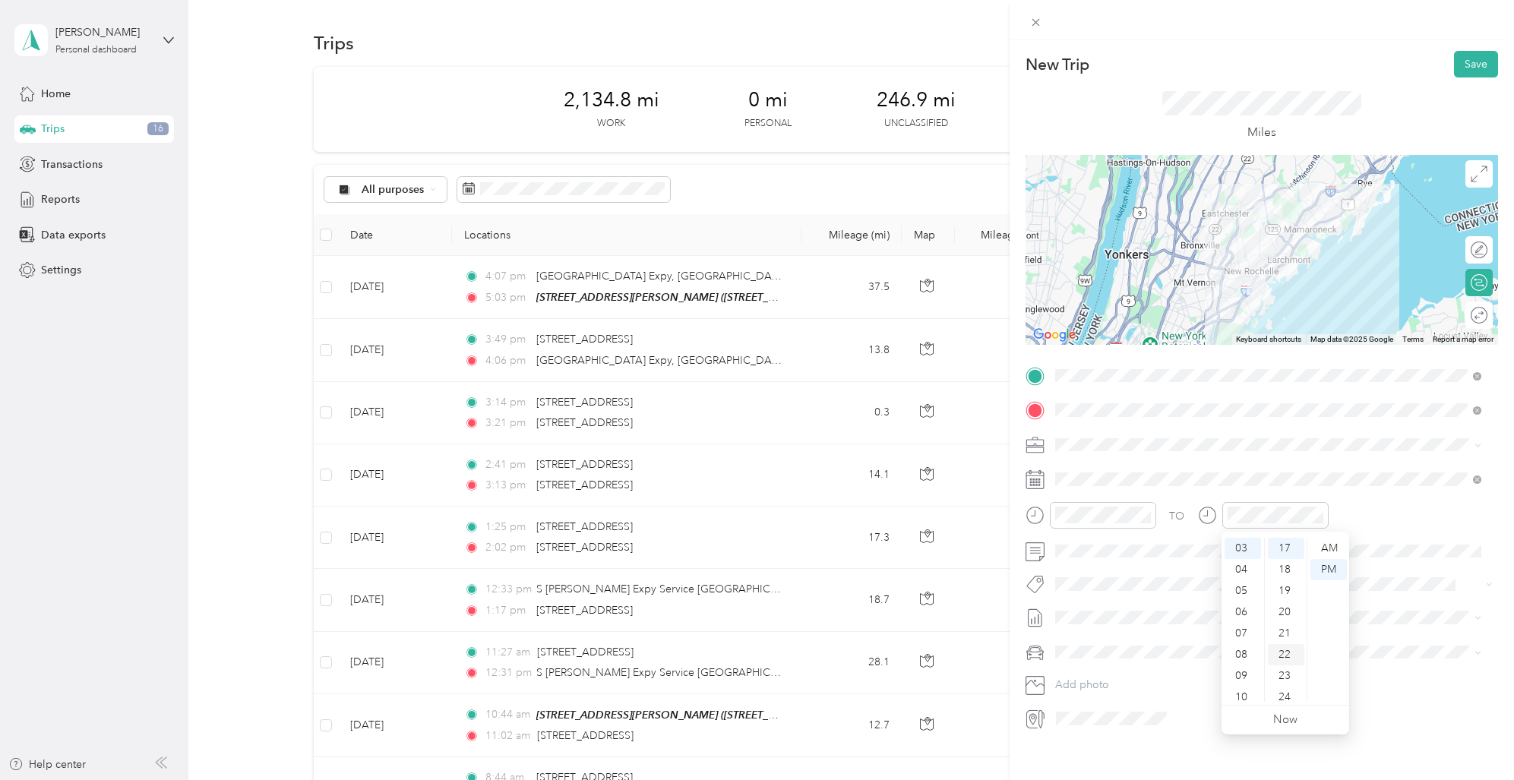
scroll to position [362, 0]
click at [1470, 62] on button "Save" at bounding box center [1476, 64] width 44 height 27
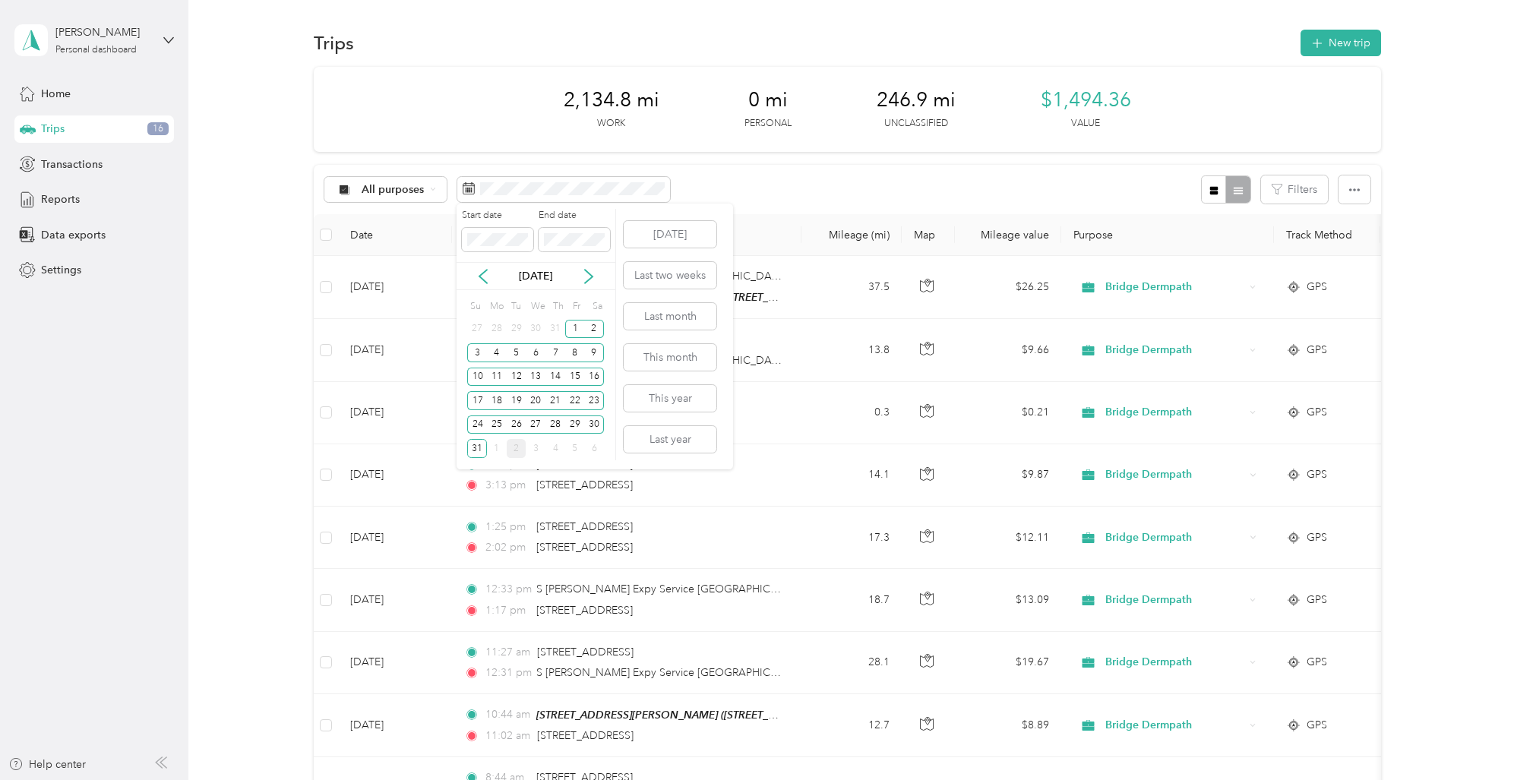
click at [519, 446] on div "2" at bounding box center [517, 448] width 20 height 19
click at [513, 324] on div "2" at bounding box center [517, 329] width 20 height 19
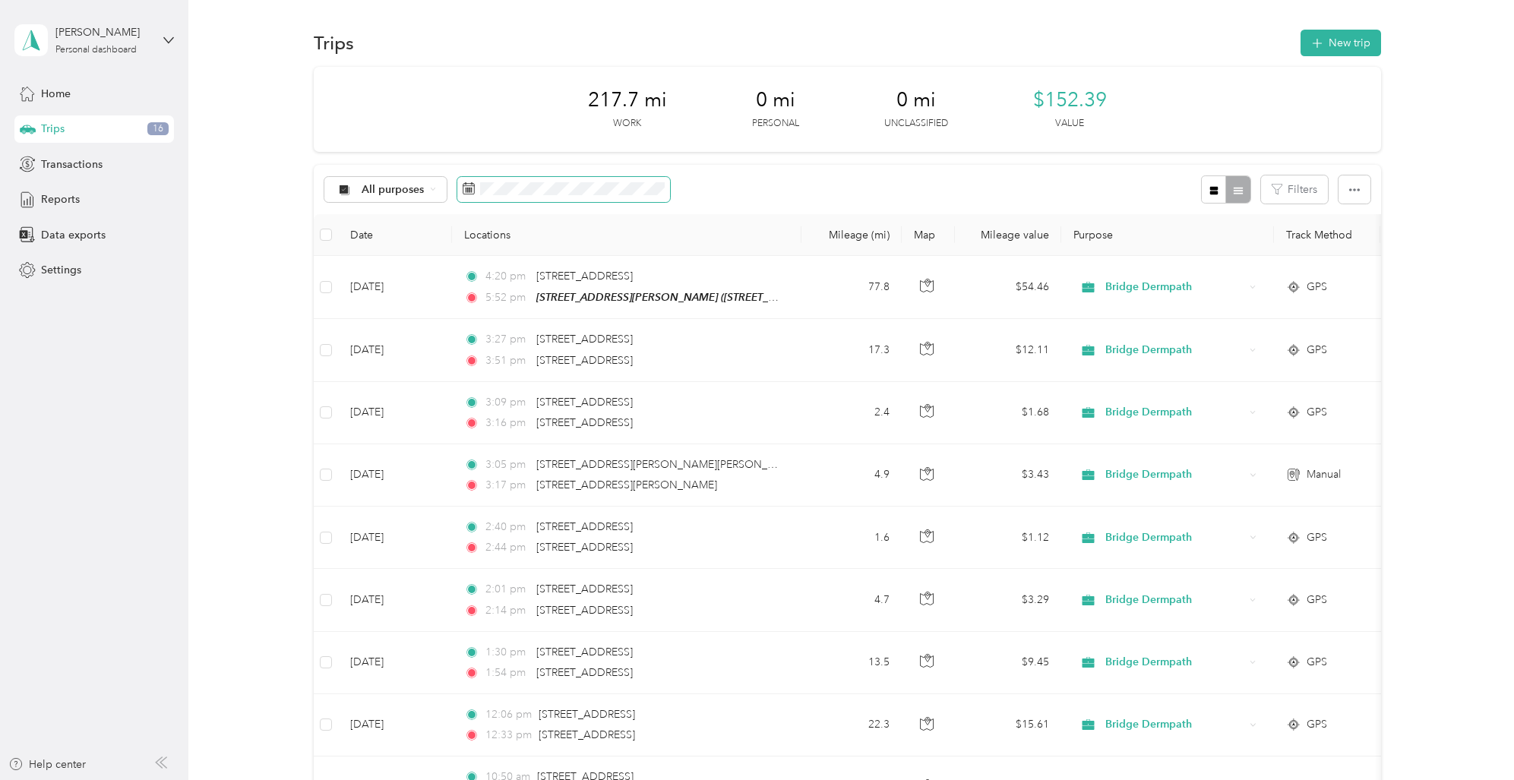
click at [467, 188] on rect at bounding box center [468, 189] width 2 height 2
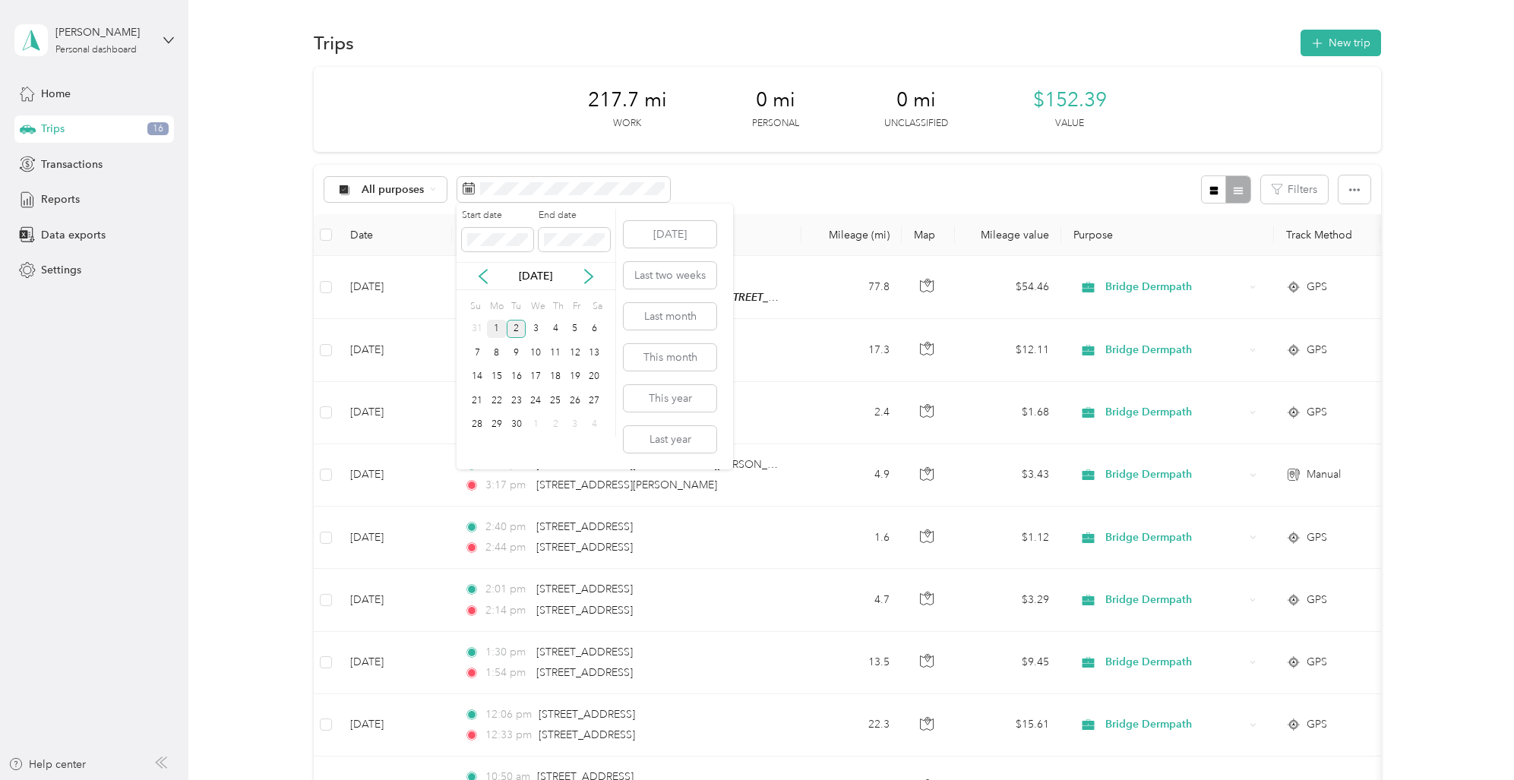
click at [498, 326] on div "1" at bounding box center [497, 329] width 20 height 19
click at [486, 275] on icon at bounding box center [482, 276] width 15 height 15
click at [570, 326] on div "1" at bounding box center [575, 329] width 20 height 19
click at [497, 447] on div "1" at bounding box center [497, 448] width 20 height 19
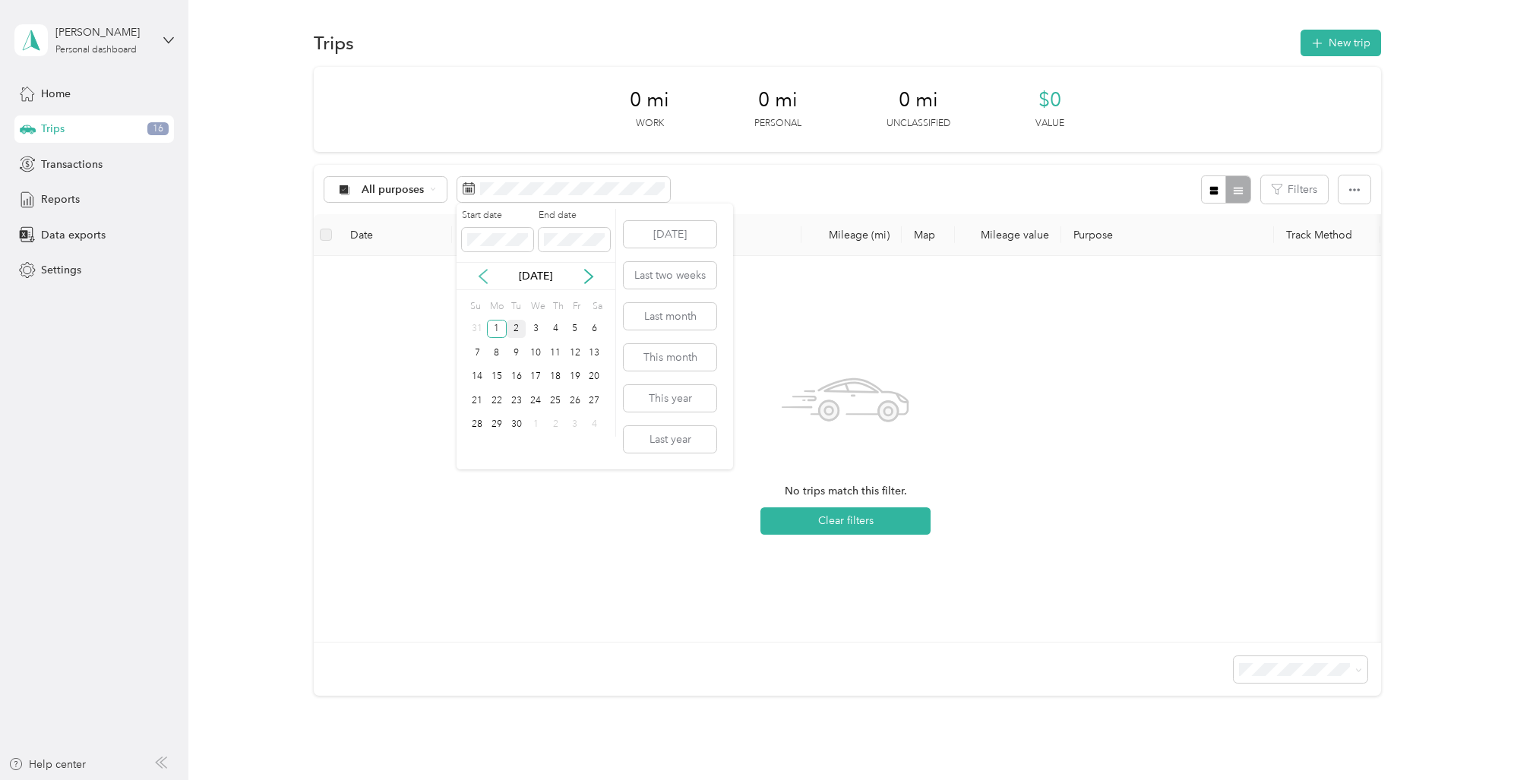
click at [485, 273] on icon at bounding box center [482, 276] width 15 height 15
click at [573, 324] on div "1" at bounding box center [575, 329] width 20 height 19
click at [516, 448] on div "2" at bounding box center [517, 448] width 20 height 19
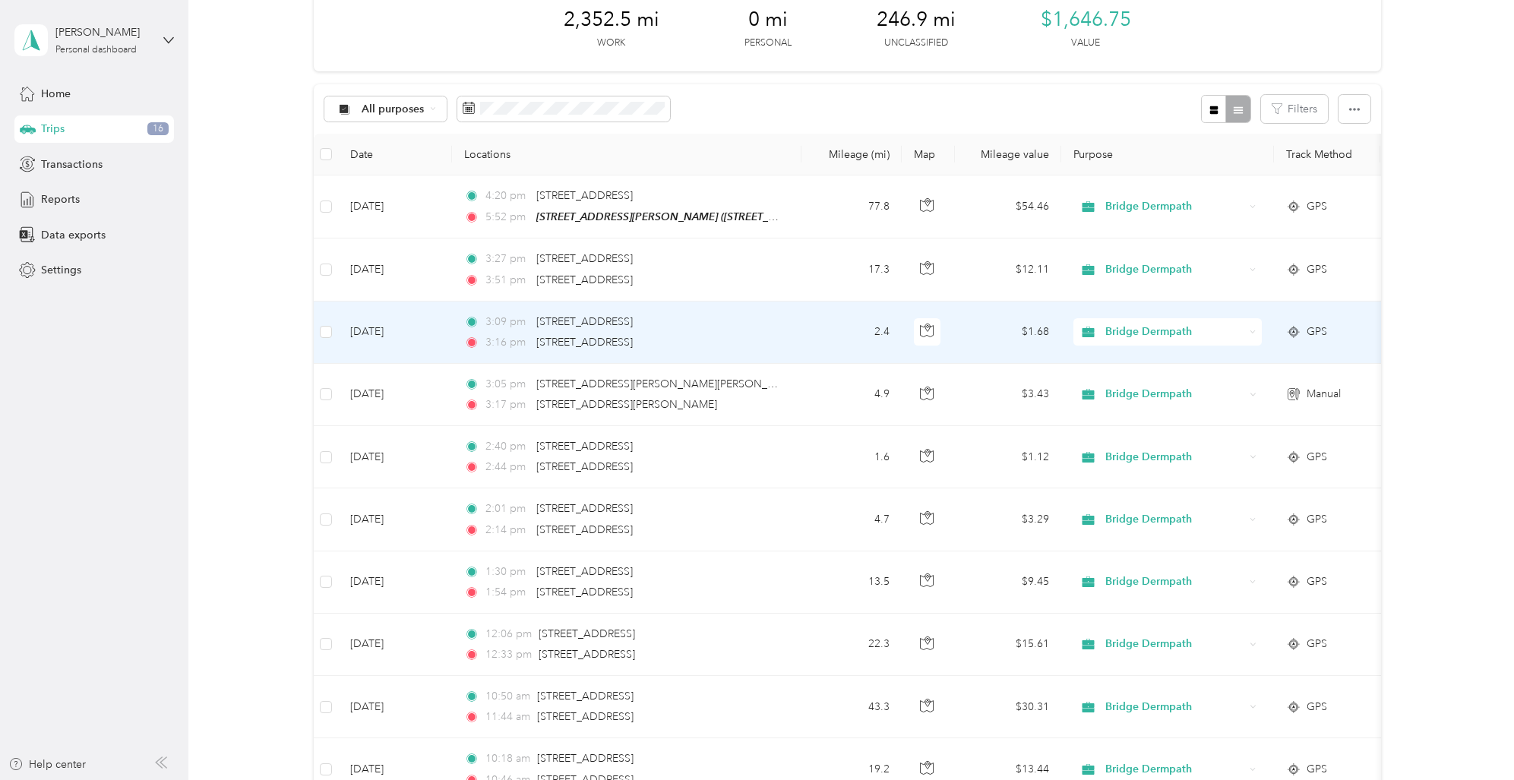
scroll to position [89, 0]
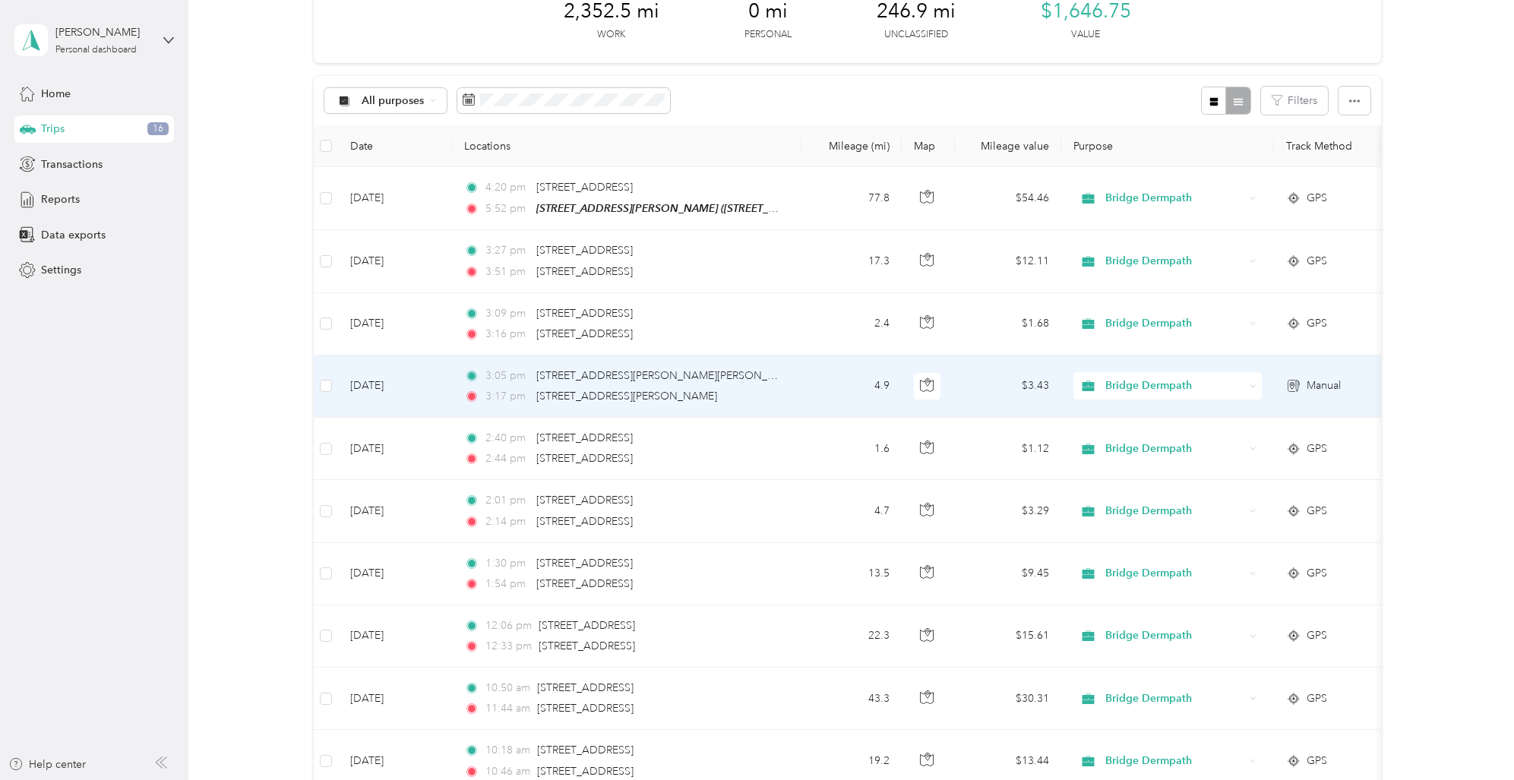
click at [1317, 382] on span "Manual" at bounding box center [1323, 385] width 34 height 17
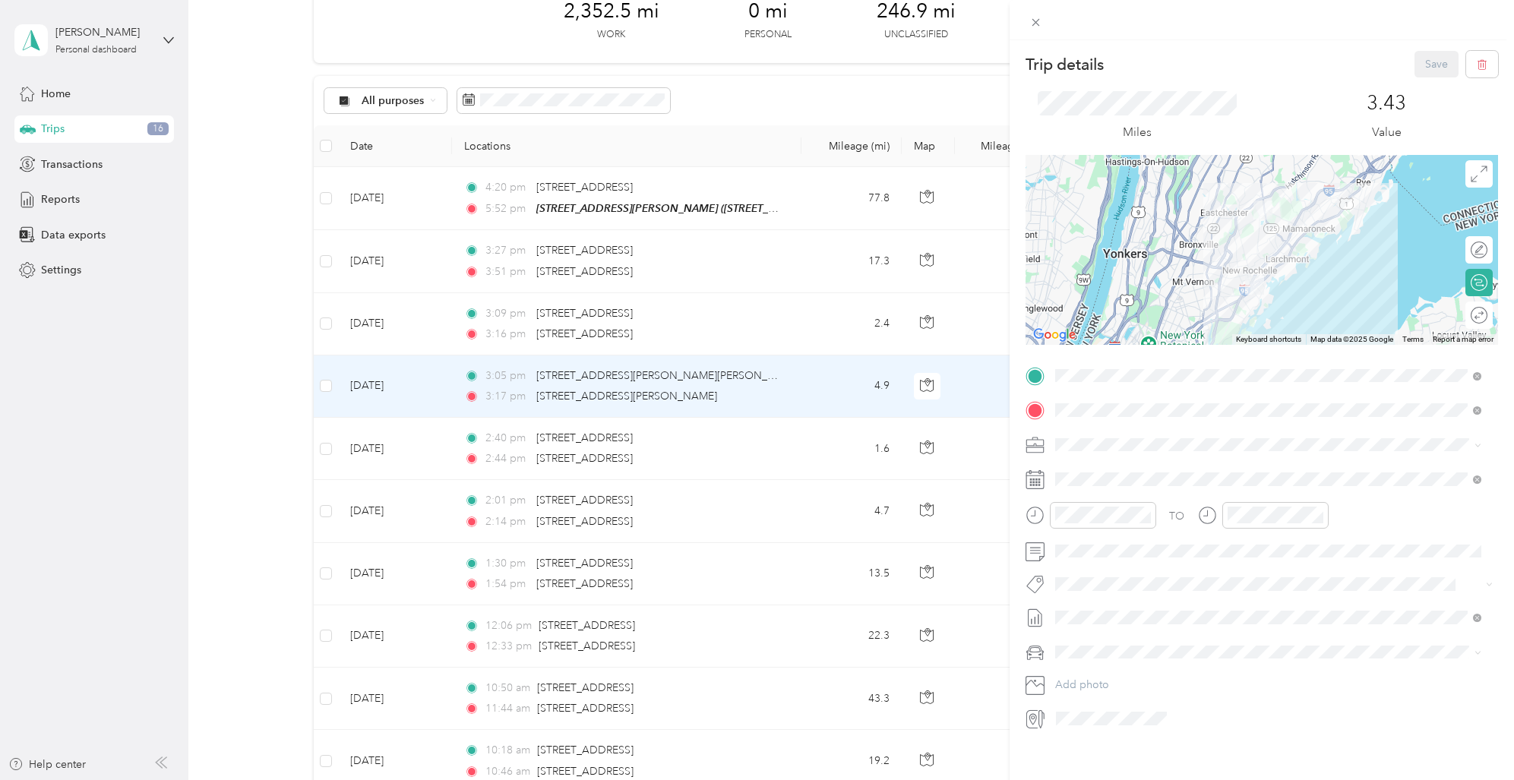
click at [1039, 477] on icon at bounding box center [1034, 479] width 19 height 19
click at [1046, 478] on div at bounding box center [1261, 479] width 472 height 24
click at [1097, 564] on icon at bounding box center [1092, 565] width 15 height 15
click at [1108, 662] on div "11" at bounding box center [1106, 665] width 20 height 19
click at [1429, 58] on button "Save" at bounding box center [1436, 64] width 44 height 27
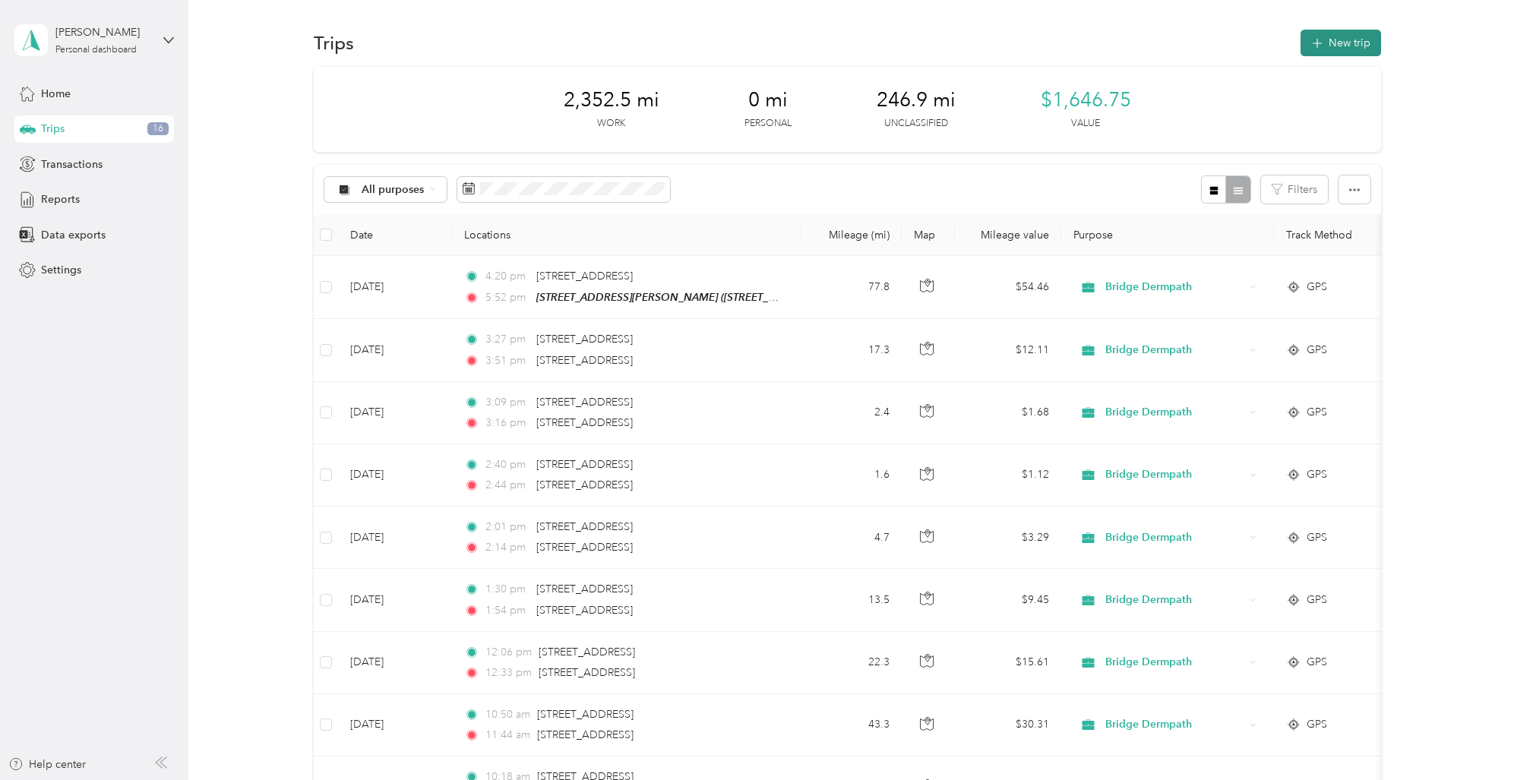
click at [1335, 42] on button "New trip" at bounding box center [1340, 43] width 81 height 27
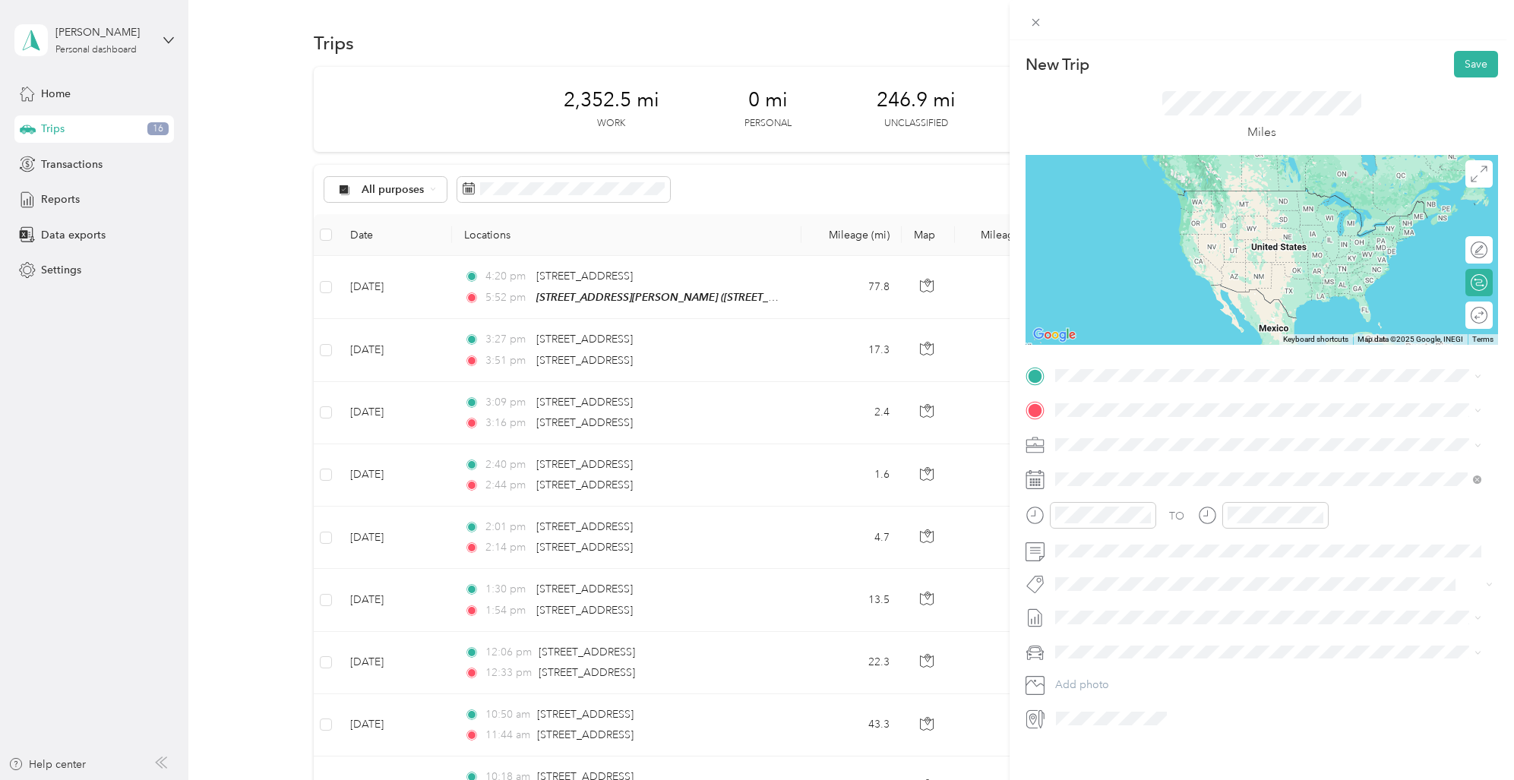
click at [1158, 433] on span "[STREET_ADDRESS][US_STATE]" at bounding box center [1159, 426] width 152 height 14
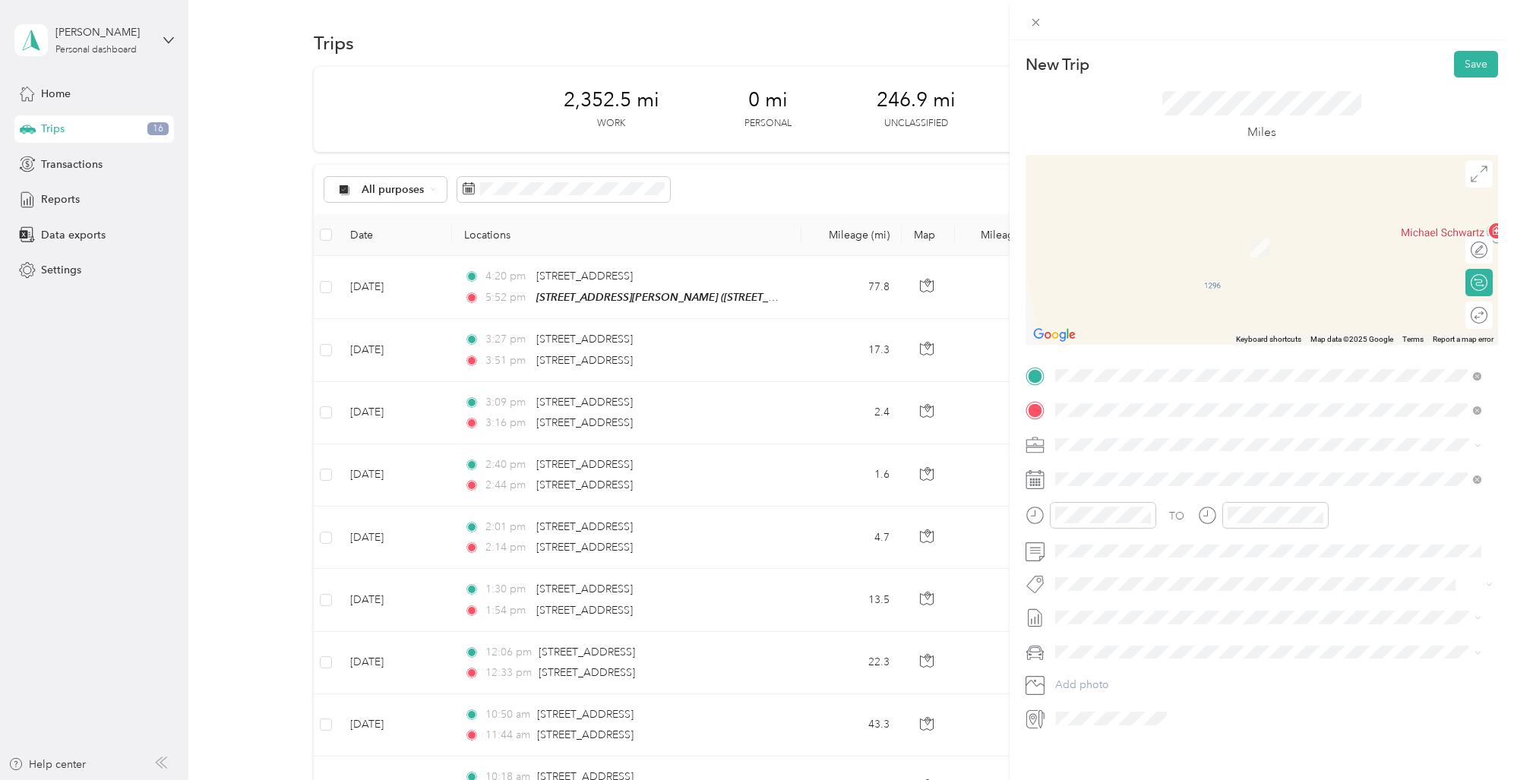
click at [1110, 565] on span "[STREET_ADDRESS][US_STATE]" at bounding box center [1159, 558] width 152 height 14
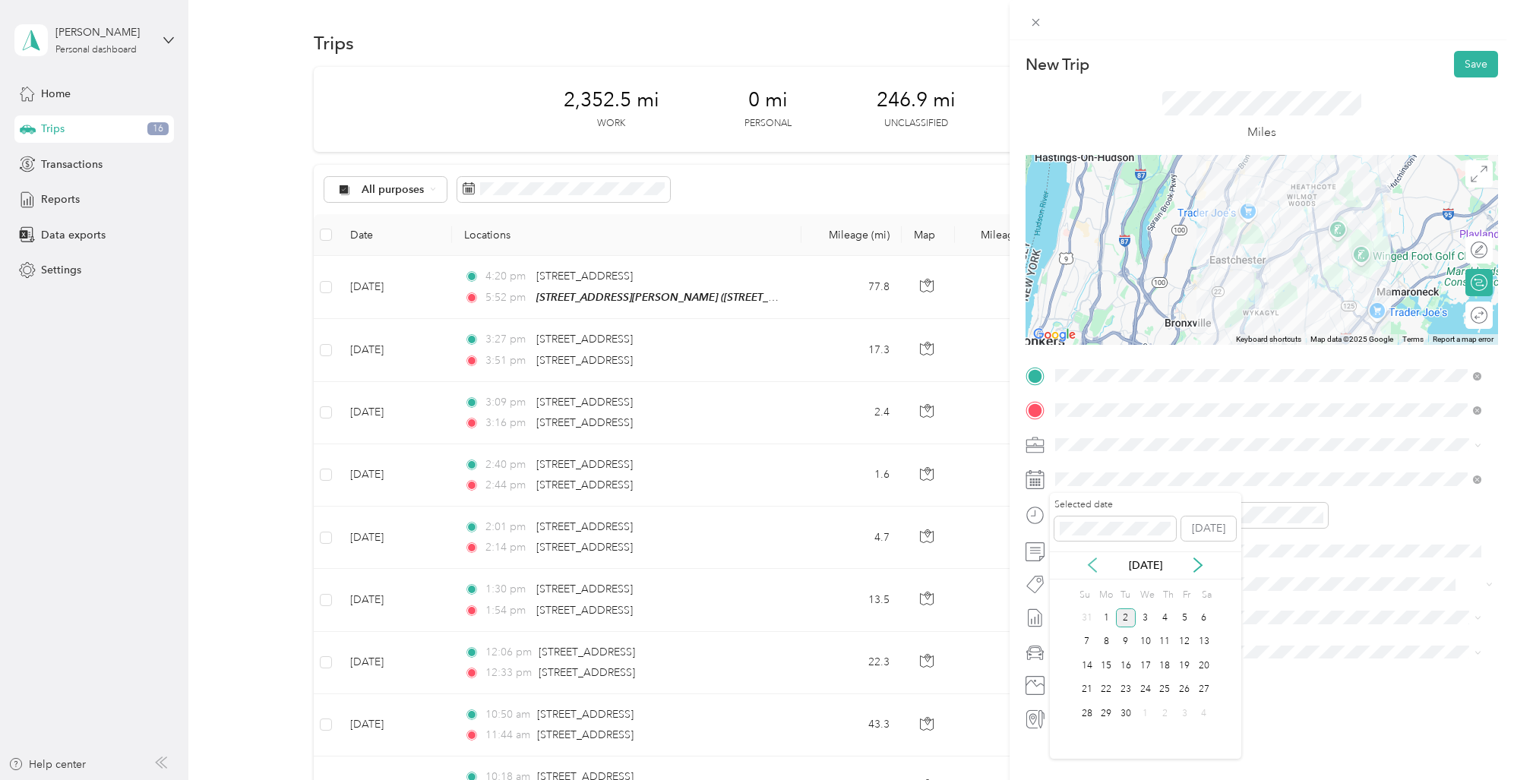
click at [1096, 563] on icon at bounding box center [1092, 565] width 15 height 15
click at [1106, 666] on div "11" at bounding box center [1106, 665] width 20 height 19
click at [1075, 609] on div "03" at bounding box center [1071, 612] width 36 height 21
click at [1114, 673] on div "31" at bounding box center [1114, 675] width 36 height 21
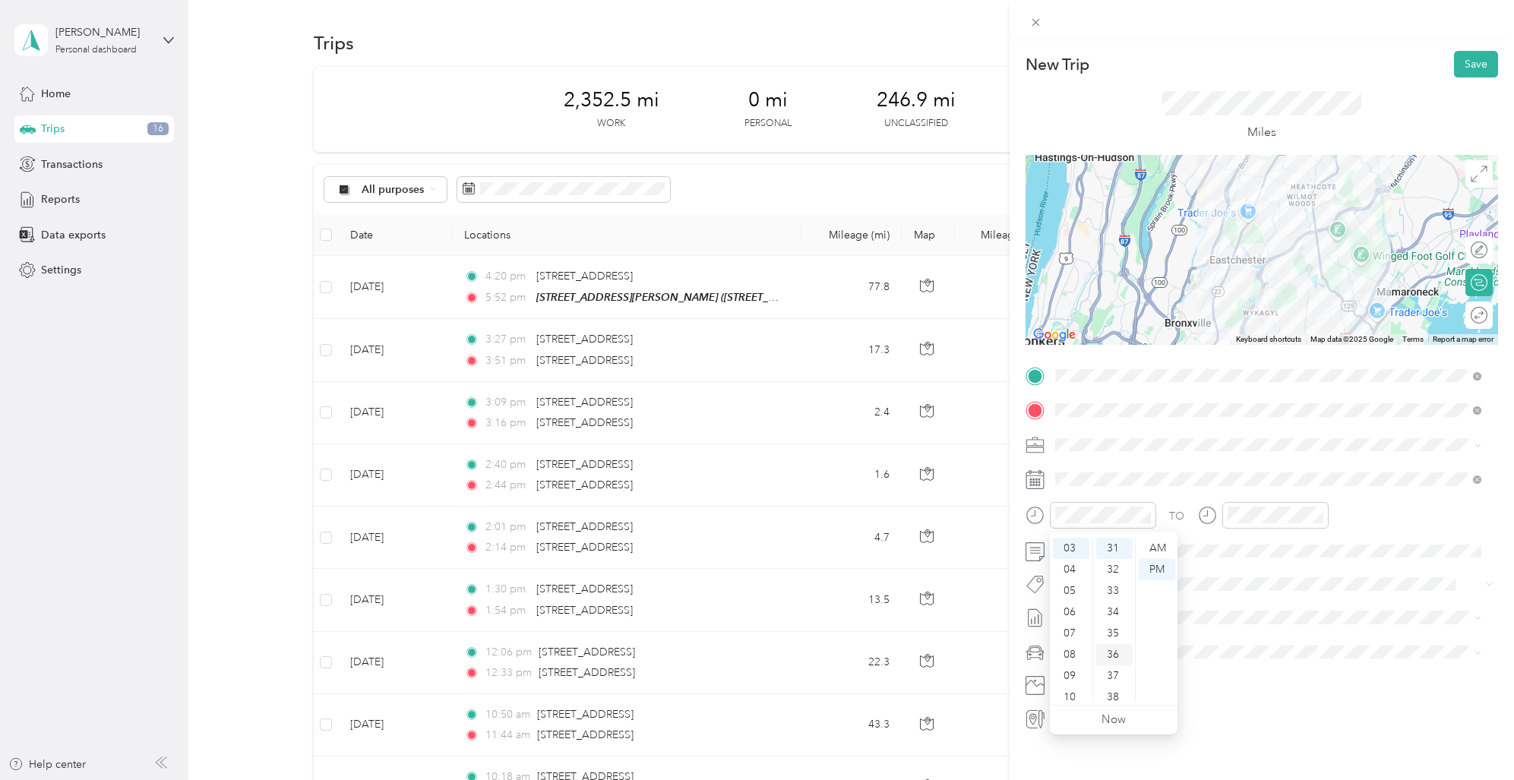
scroll to position [659, 0]
click at [1158, 571] on div "PM" at bounding box center [1157, 569] width 36 height 21
click at [1236, 602] on div "03" at bounding box center [1242, 605] width 36 height 21
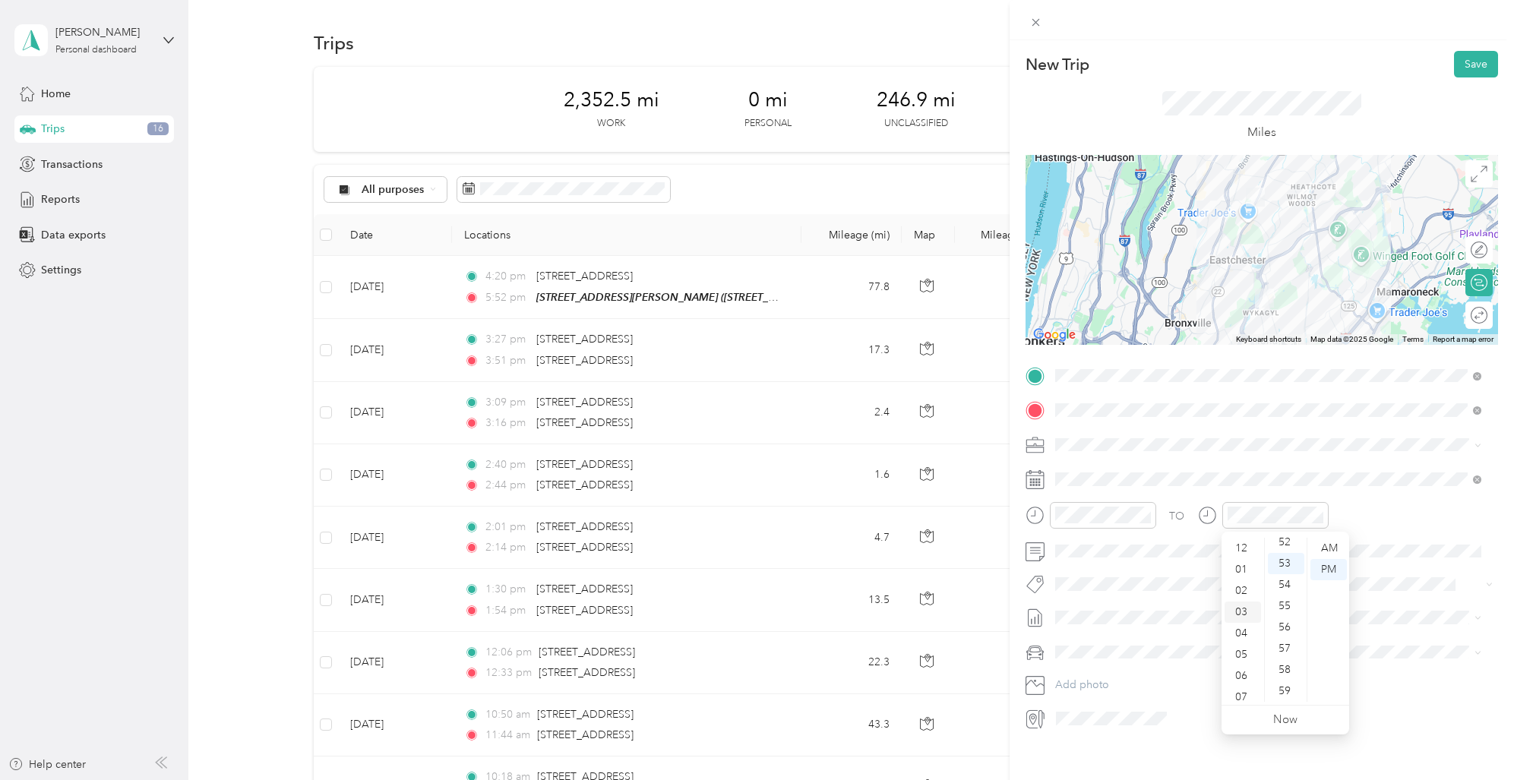
click at [1242, 610] on div "03" at bounding box center [1242, 612] width 36 height 21
click at [1285, 648] on div "46" at bounding box center [1286, 649] width 36 height 21
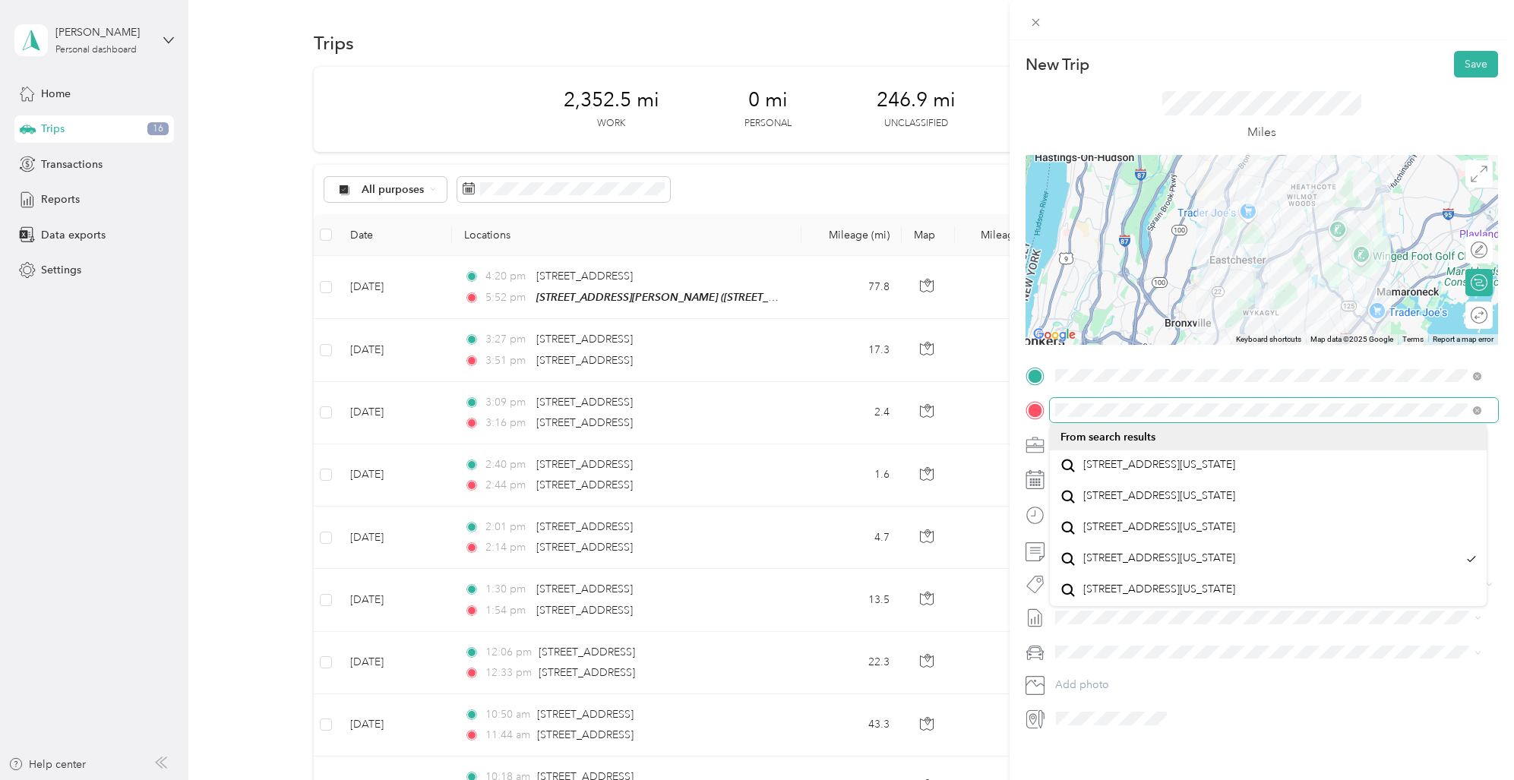
click at [1047, 412] on div at bounding box center [1261, 410] width 472 height 24
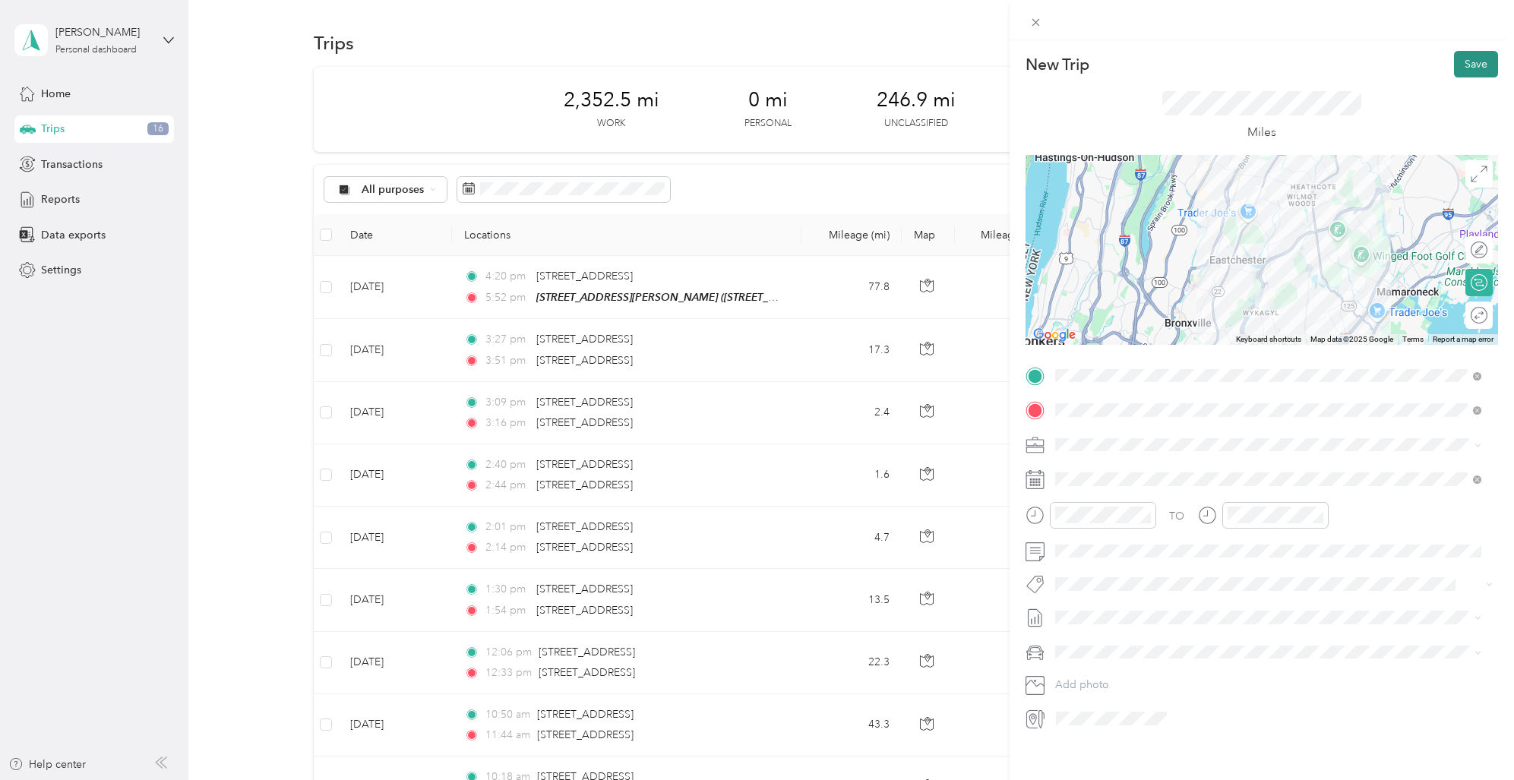
click at [1471, 65] on button "Save" at bounding box center [1476, 64] width 44 height 27
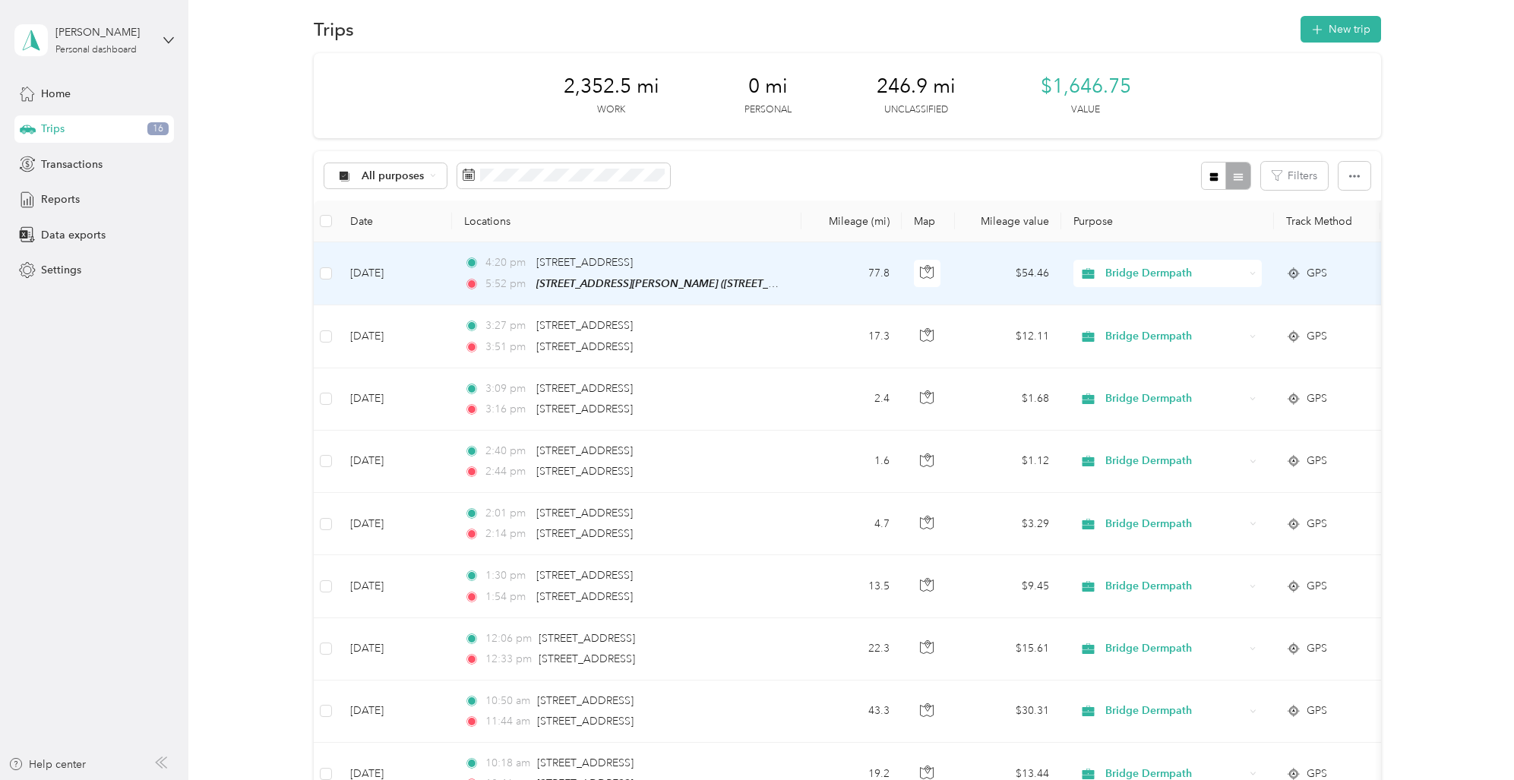
scroll to position [0, 0]
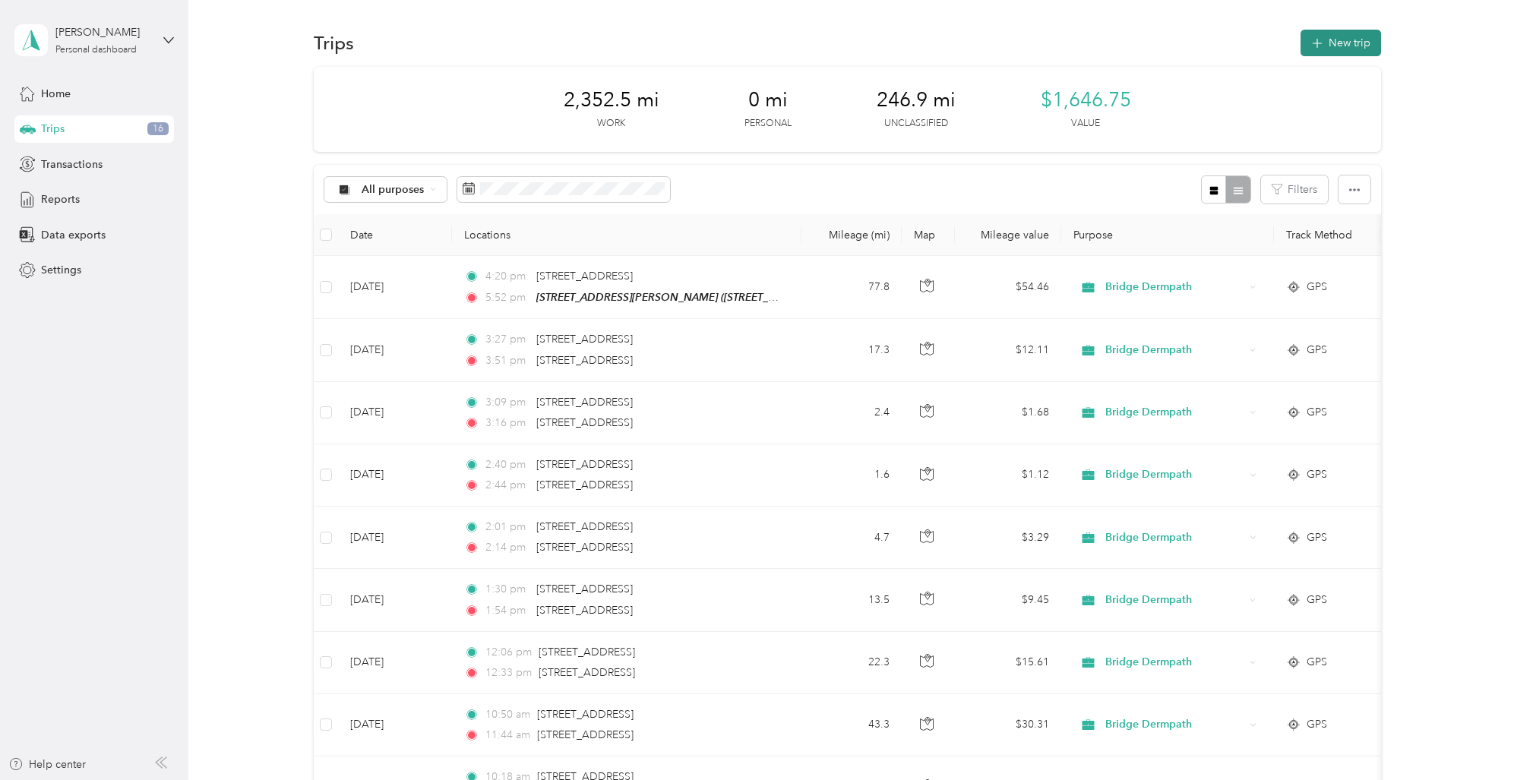
click at [1324, 43] on button "New trip" at bounding box center [1340, 43] width 81 height 27
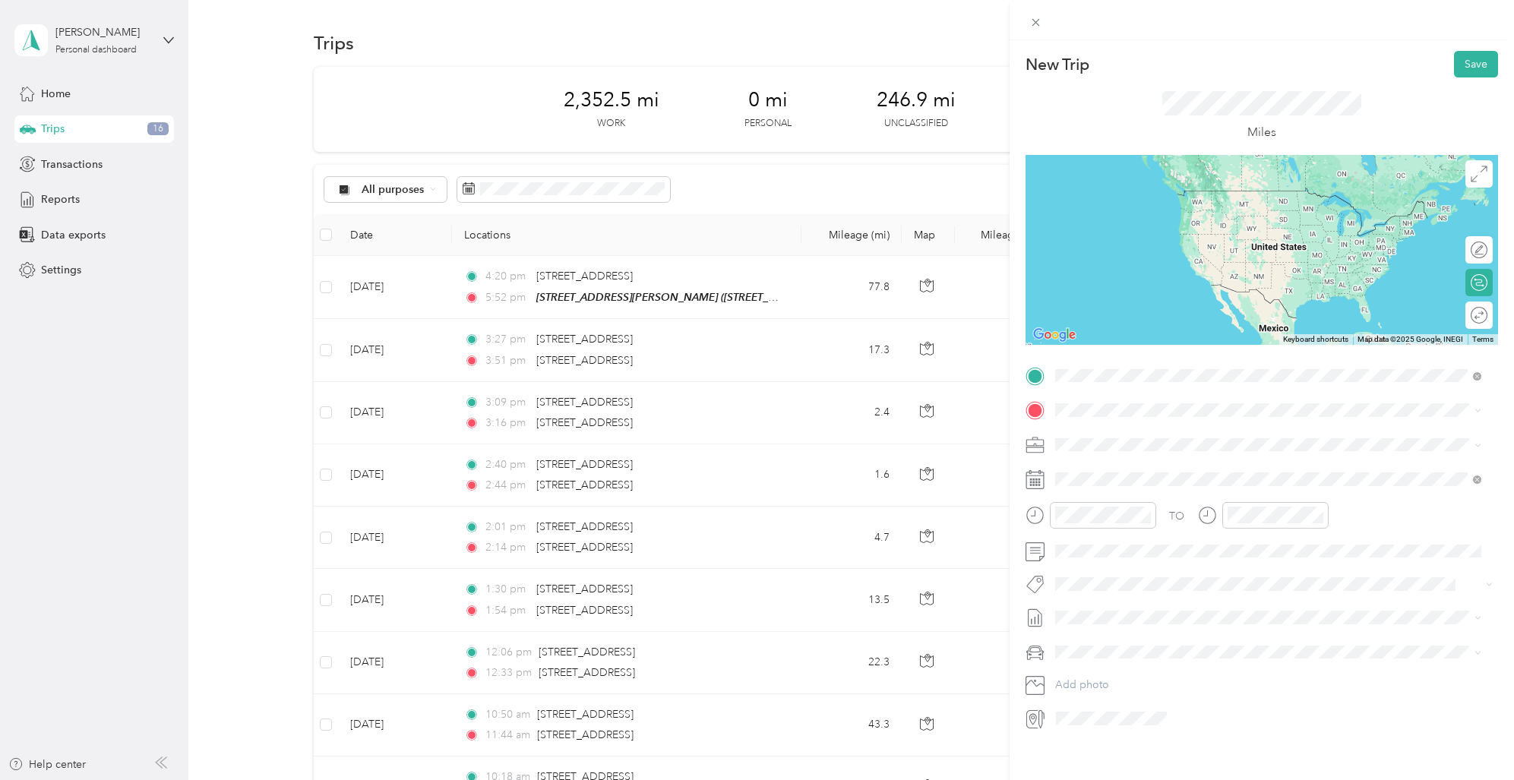
click at [1119, 437] on span "[STREET_ADDRESS][US_STATE]" at bounding box center [1159, 431] width 152 height 14
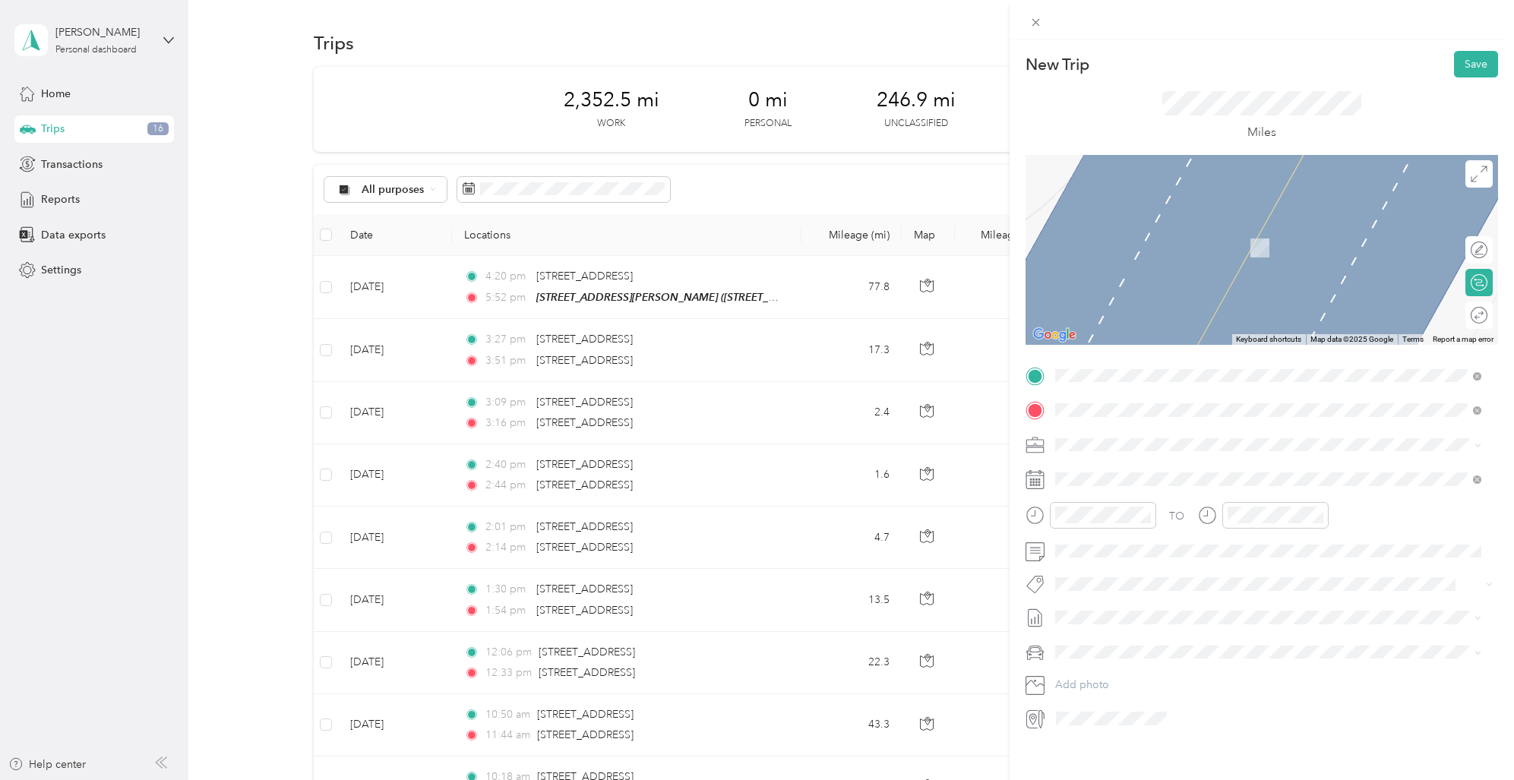
click at [1155, 463] on span "[STREET_ADDRESS][US_STATE]" at bounding box center [1159, 465] width 152 height 14
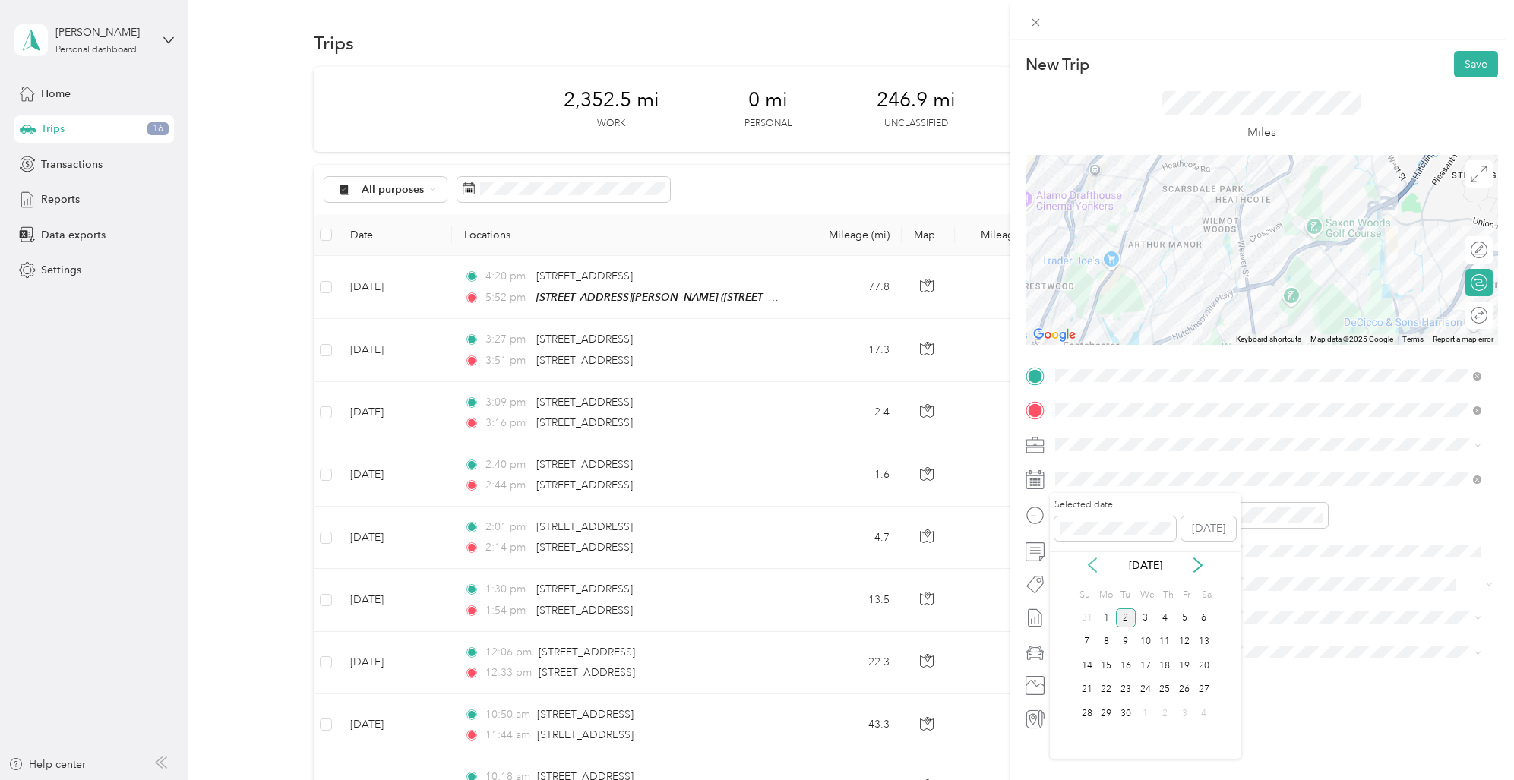
click at [1095, 563] on icon at bounding box center [1092, 565] width 15 height 15
click at [1108, 664] on div "11" at bounding box center [1106, 665] width 20 height 19
click at [1069, 591] on div "03" at bounding box center [1071, 594] width 36 height 21
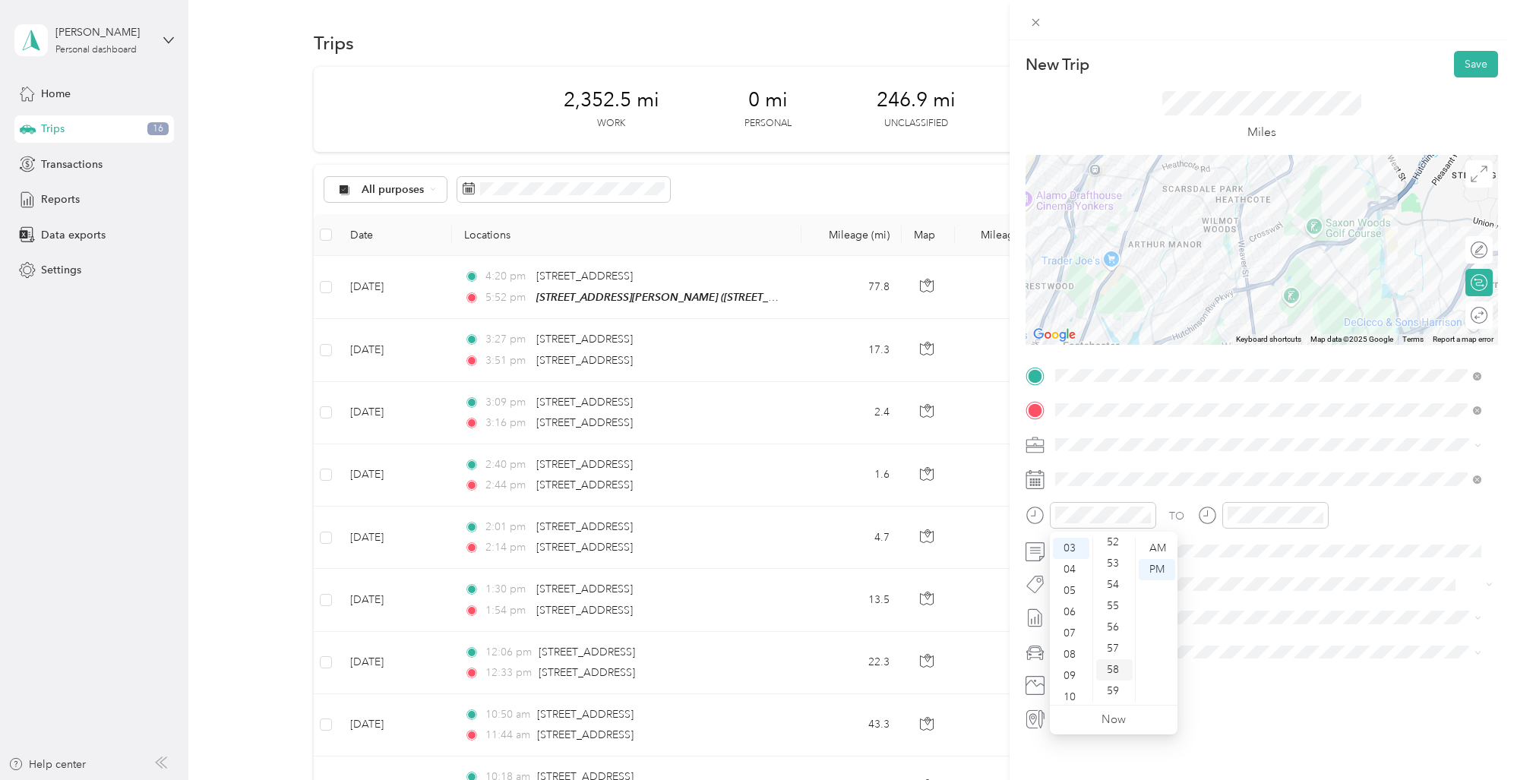
click at [1112, 671] on div "58" at bounding box center [1114, 669] width 36 height 21
click at [1242, 539] on div "04" at bounding box center [1242, 542] width 36 height 21
click at [1284, 573] on div "25" at bounding box center [1286, 573] width 36 height 21
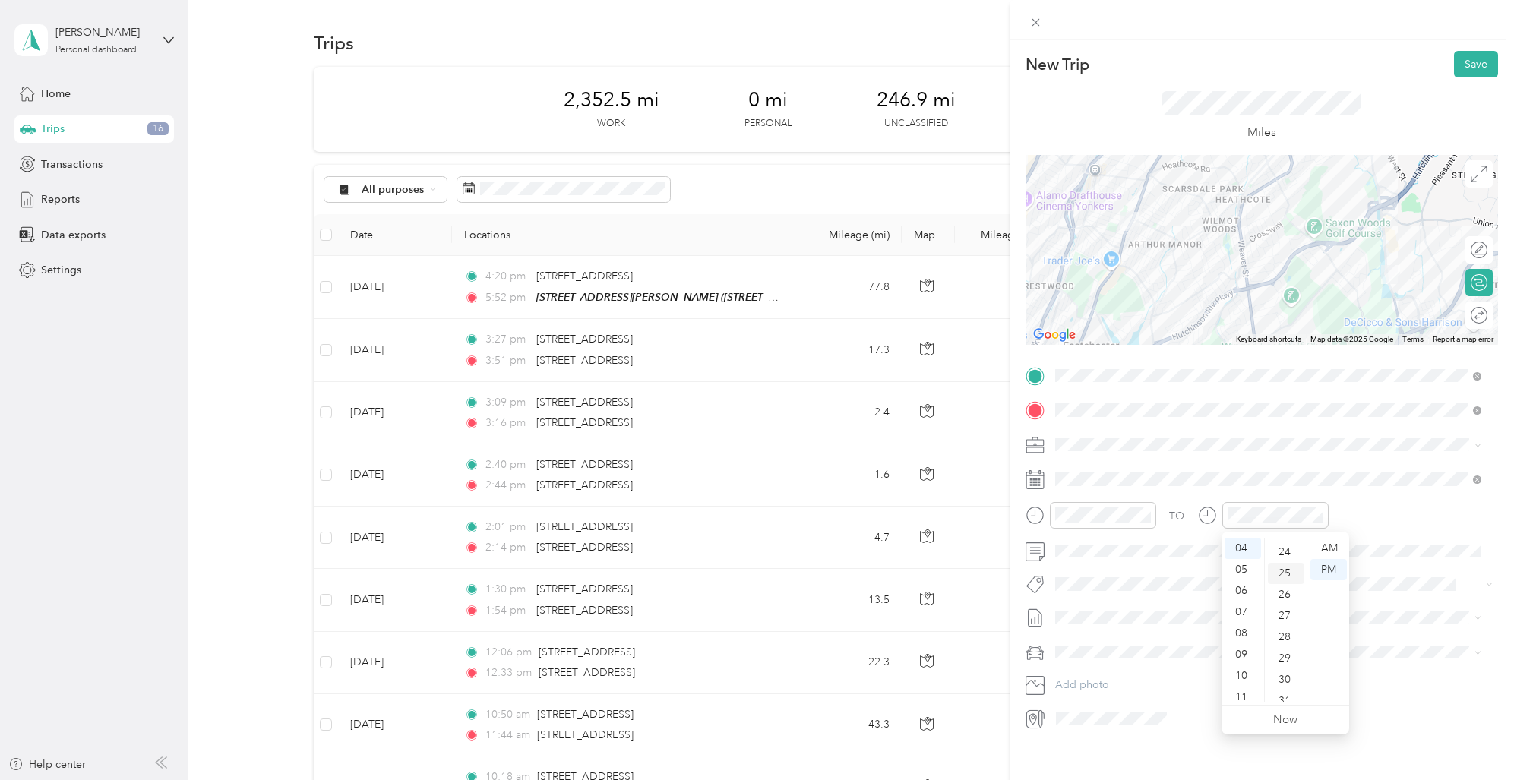
scroll to position [532, 0]
click at [1462, 66] on button "Save" at bounding box center [1476, 64] width 44 height 27
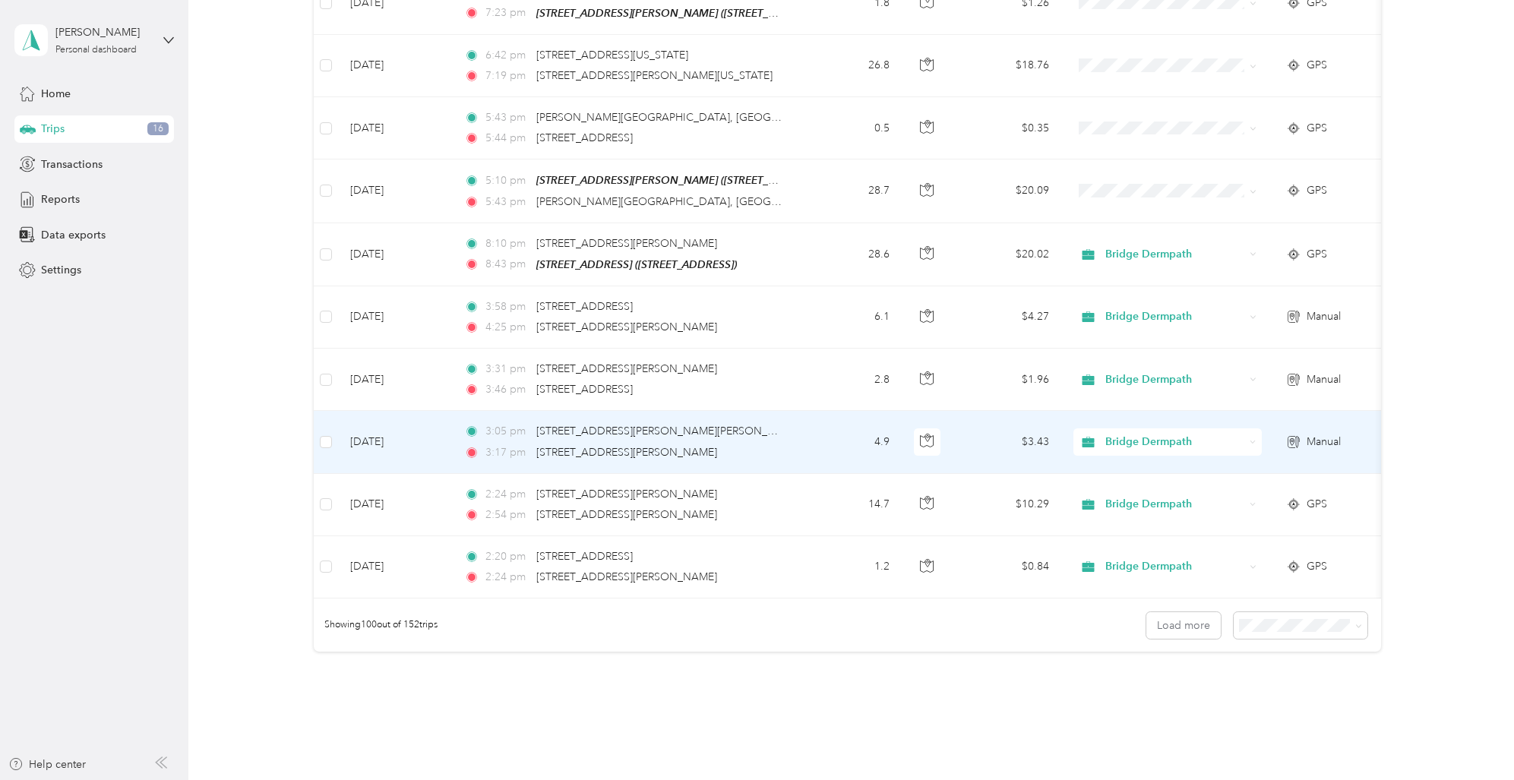
scroll to position [5915, 0]
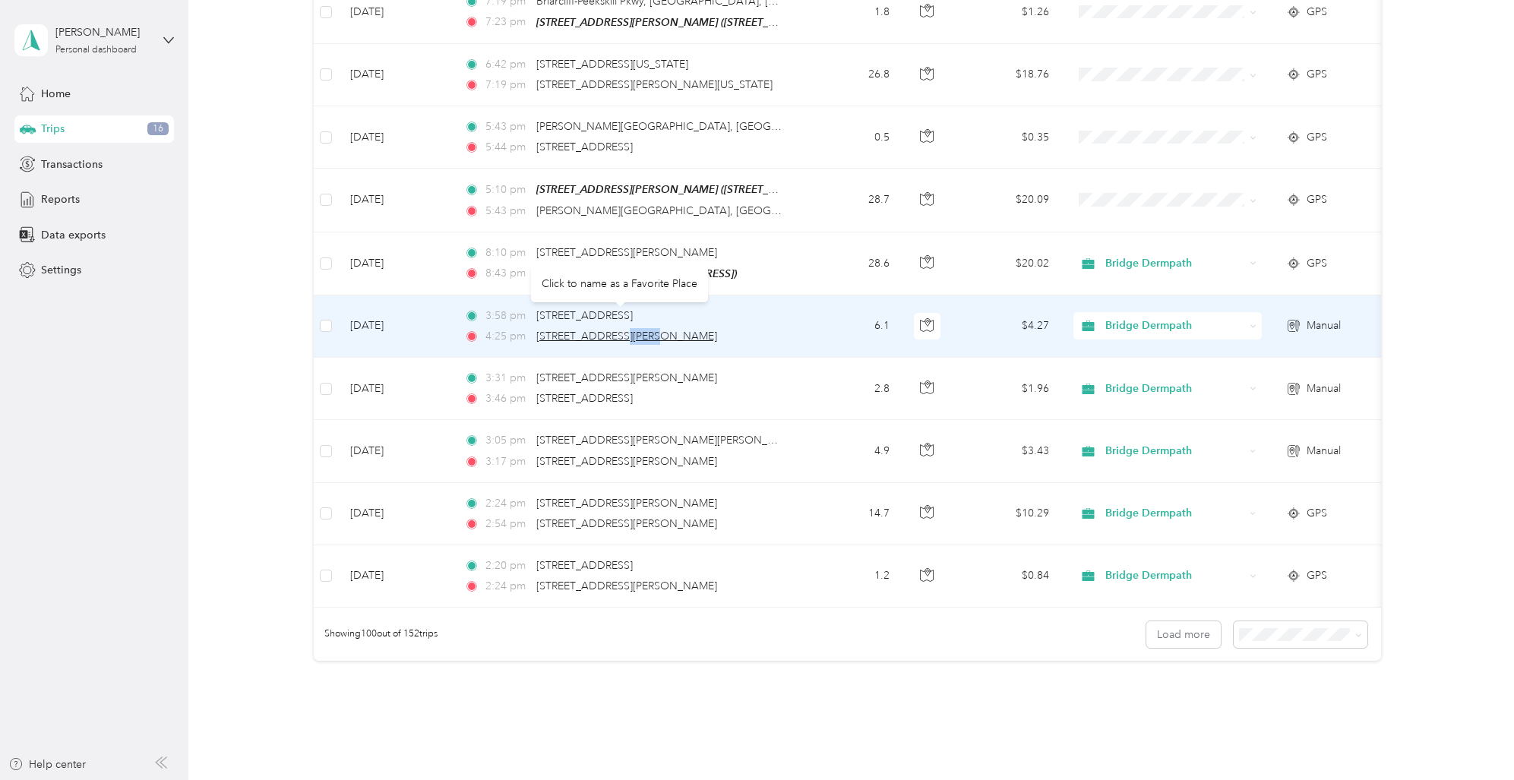
copy span "Avenue"
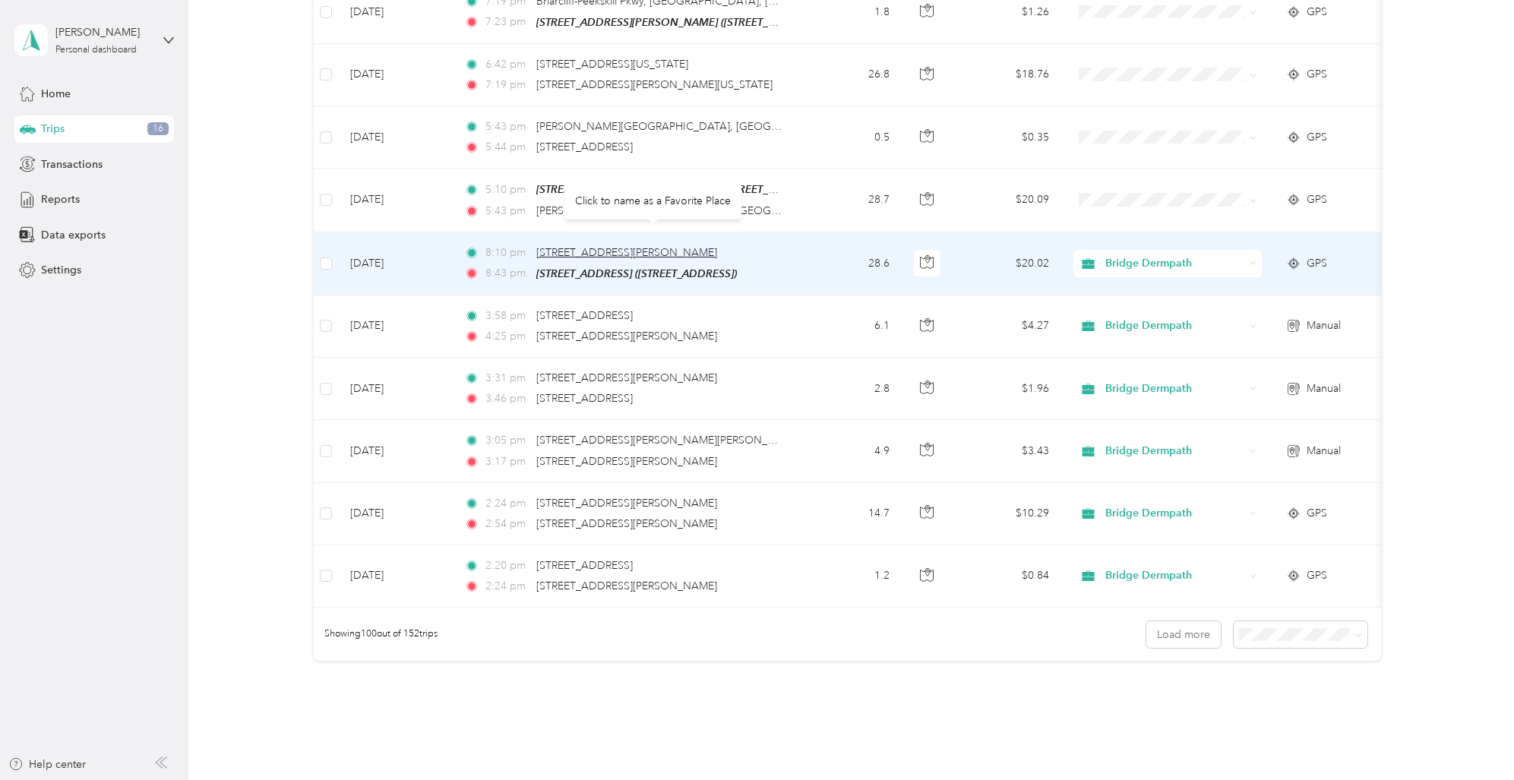
click at [693, 246] on span "[STREET_ADDRESS][PERSON_NAME]" at bounding box center [626, 252] width 181 height 13
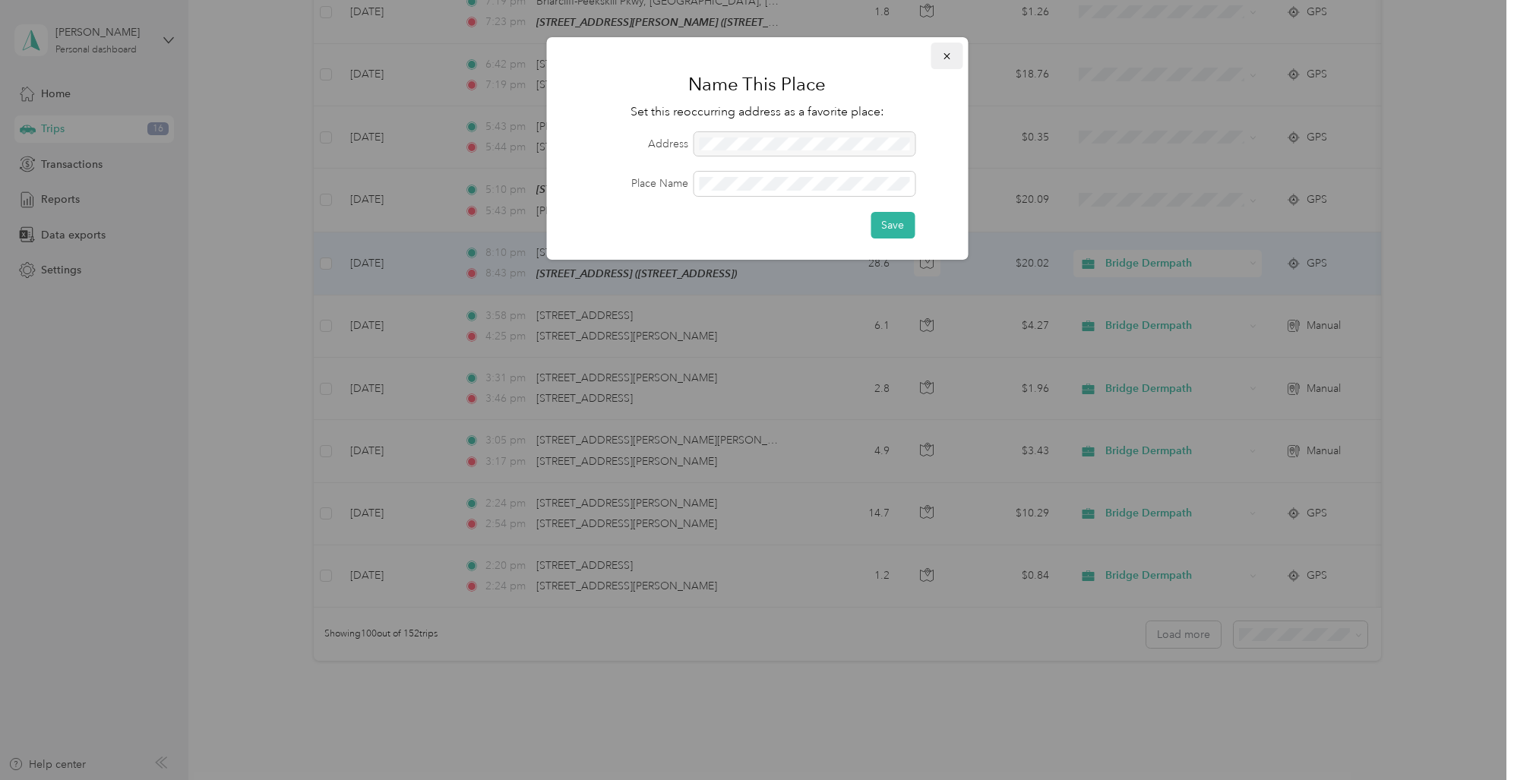
click at [952, 55] on button "button" at bounding box center [946, 56] width 32 height 27
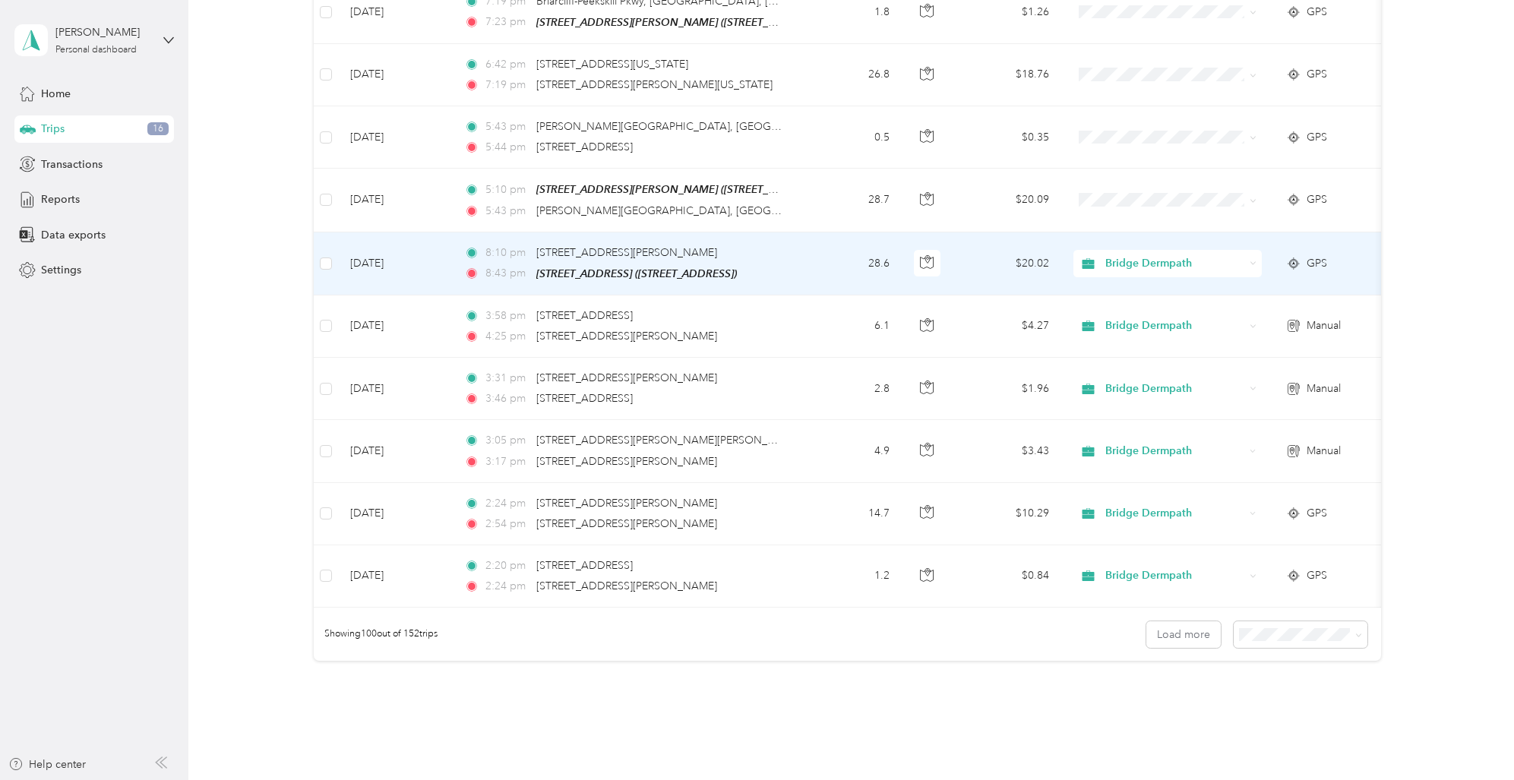
click at [785, 256] on td "8:10 pm 831–[STREET_ADDRESS][PERSON_NAME] 8:43 pm [STREET_ADDRESS] ([STREET_ADD…" at bounding box center [626, 263] width 349 height 63
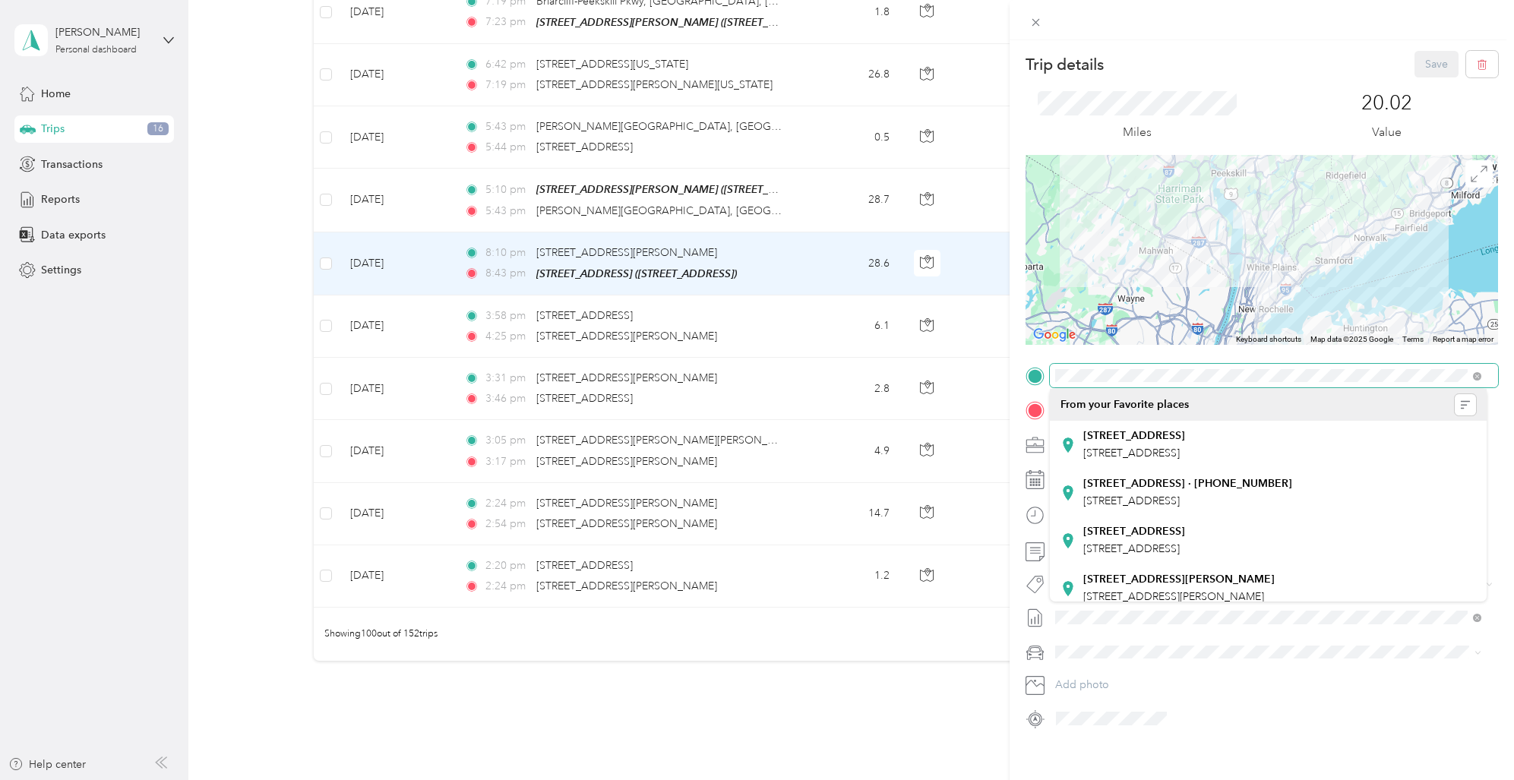
click at [1040, 370] on div at bounding box center [1261, 376] width 472 height 24
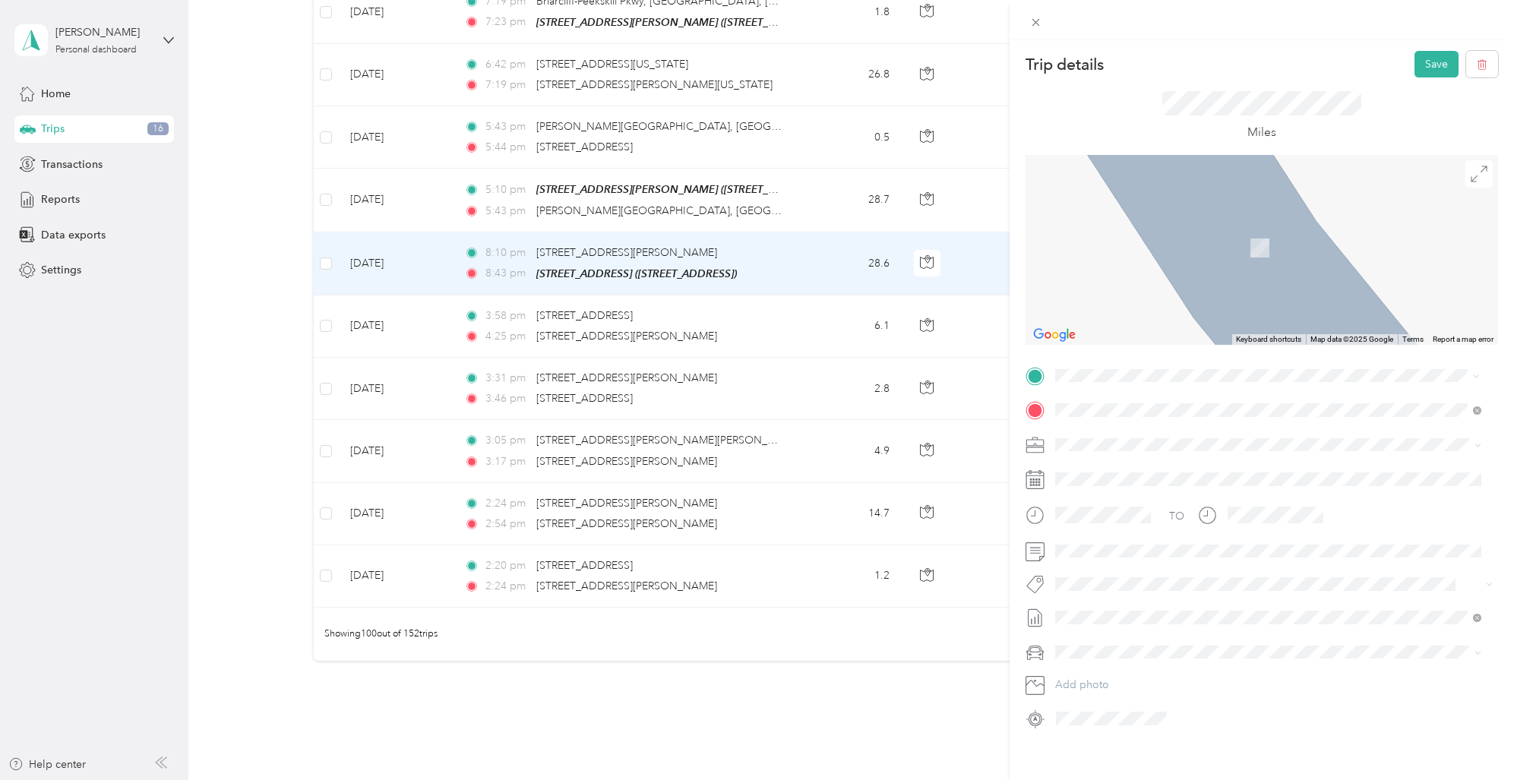
click at [1165, 430] on span "[STREET_ADDRESS][US_STATE]" at bounding box center [1159, 431] width 152 height 14
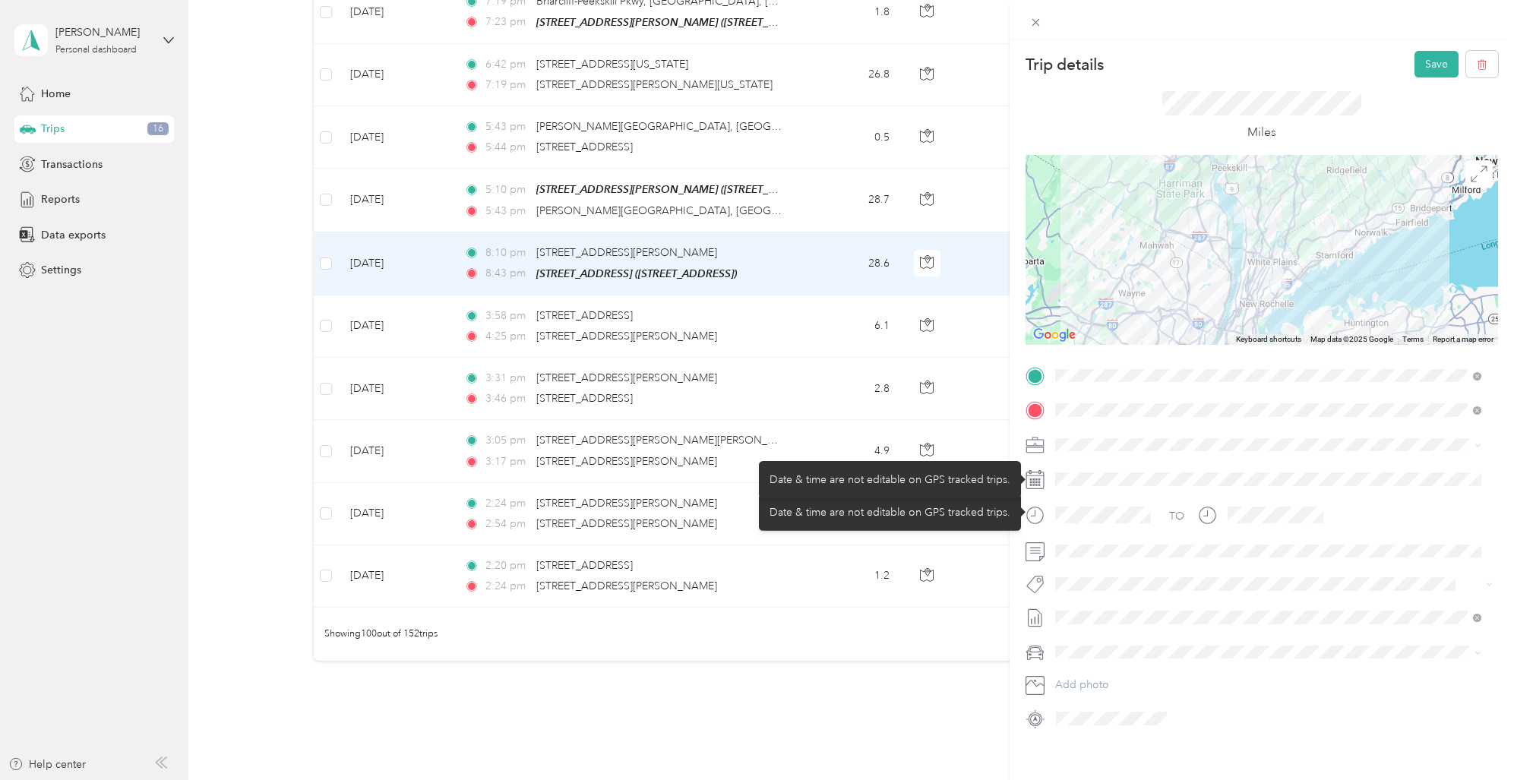
click at [1085, 467] on div "TO Add photo" at bounding box center [1261, 547] width 472 height 367
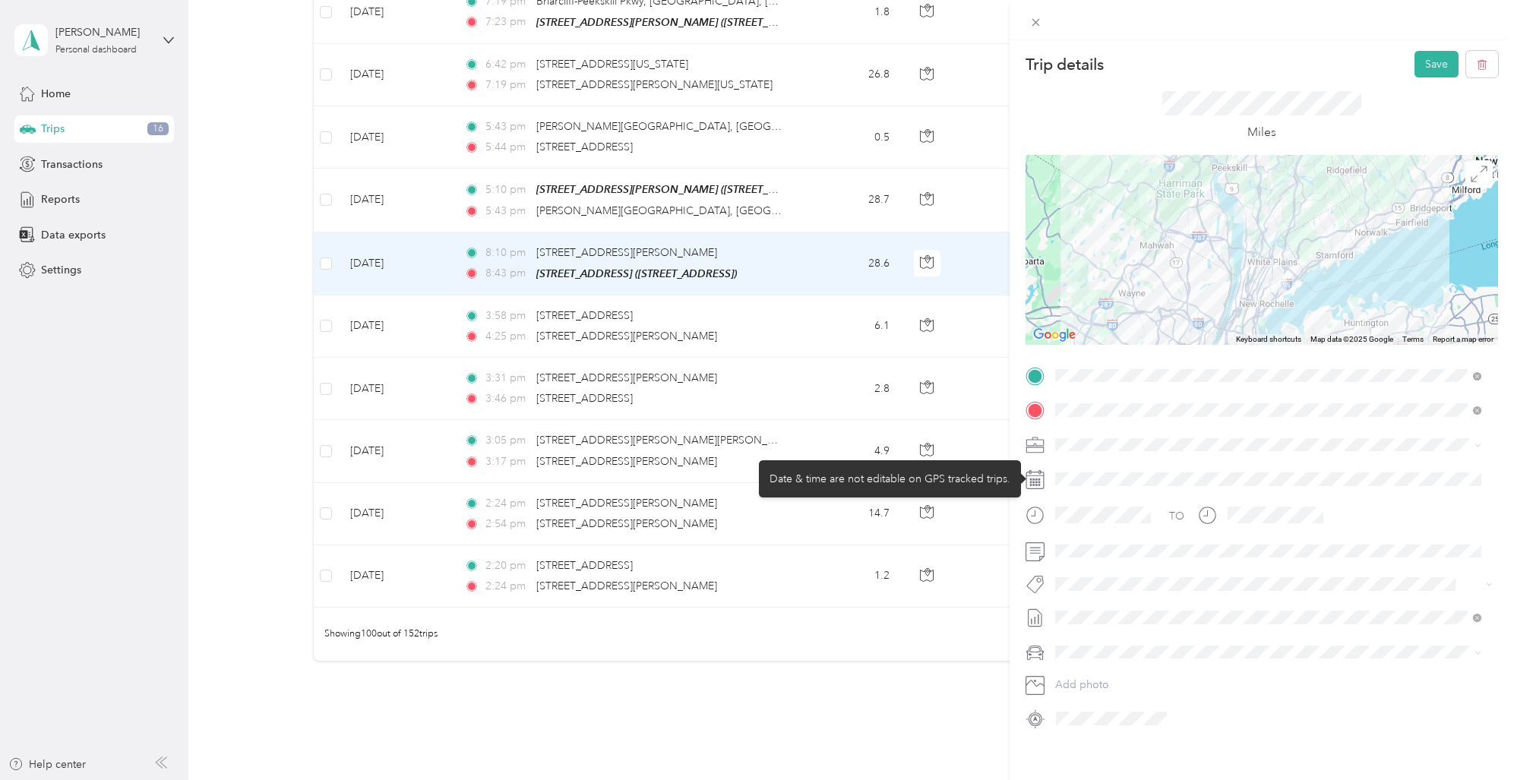
click at [1087, 477] on div at bounding box center [1274, 479] width 448 height 24
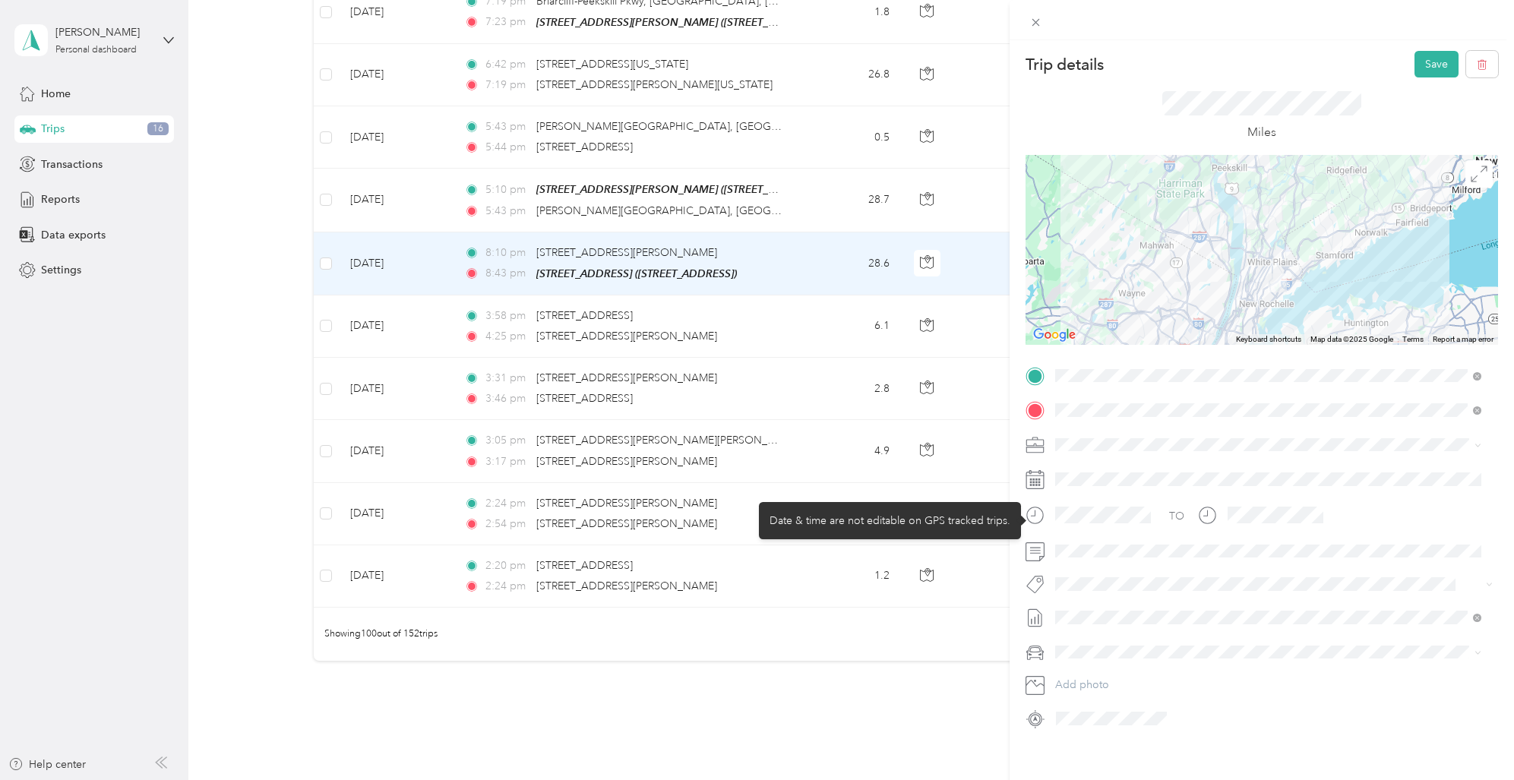
click at [1041, 513] on icon at bounding box center [1034, 515] width 19 height 19
click at [1042, 512] on icon at bounding box center [1034, 515] width 19 height 19
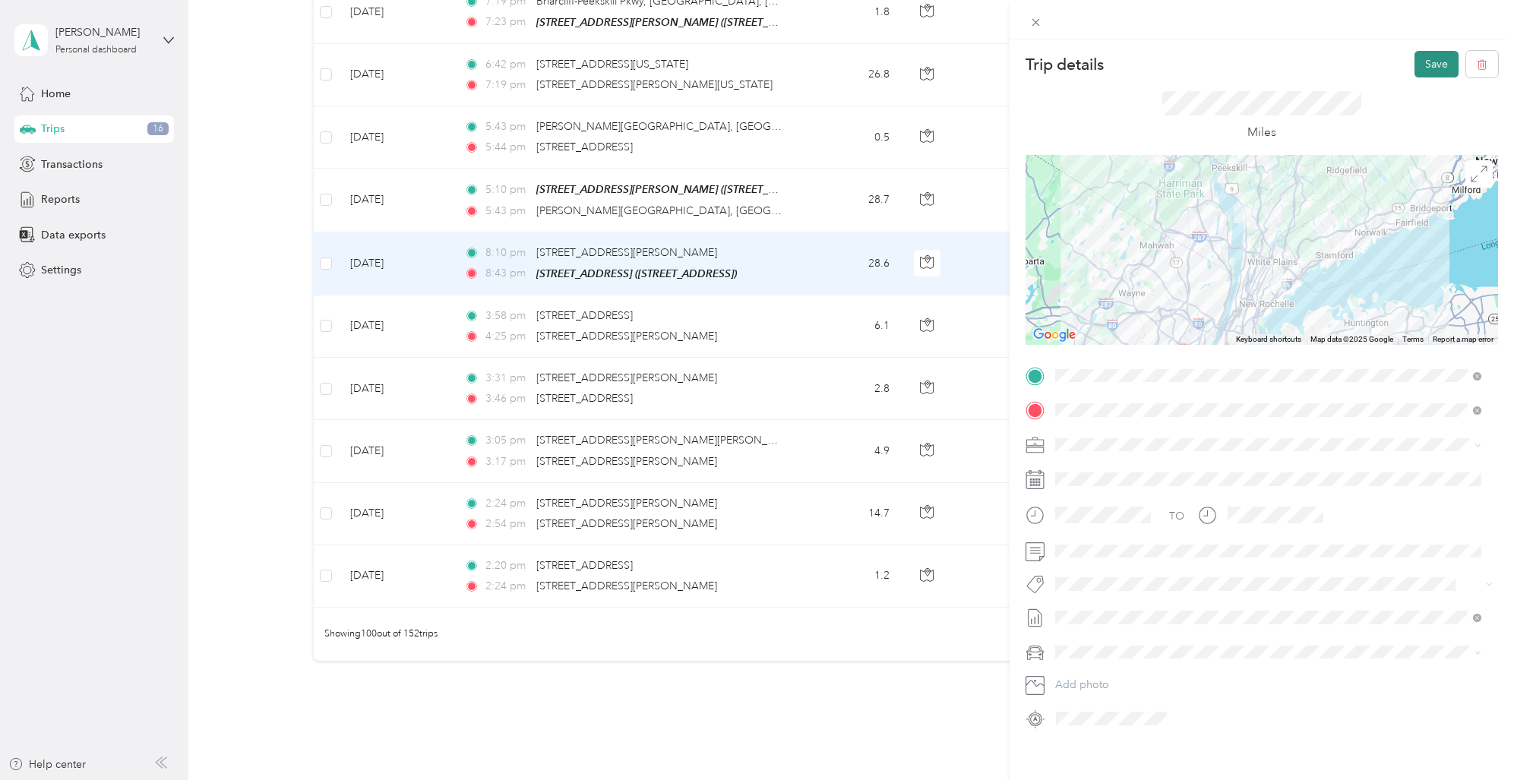
click at [1429, 66] on button "Save" at bounding box center [1436, 64] width 44 height 27
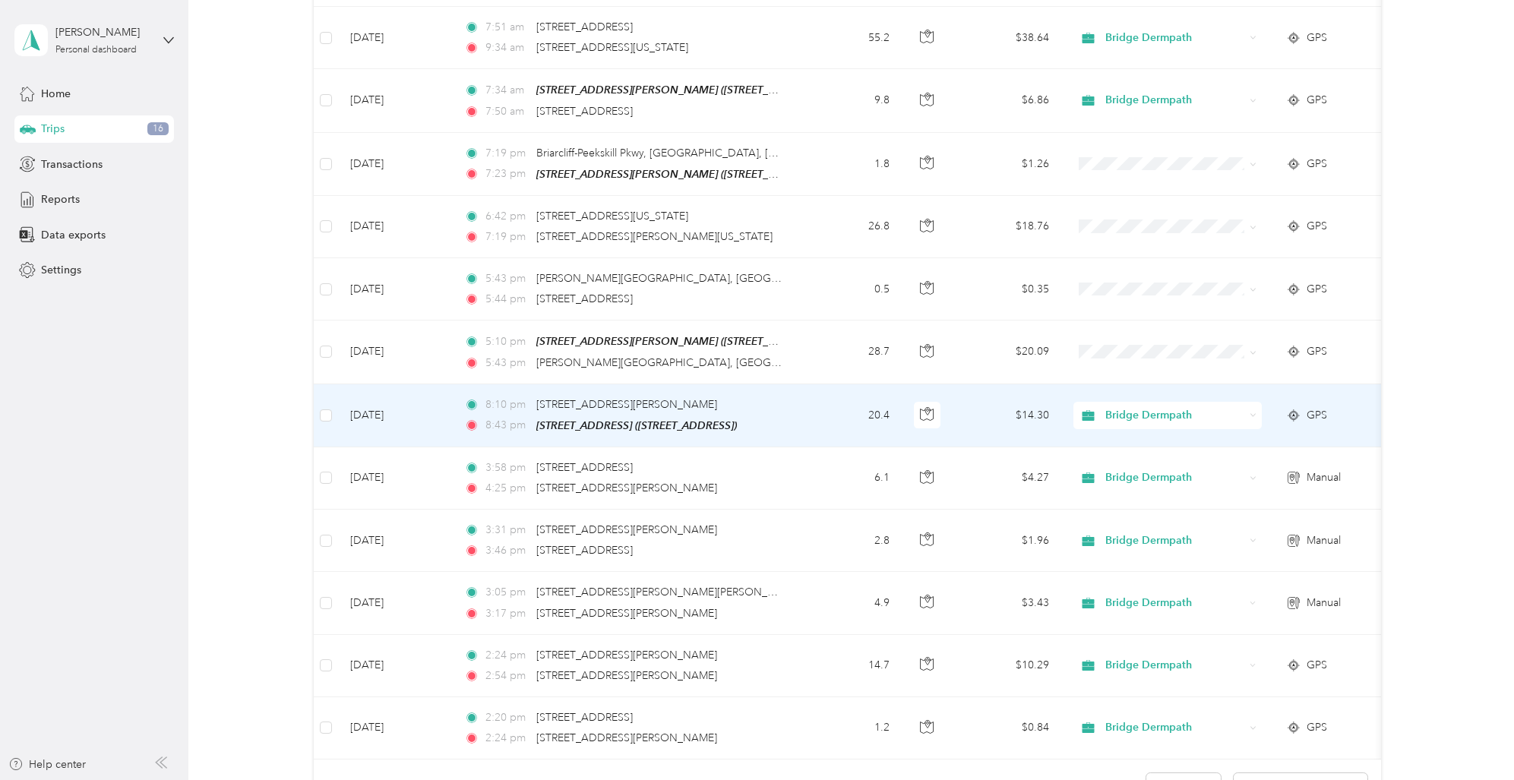
scroll to position [5759, 0]
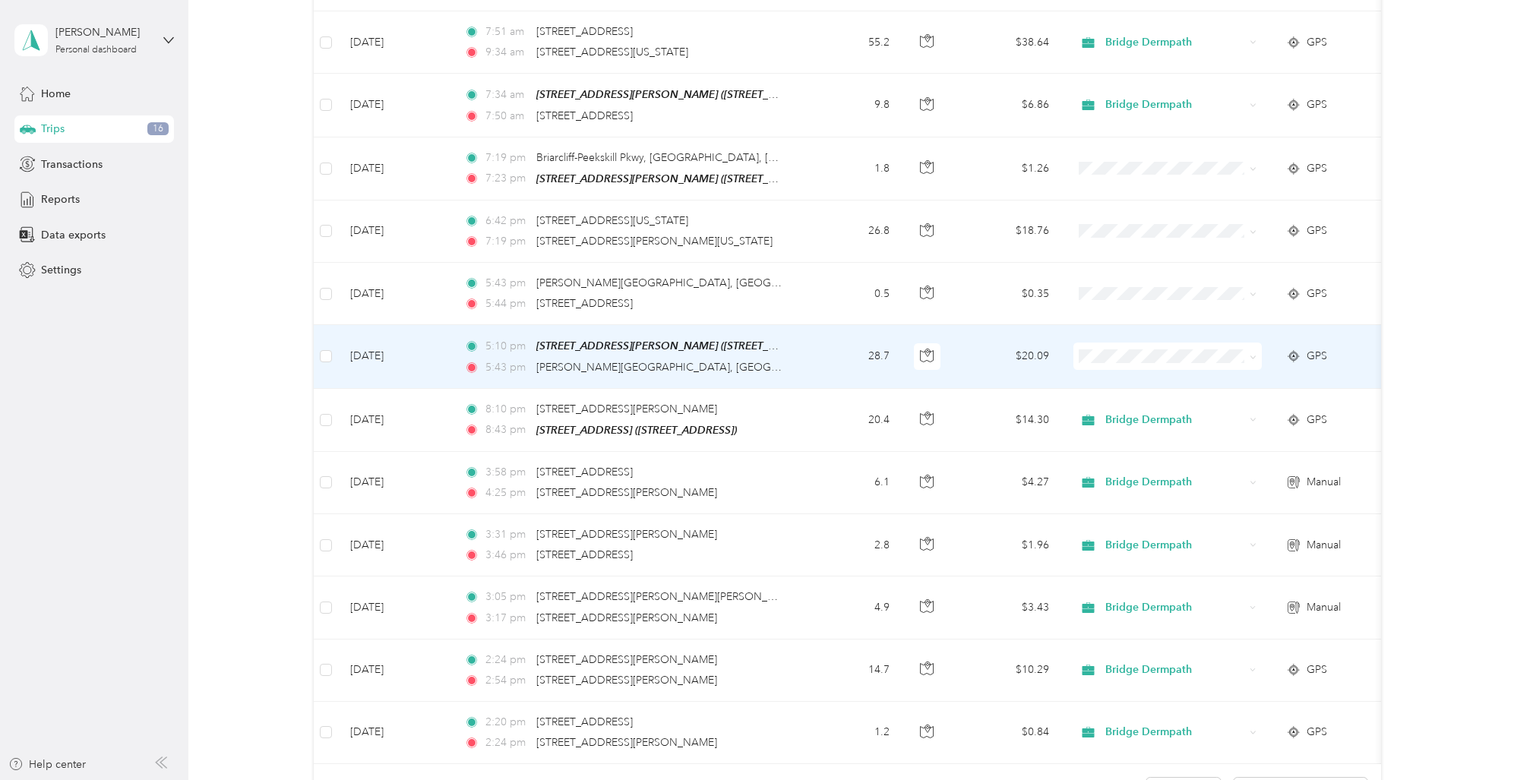
click at [674, 337] on div "5:10 pm [STREET_ADDRESS][PERSON_NAME] ([STREET_ADDRESS][PERSON_NAME]) 5:43 pm […" at bounding box center [623, 356] width 319 height 38
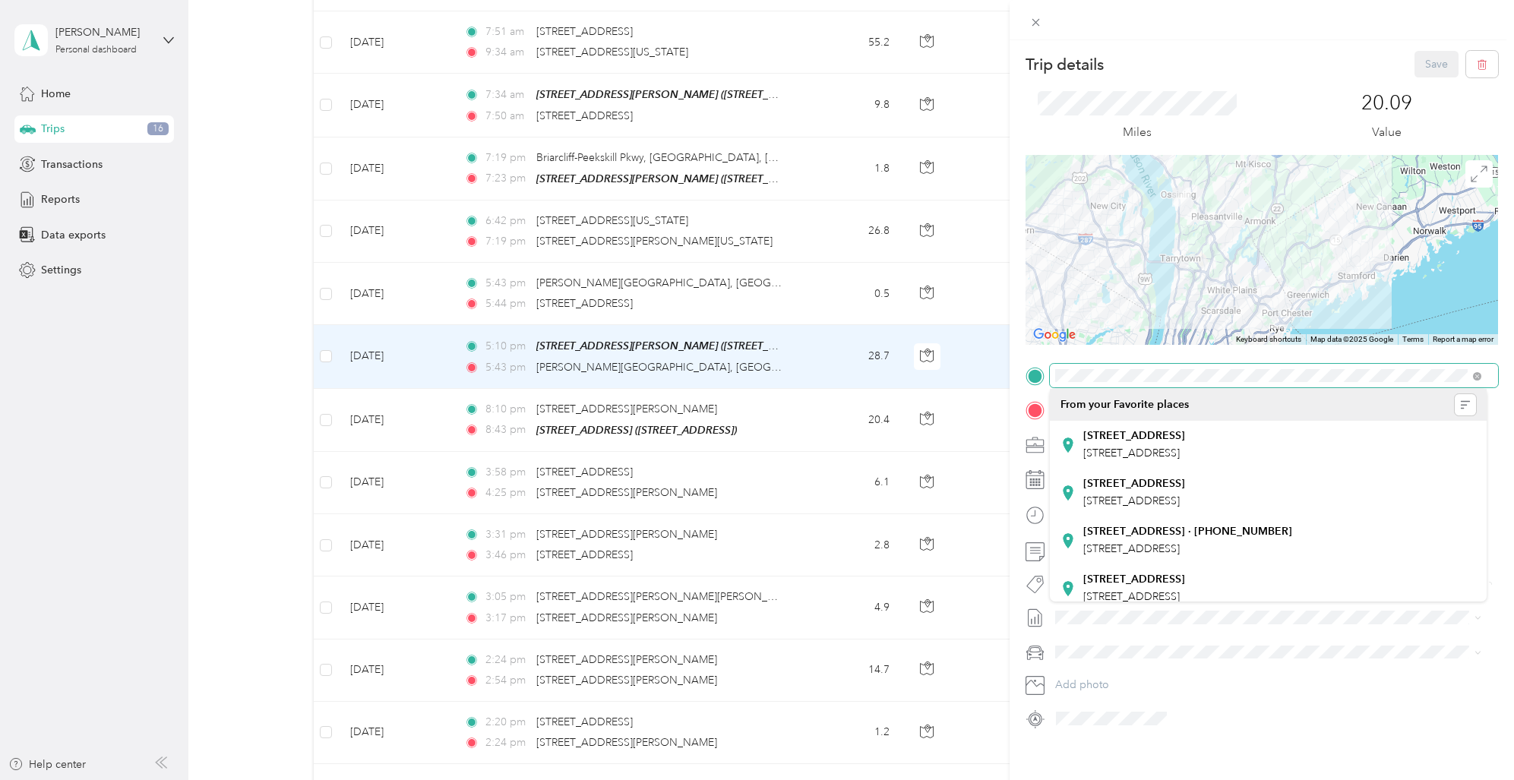
click at [1053, 371] on span at bounding box center [1274, 376] width 448 height 24
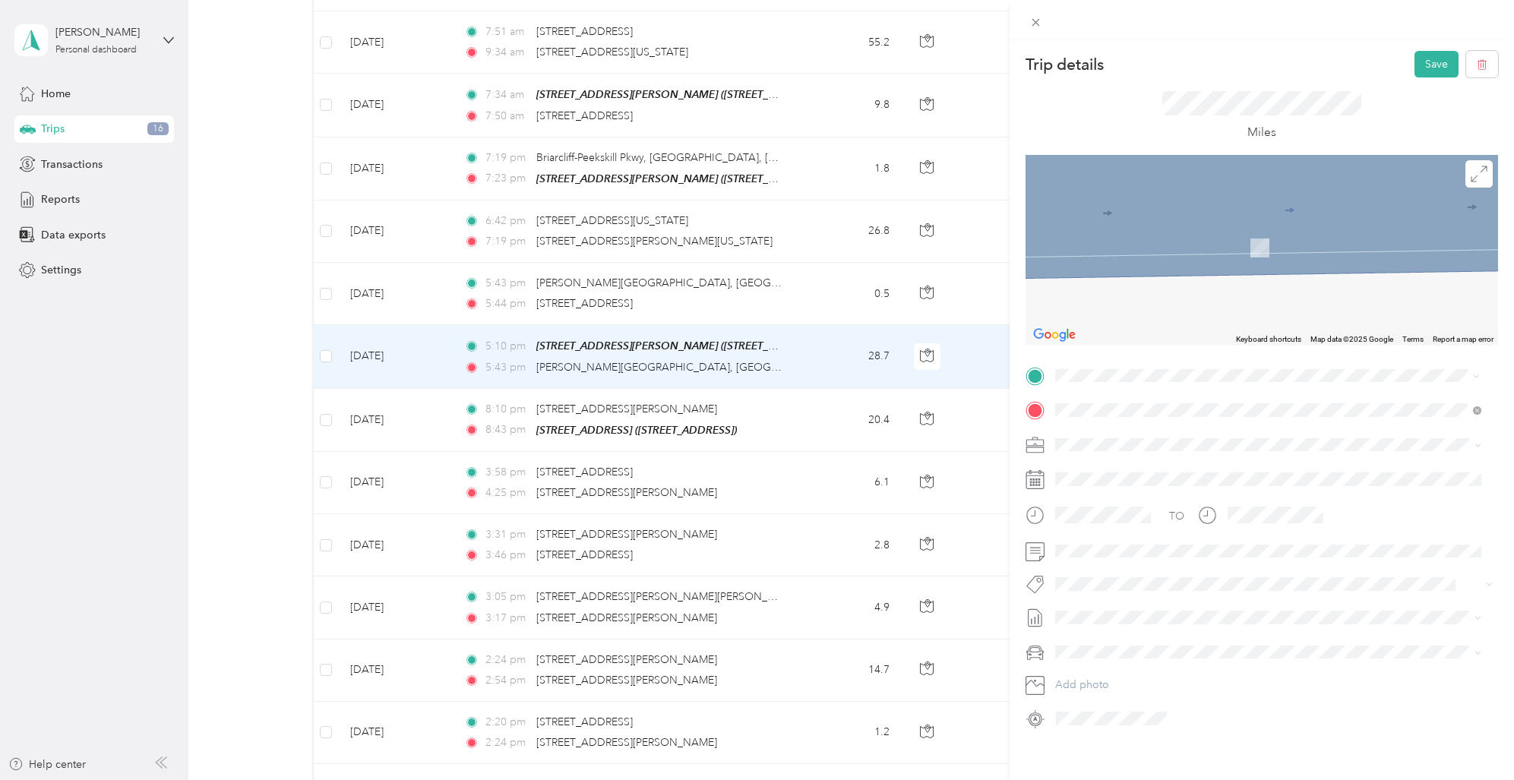
click at [1121, 437] on span "[STREET_ADDRESS][US_STATE]" at bounding box center [1159, 431] width 152 height 14
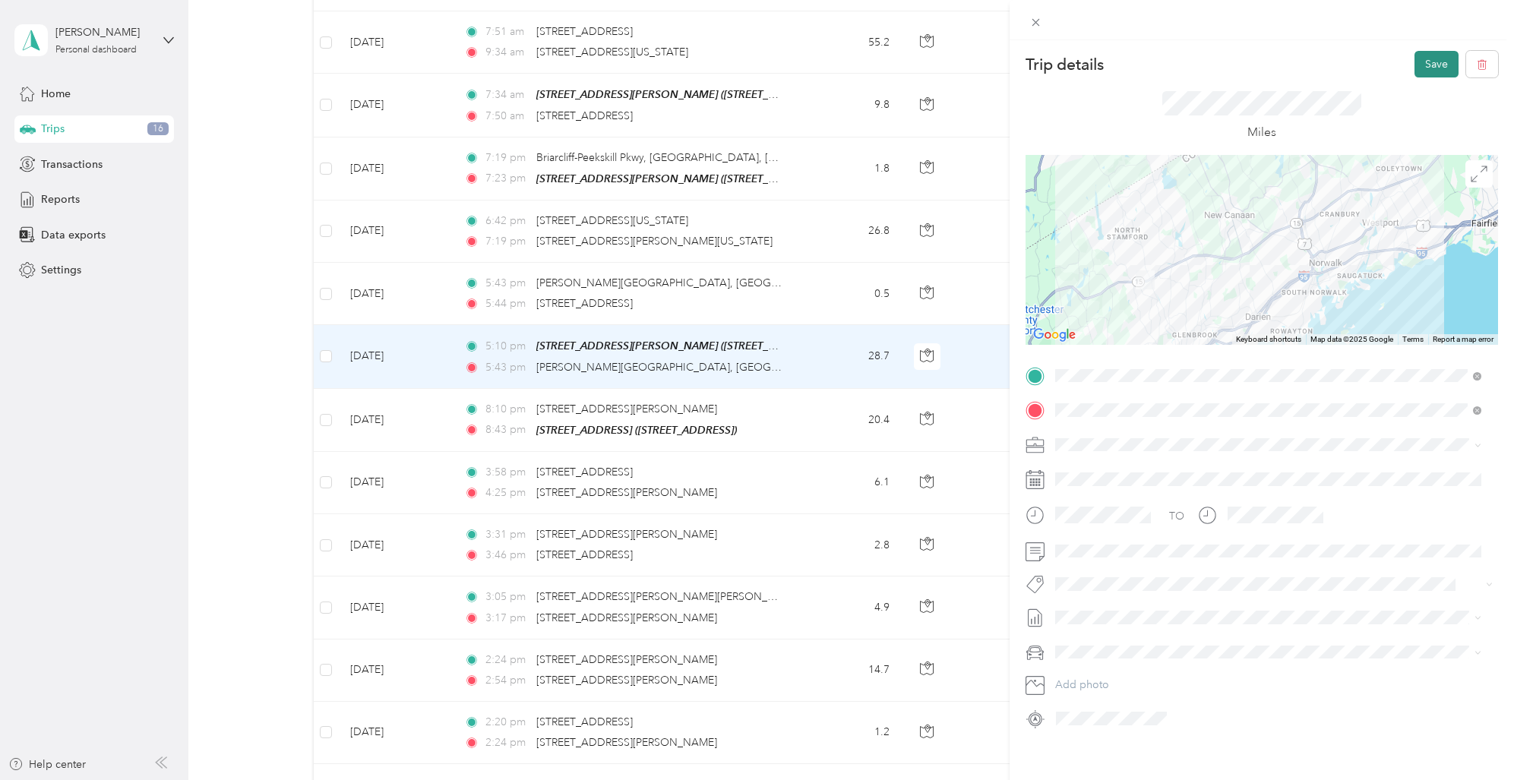
click at [1414, 65] on button "Save" at bounding box center [1436, 64] width 44 height 27
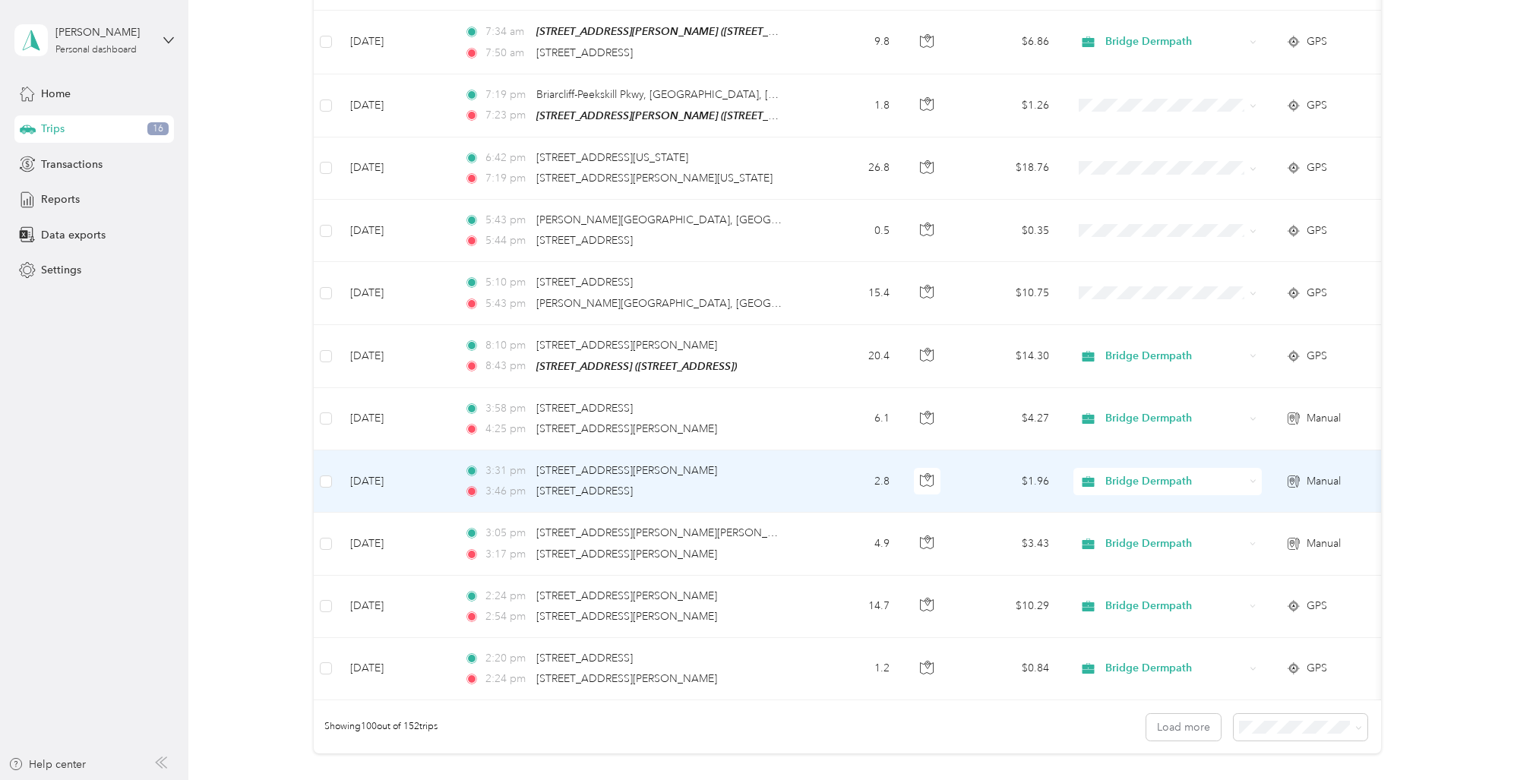
scroll to position [5808, 0]
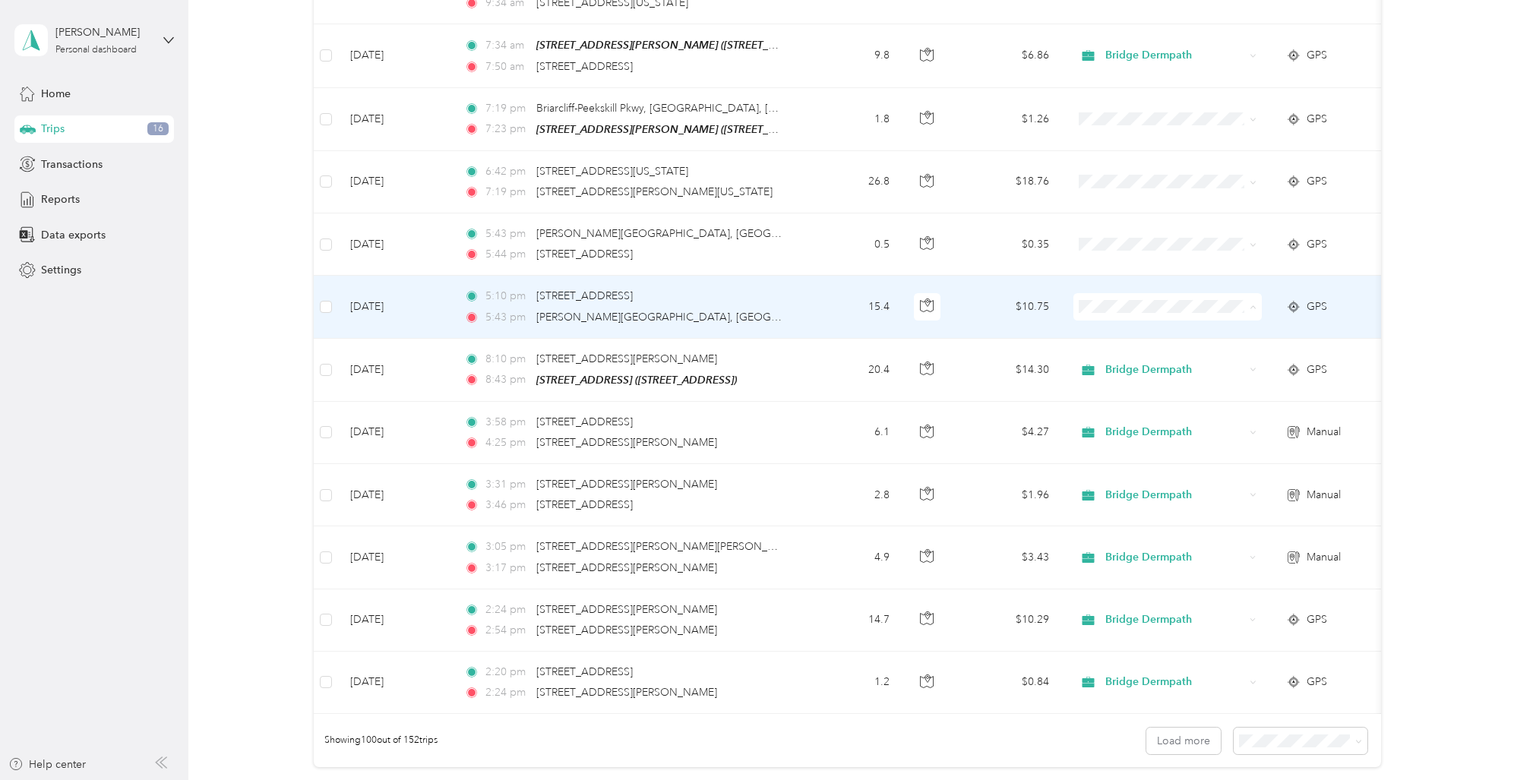
click at [1125, 313] on span "Bridge Dermpath" at bounding box center [1180, 317] width 141 height 16
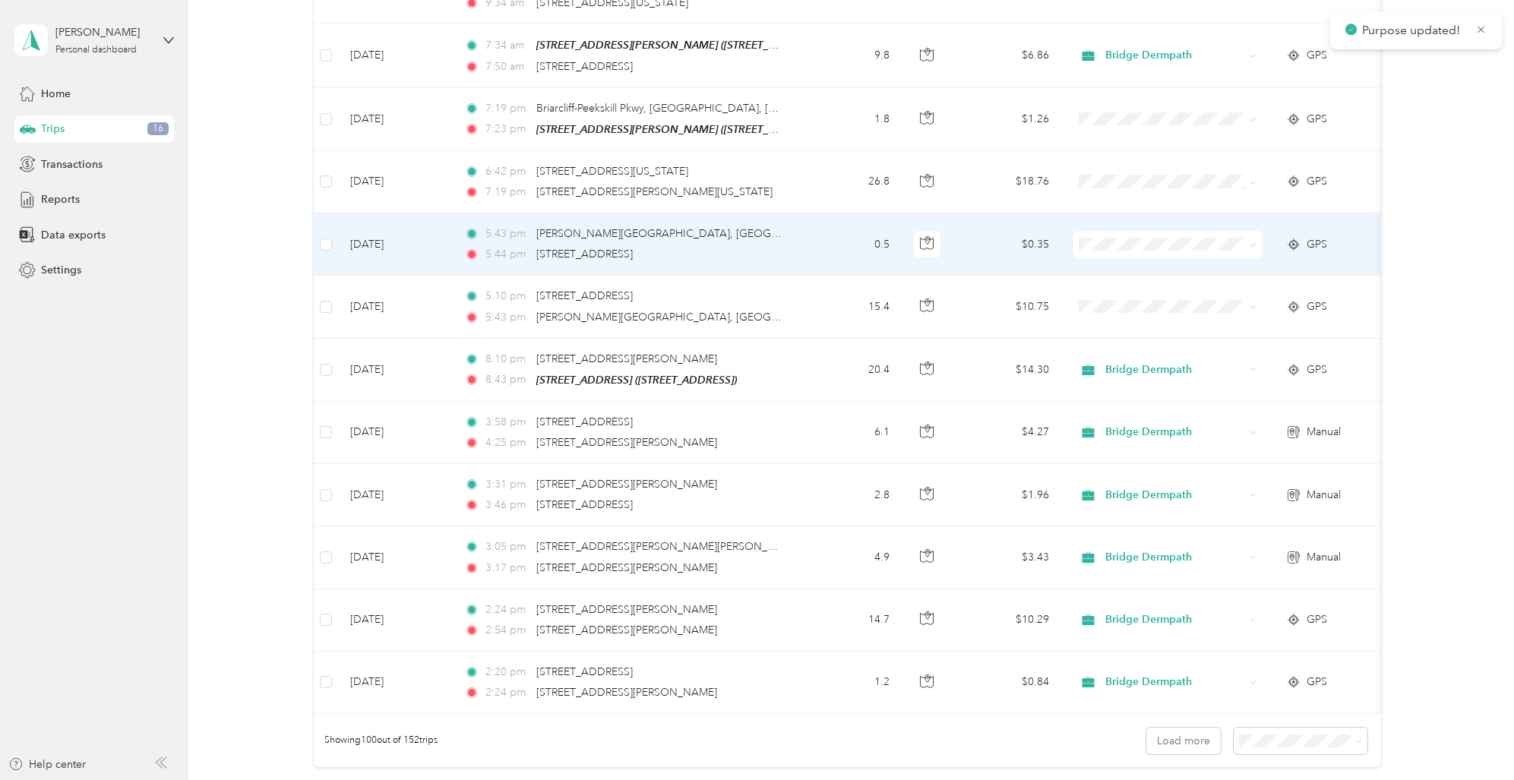
click at [1132, 251] on span "Bridge Dermpath" at bounding box center [1180, 249] width 141 height 16
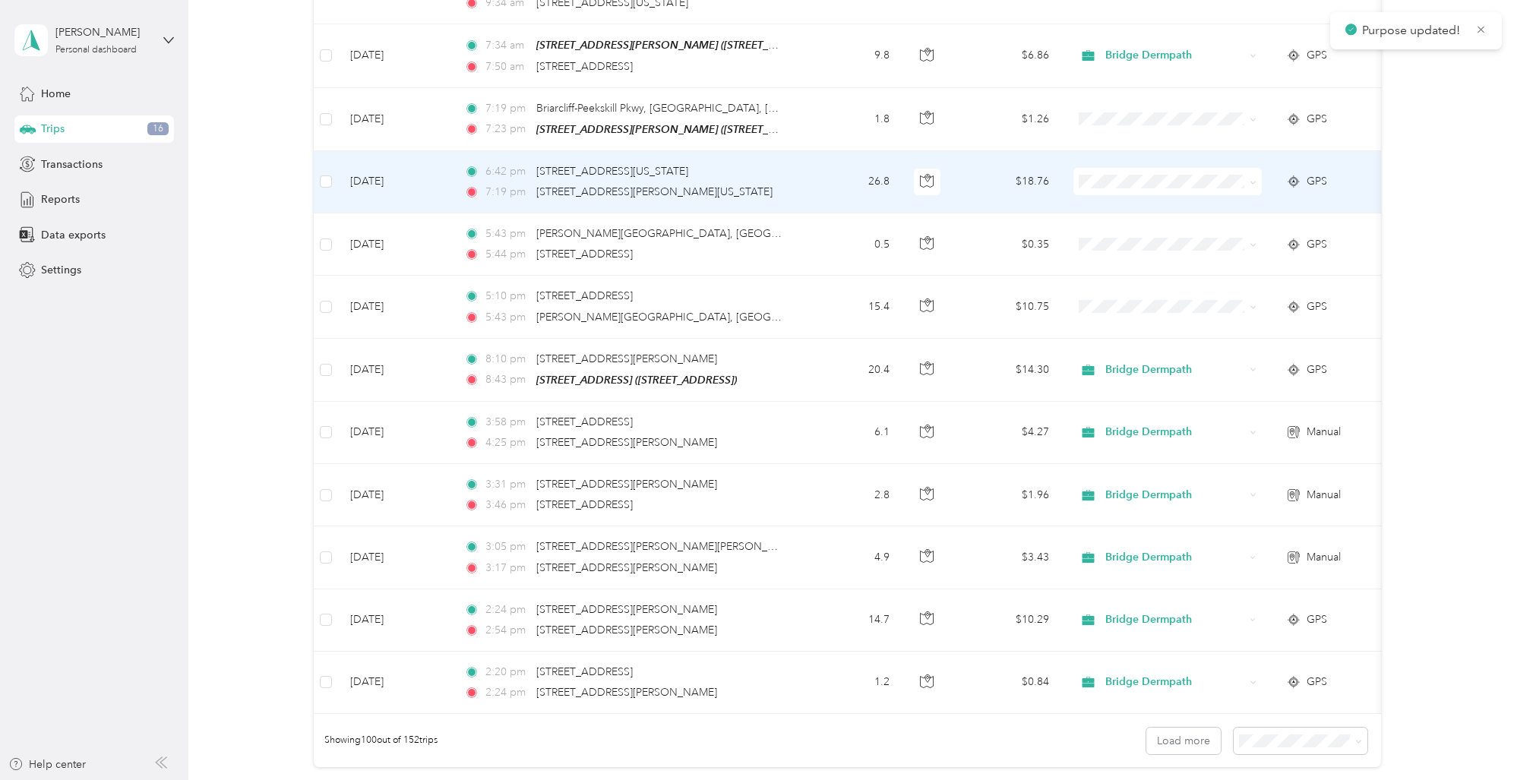
click at [1134, 185] on span "Bridge Dermpath" at bounding box center [1180, 187] width 141 height 16
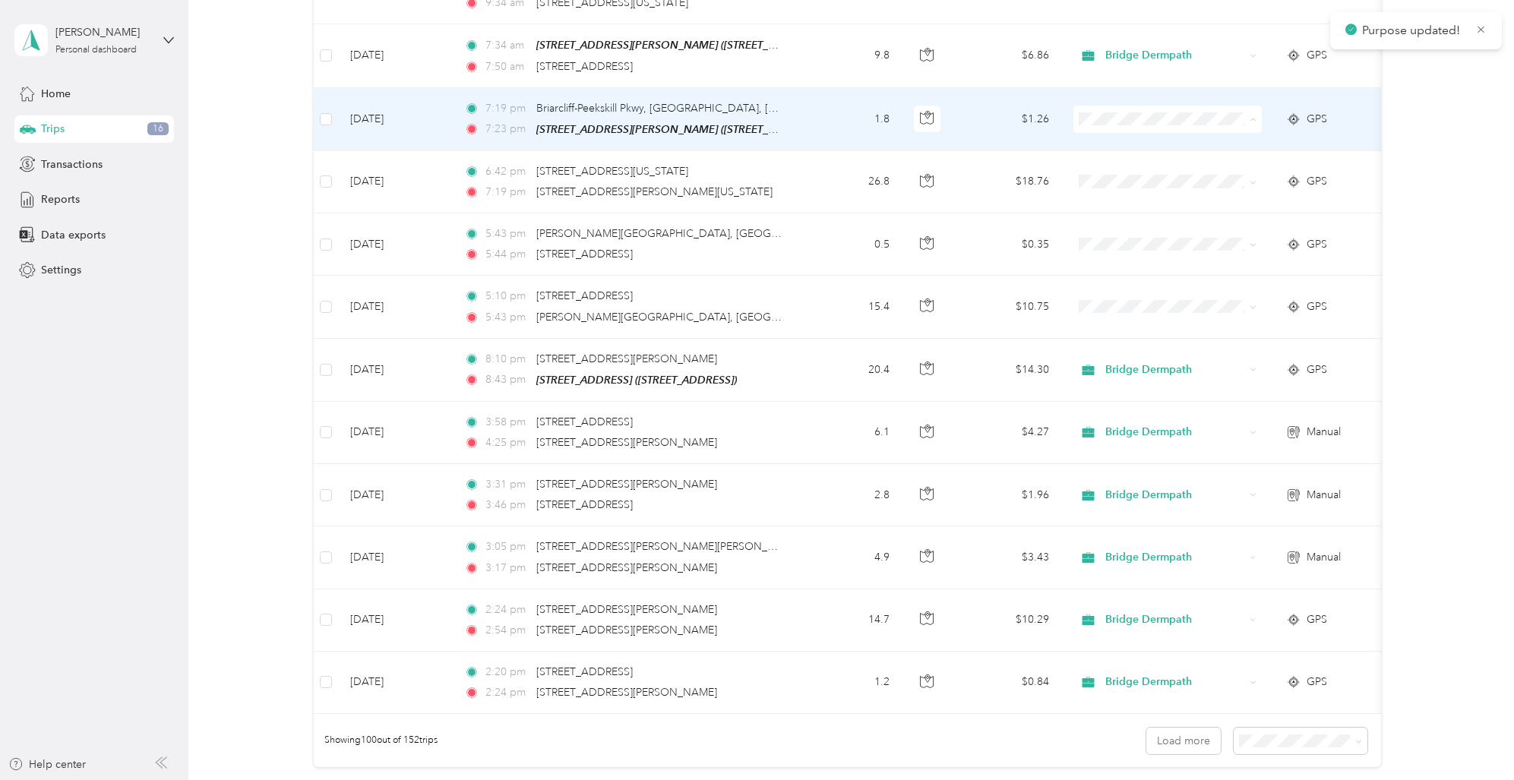
click at [1139, 132] on span "Bridge Dermpath" at bounding box center [1180, 130] width 141 height 16
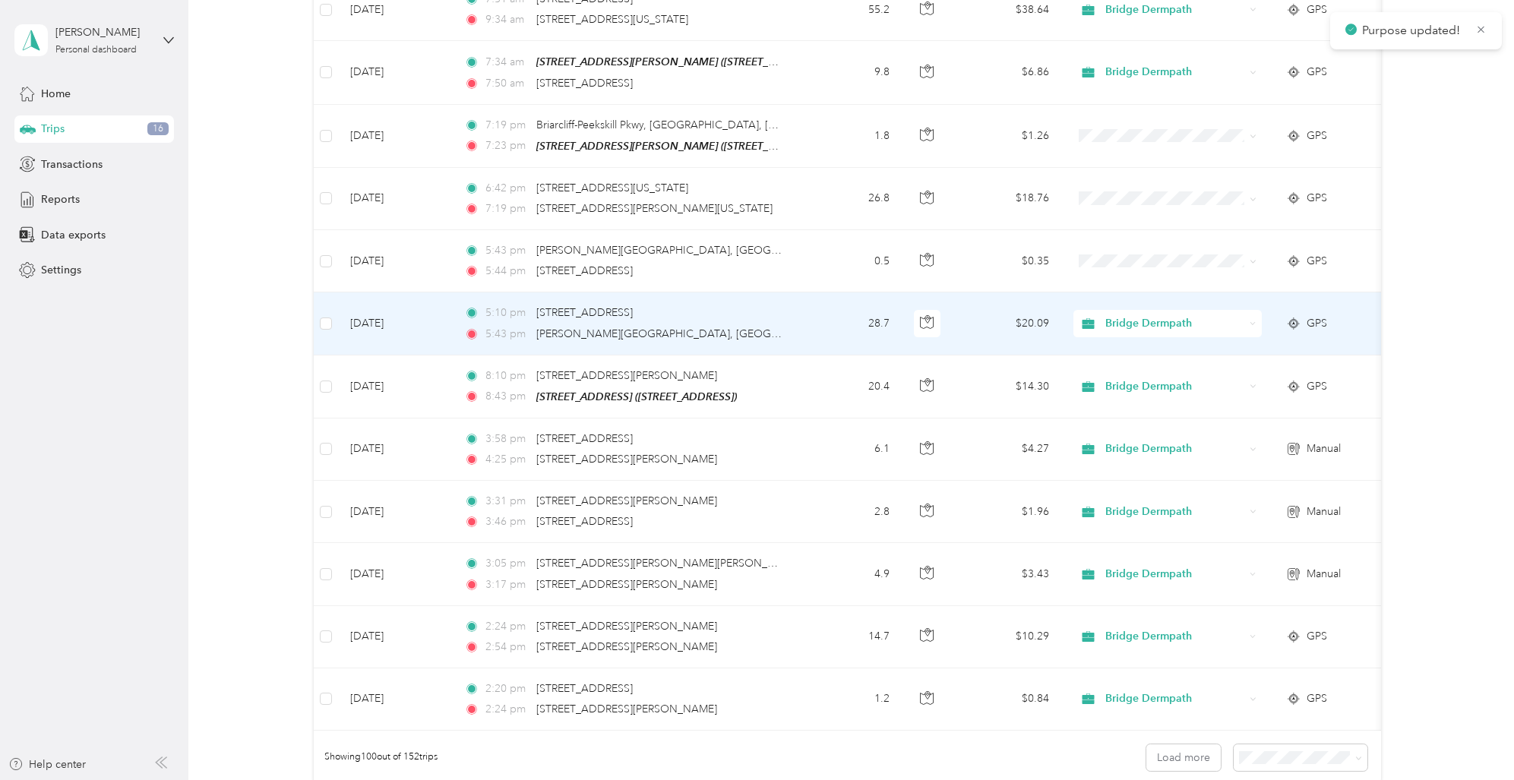
scroll to position [5787, 0]
